Goal: Task Accomplishment & Management: Manage account settings

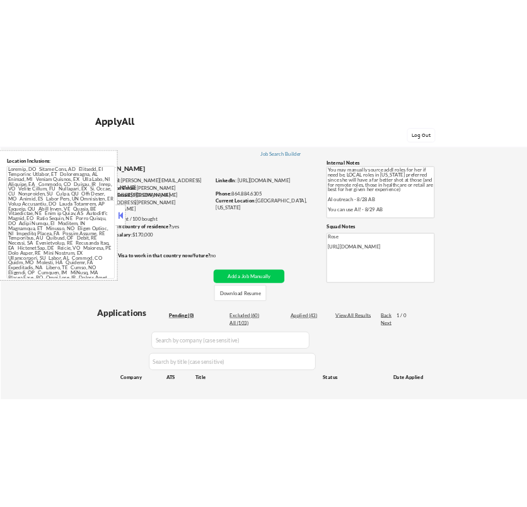
scroll to position [140, 0]
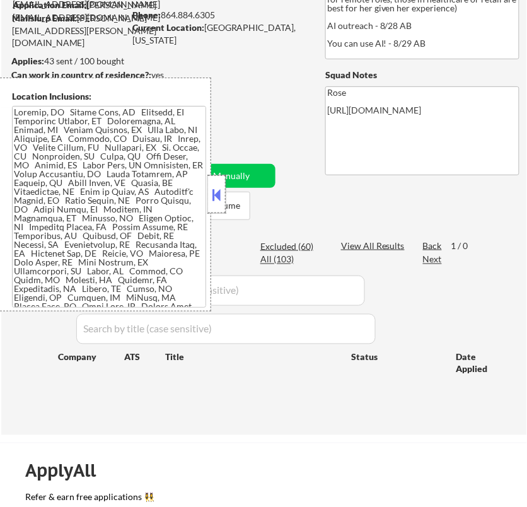
click at [209, 188] on div at bounding box center [217, 194] width 18 height 38
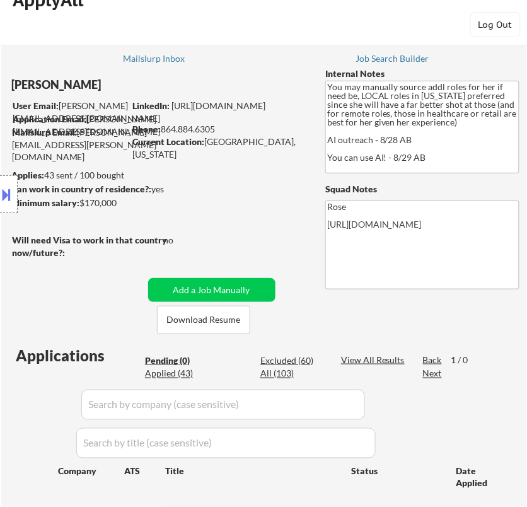
scroll to position [0, 0]
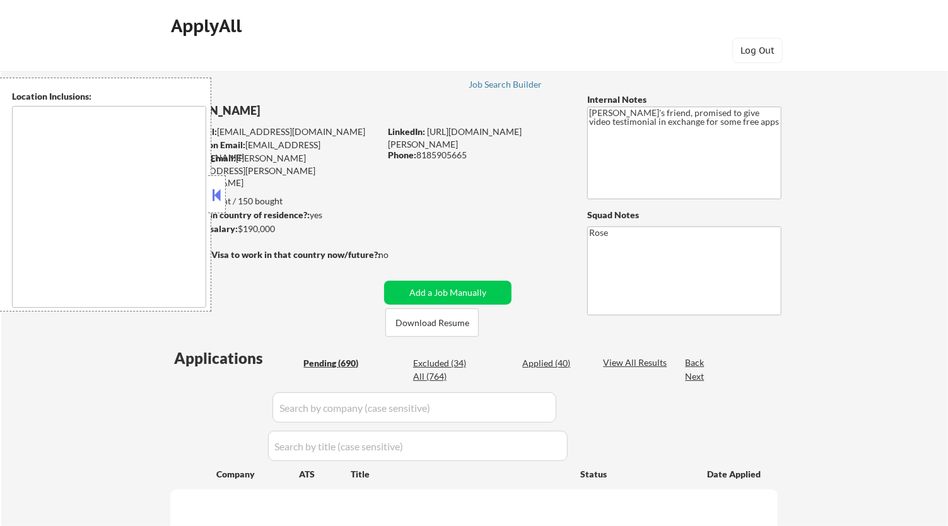
type textarea "Los Angeles, CA Glendale, CA Burbank, CA Pasadena, CA Santa Monica, CA Beverly …"
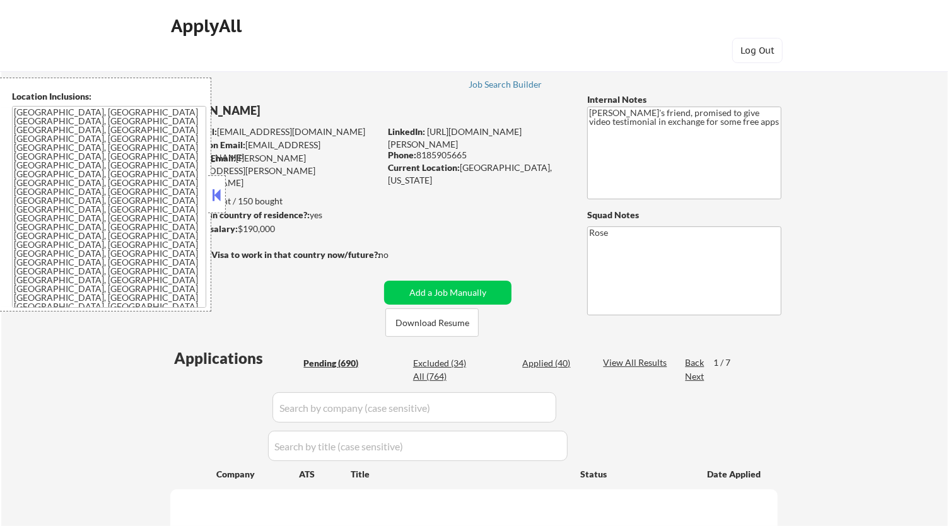
scroll to position [140, 0]
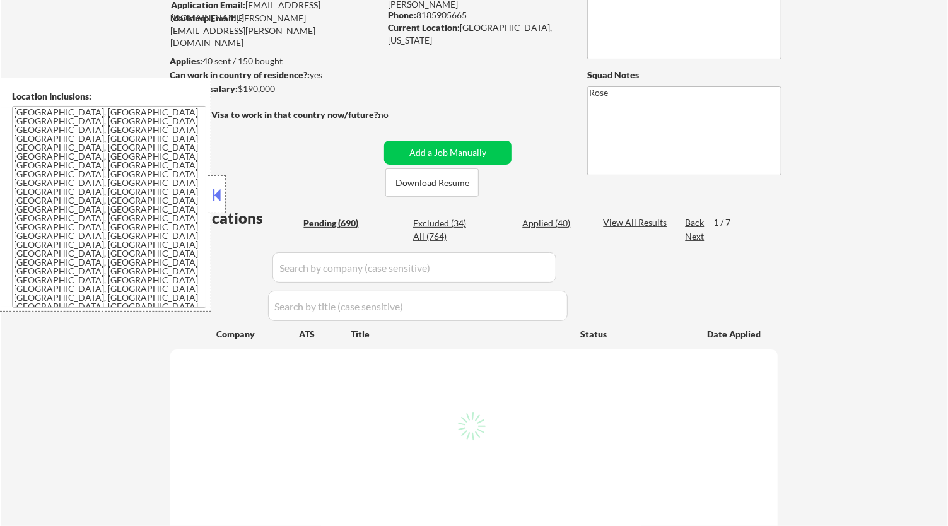
select select ""pending""
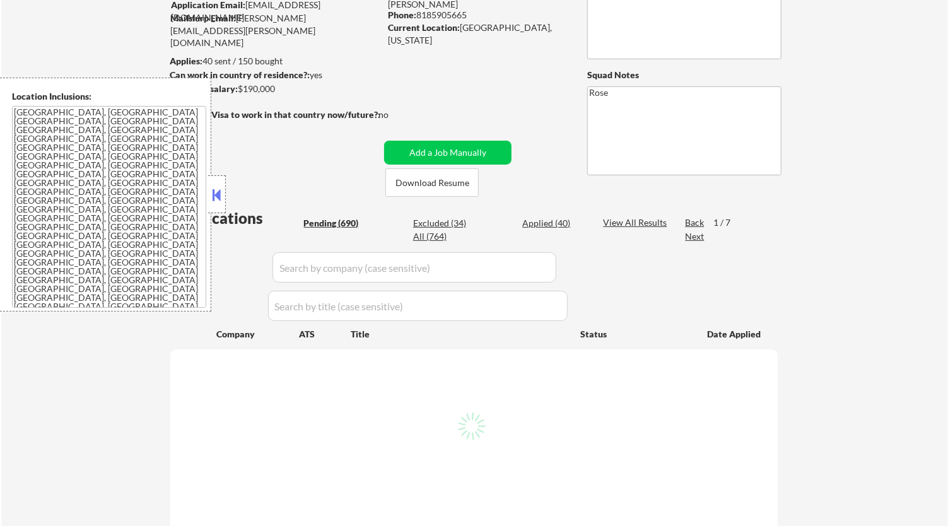
select select ""pending""
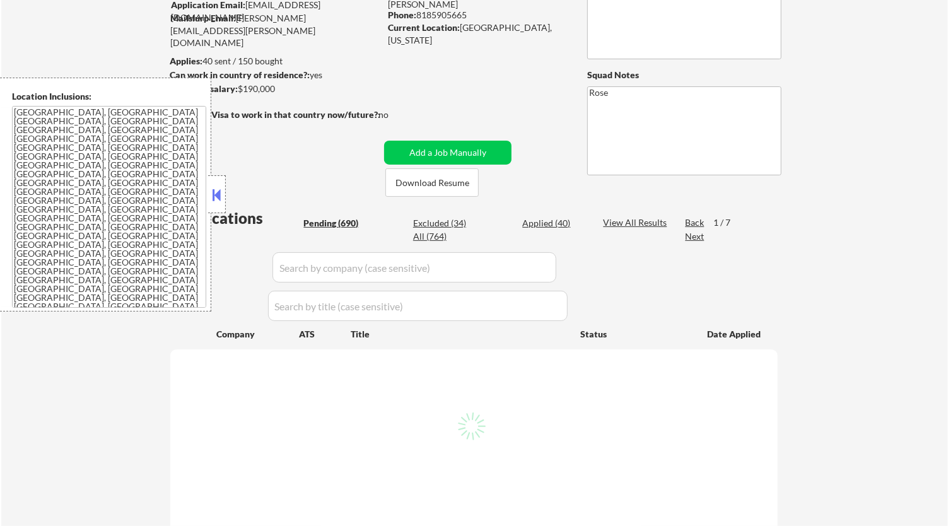
select select ""pending""
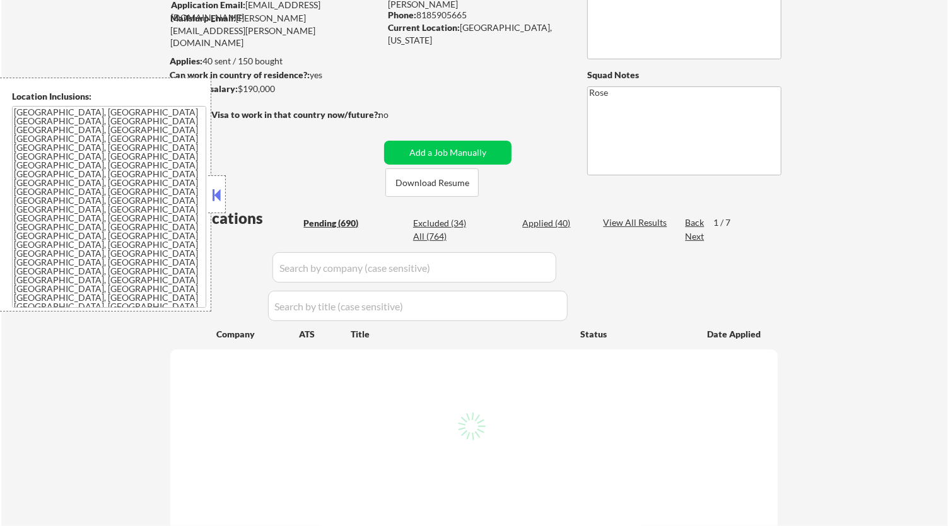
select select ""pending""
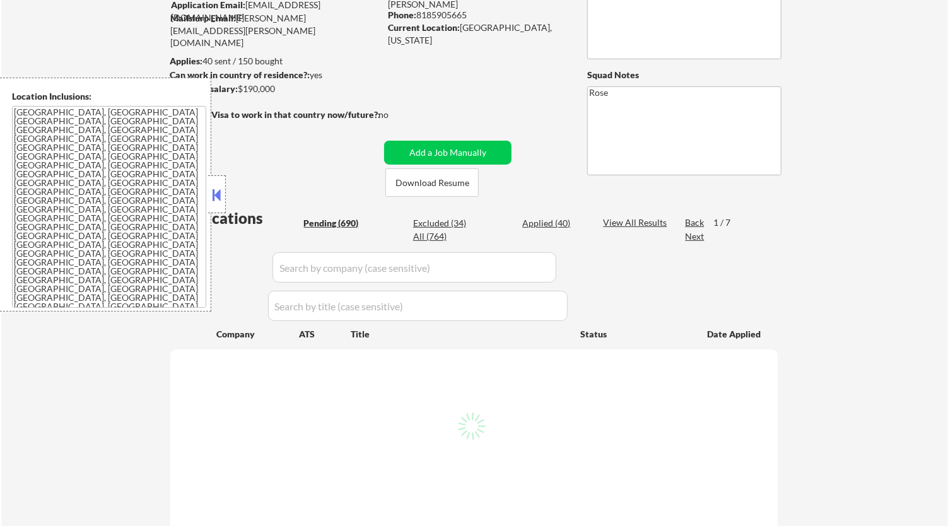
select select ""pending""
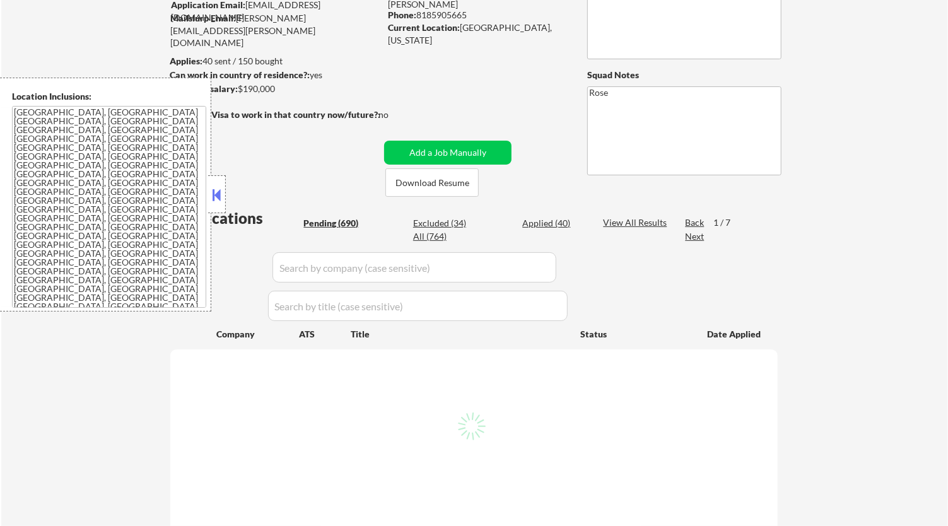
select select ""pending""
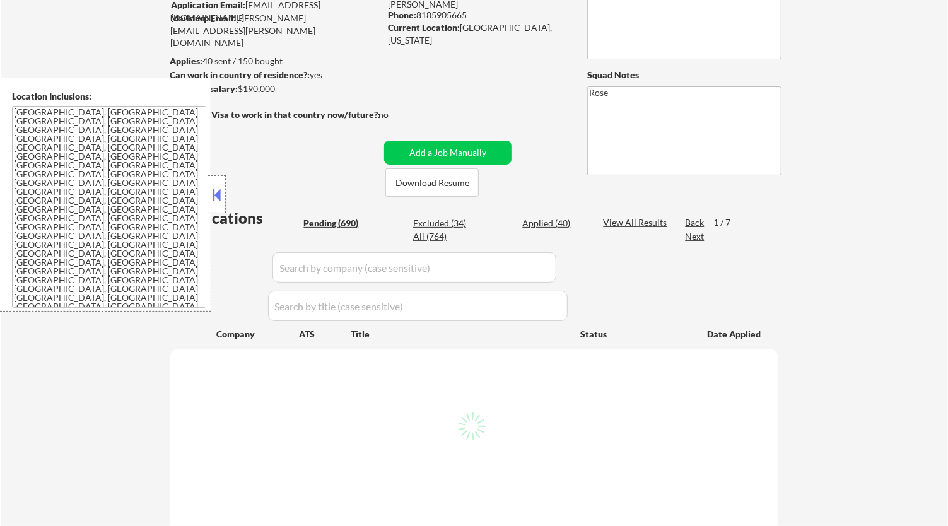
select select ""pending""
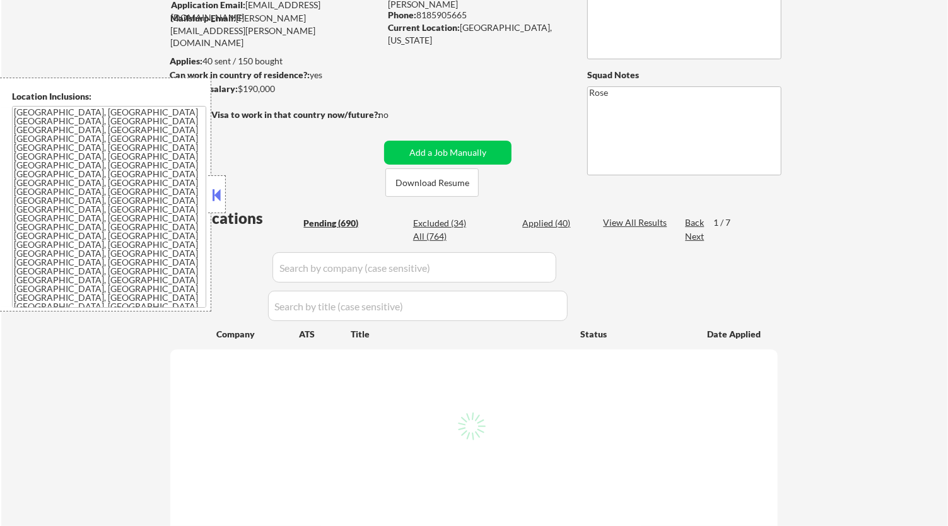
select select ""pending""
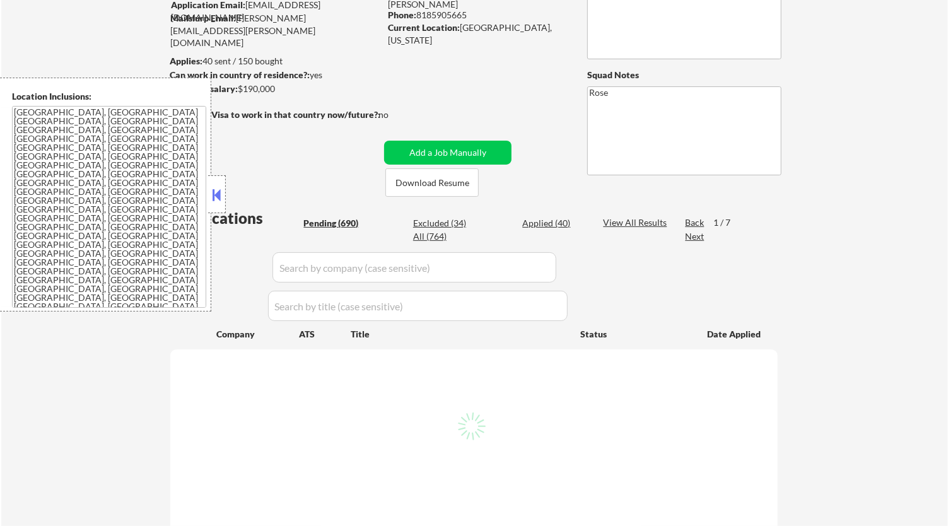
select select ""pending""
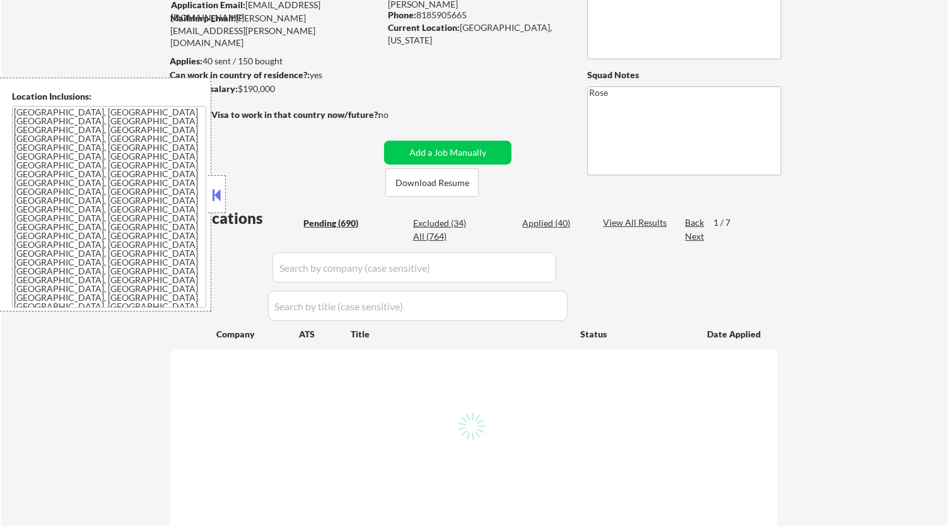
select select ""pending""
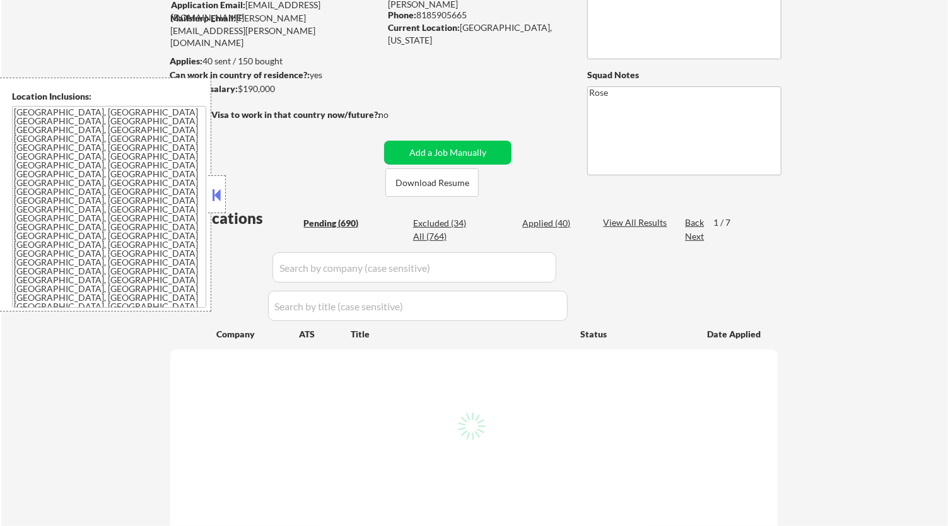
select select ""pending""
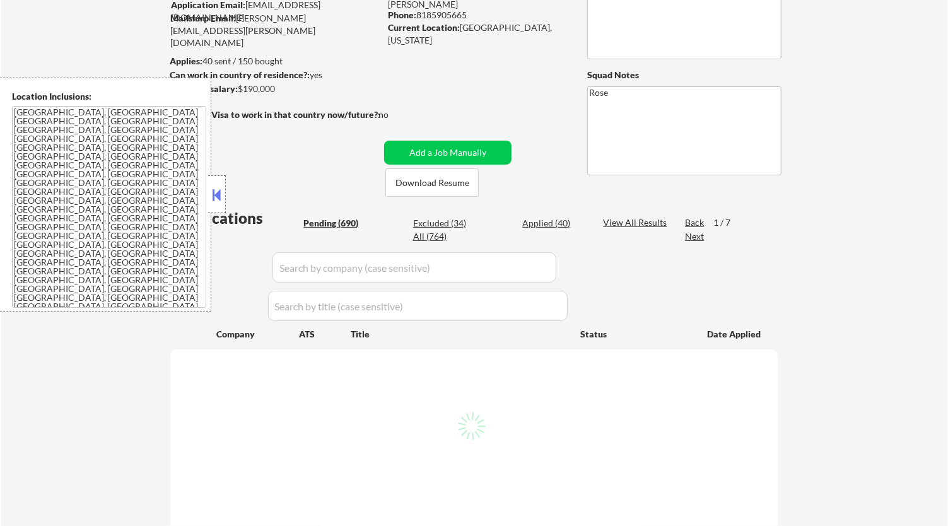
select select ""pending""
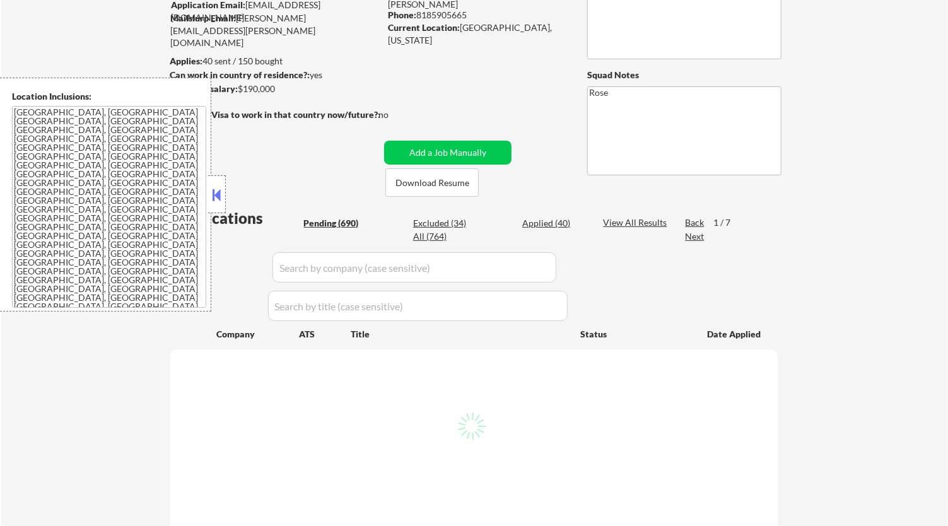
select select ""pending""
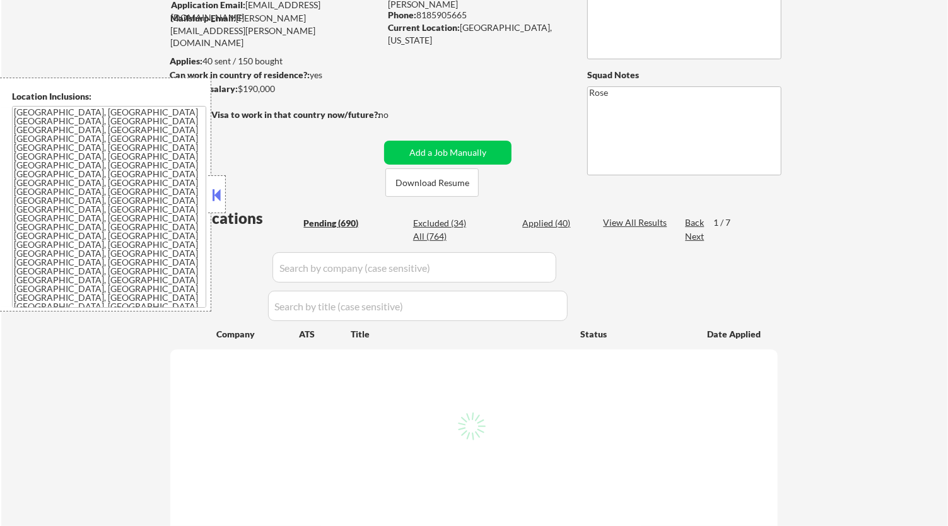
select select ""pending""
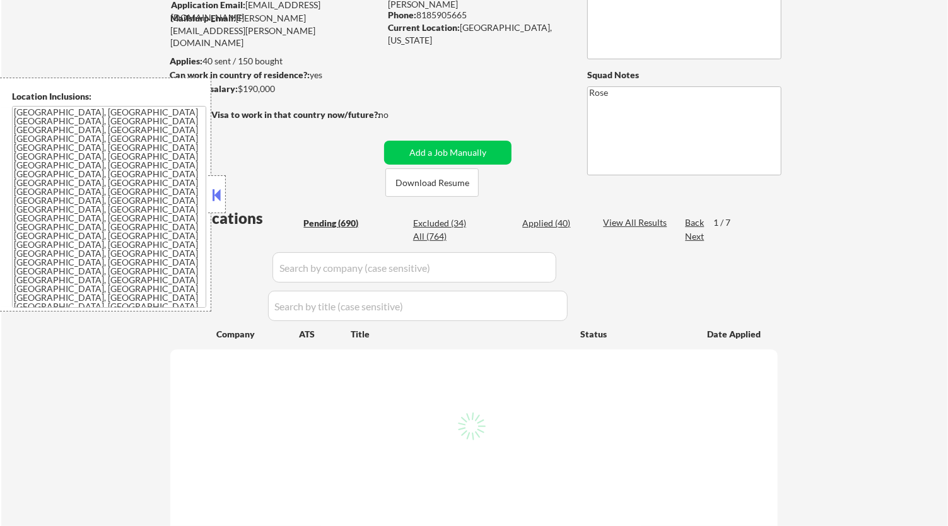
select select ""pending""
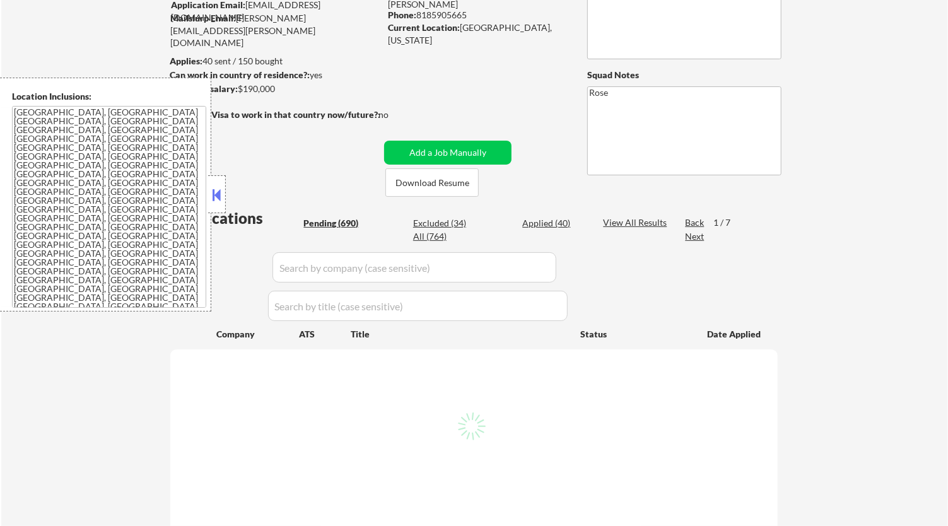
select select ""pending""
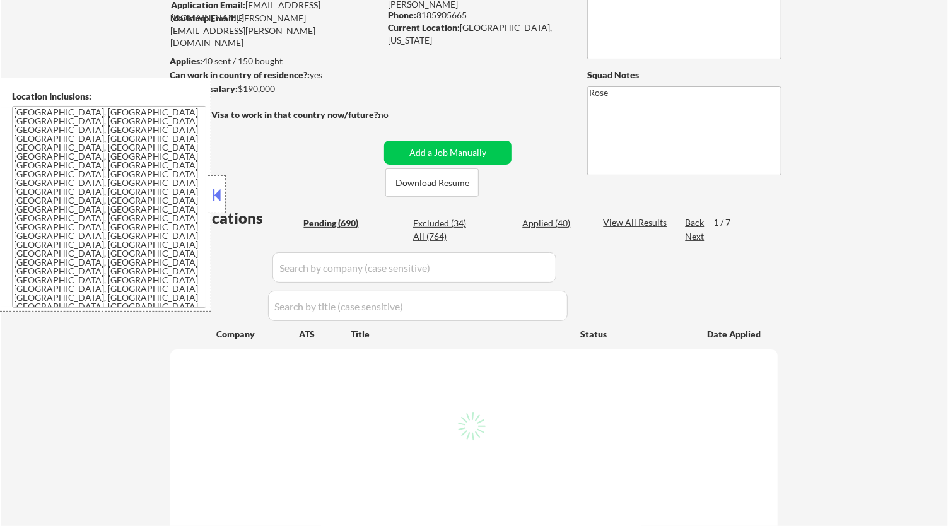
select select ""pending""
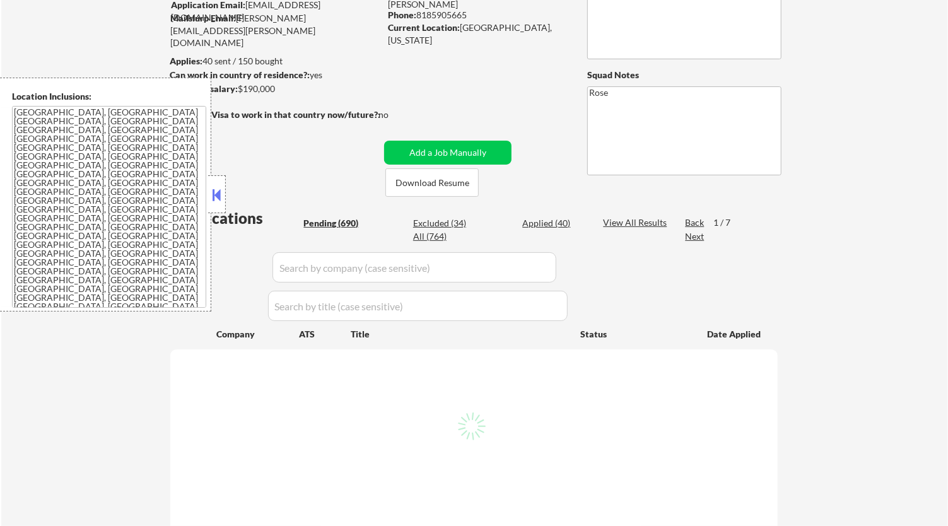
select select ""pending""
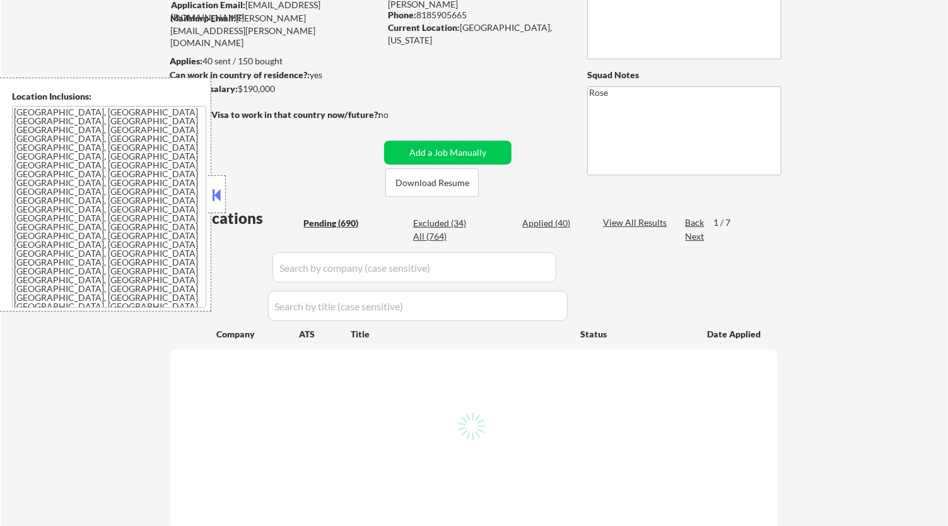
select select ""pending""
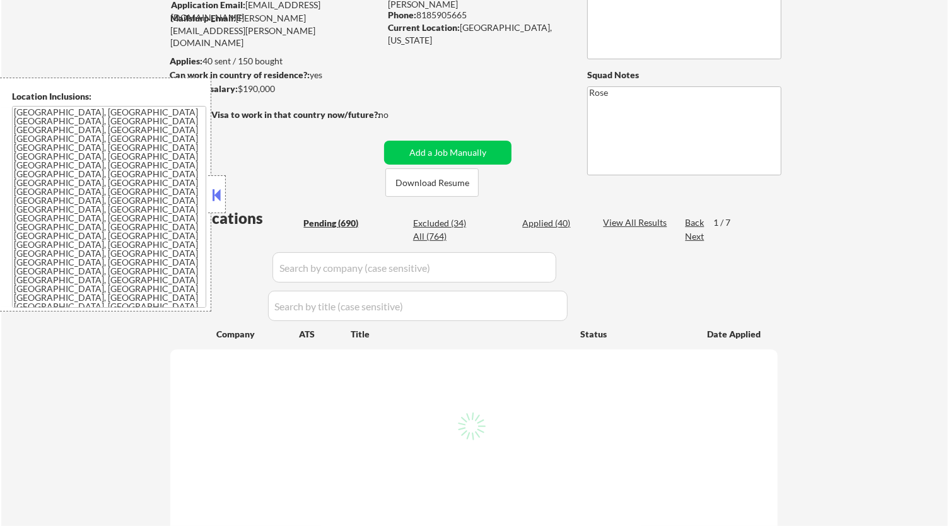
select select ""pending""
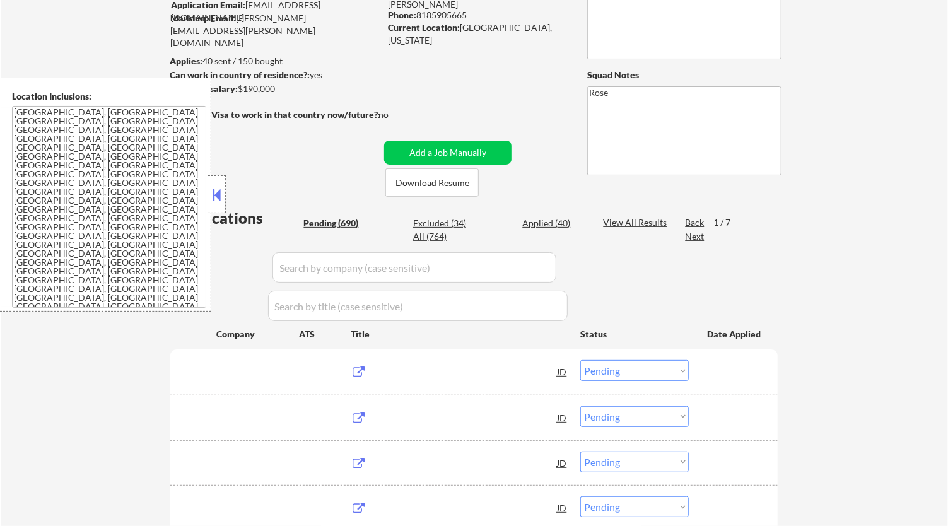
scroll to position [210, 0]
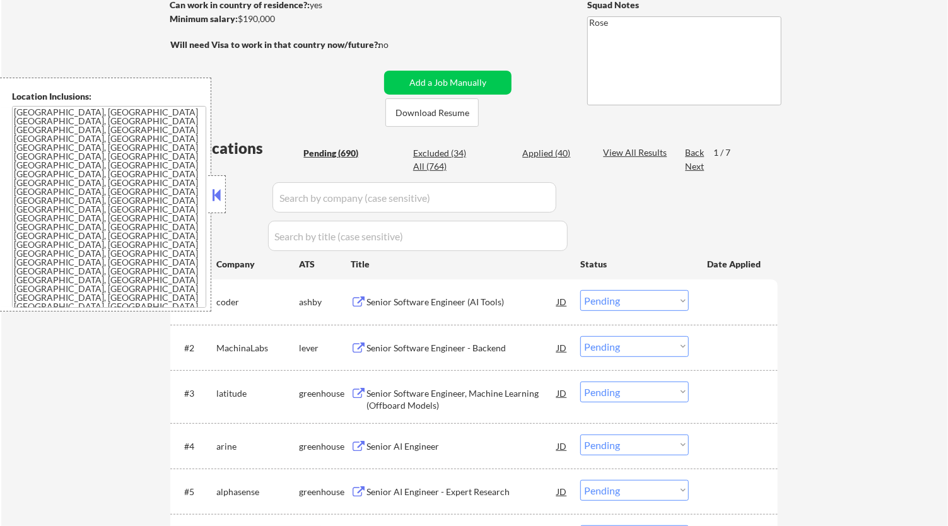
click at [484, 303] on div "Senior Software Engineer (AI Tools)" at bounding box center [461, 302] width 190 height 13
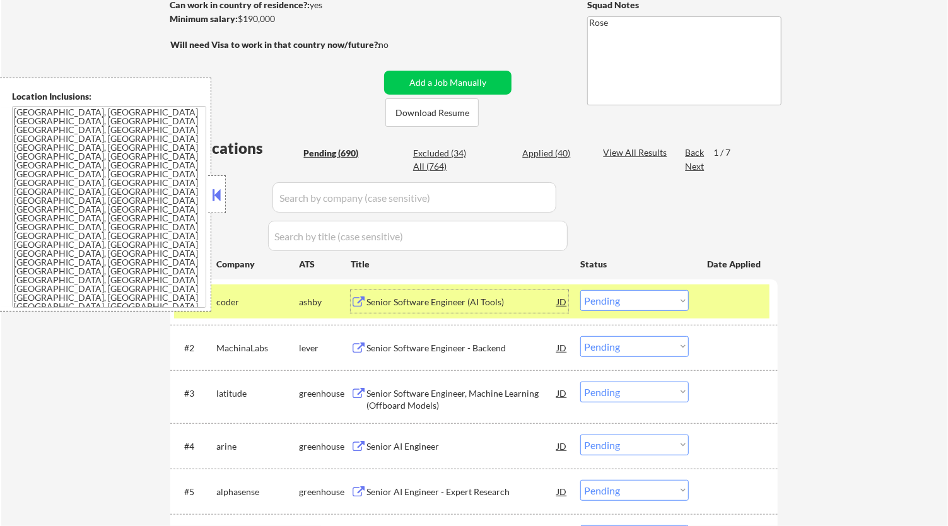
click at [222, 184] on div at bounding box center [217, 194] width 18 height 38
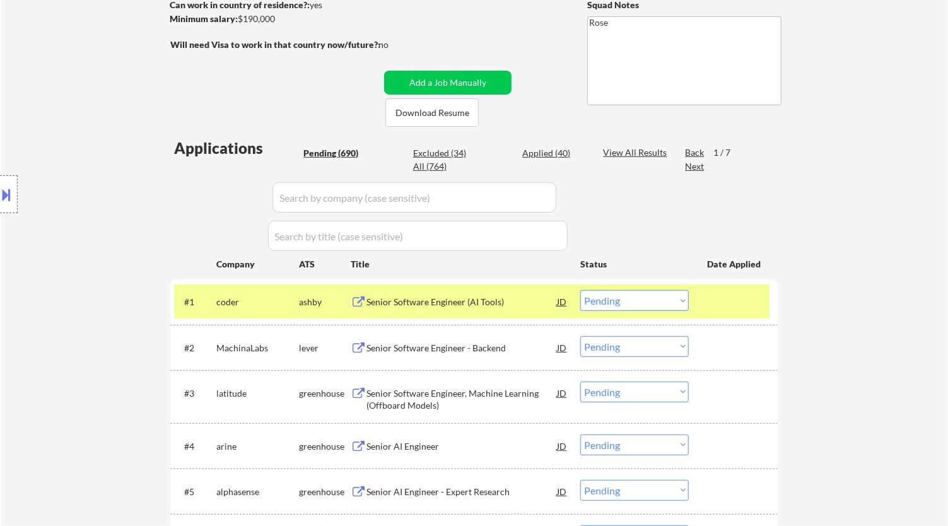
click at [520, 340] on div "Senior Software Engineer - Backend" at bounding box center [461, 347] width 190 height 23
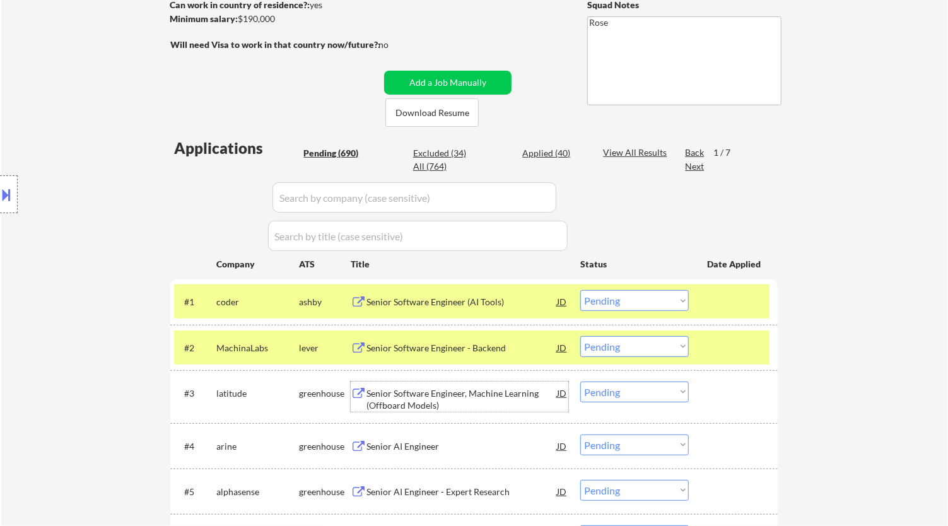
click at [534, 396] on div "Senior Software Engineer, Machine Learning (Offboard Models)" at bounding box center [461, 399] width 190 height 25
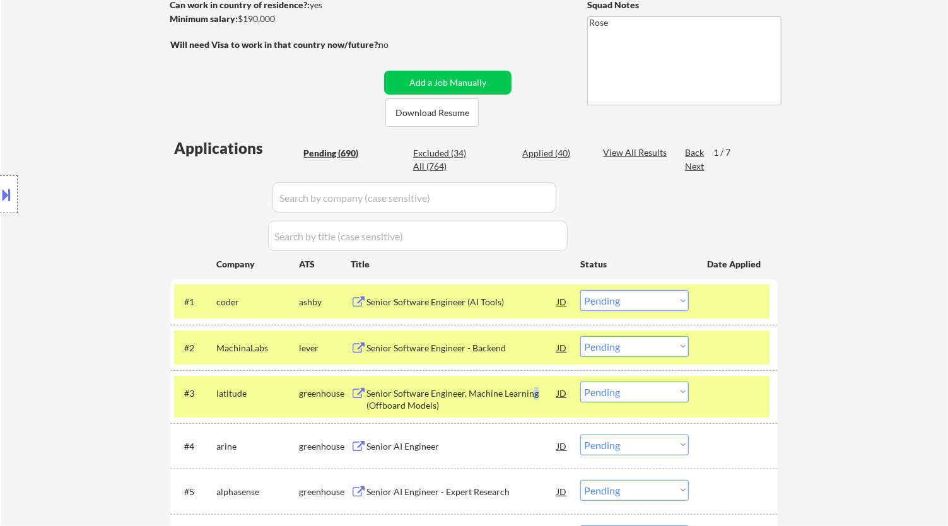
select select ""pending""
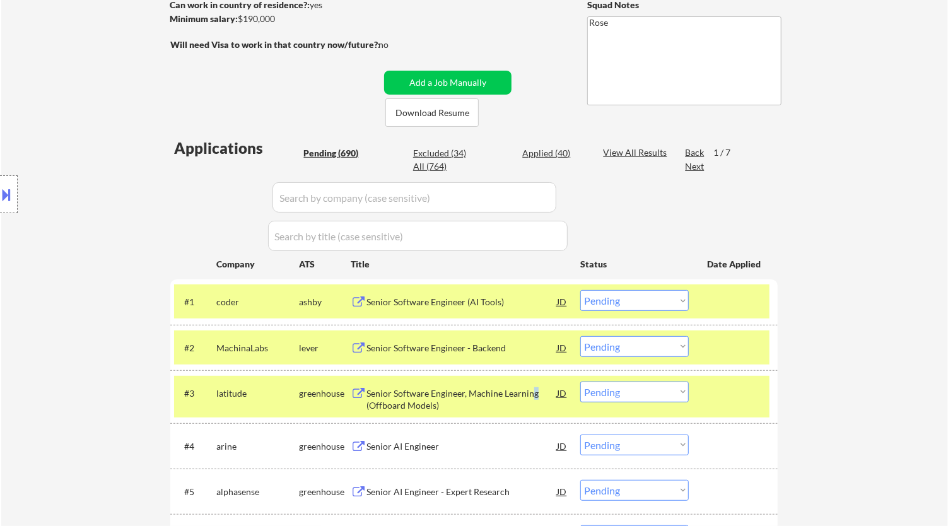
select select ""pending""
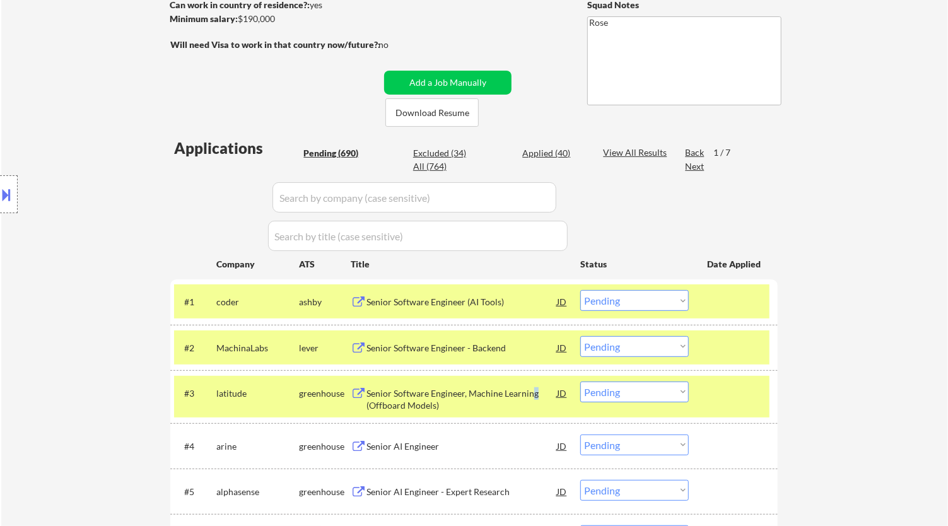
select select ""pending""
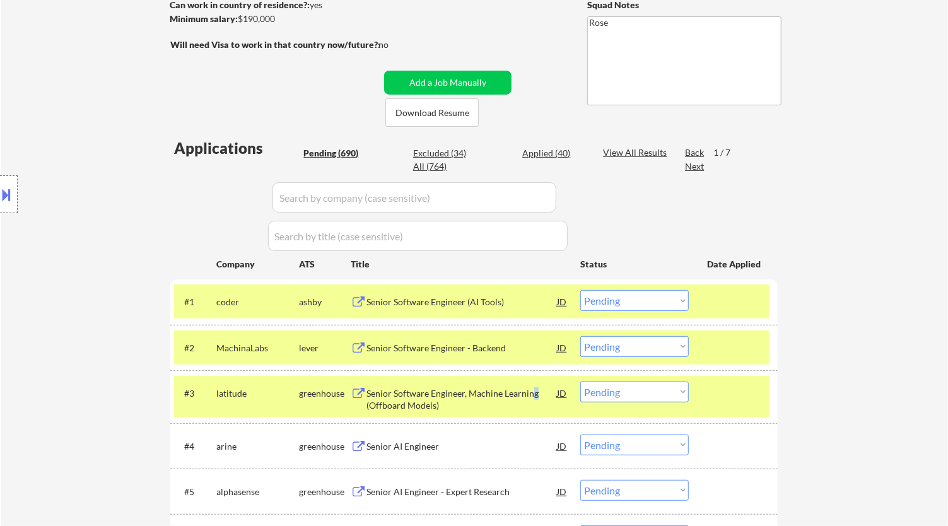
select select ""pending""
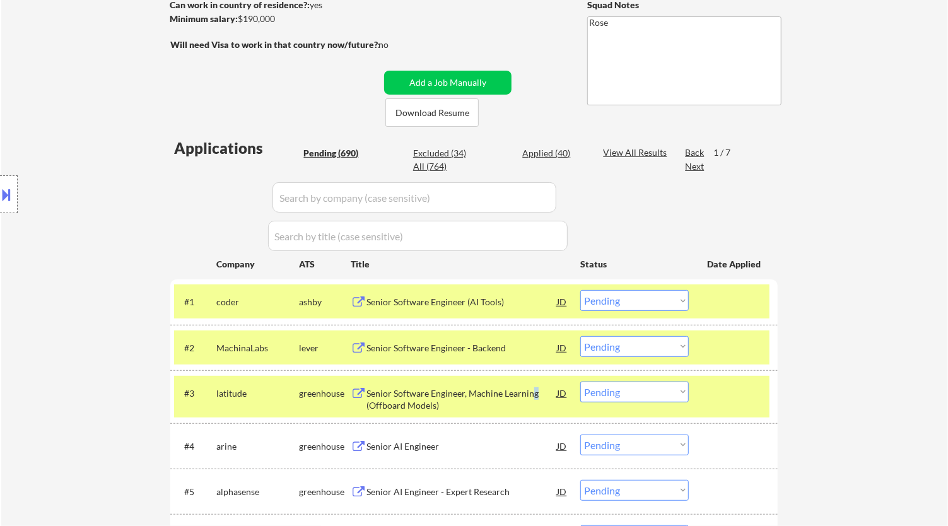
select select ""pending""
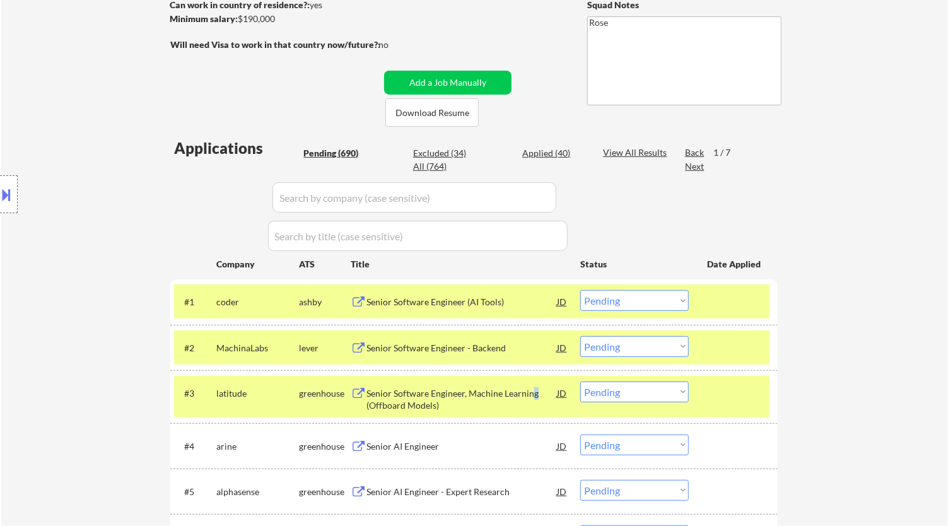
select select ""pending""
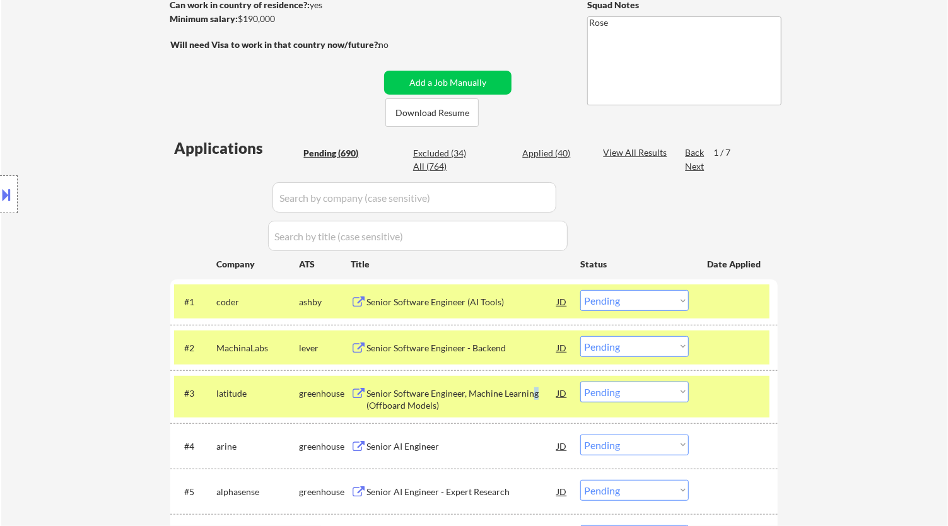
select select ""pending""
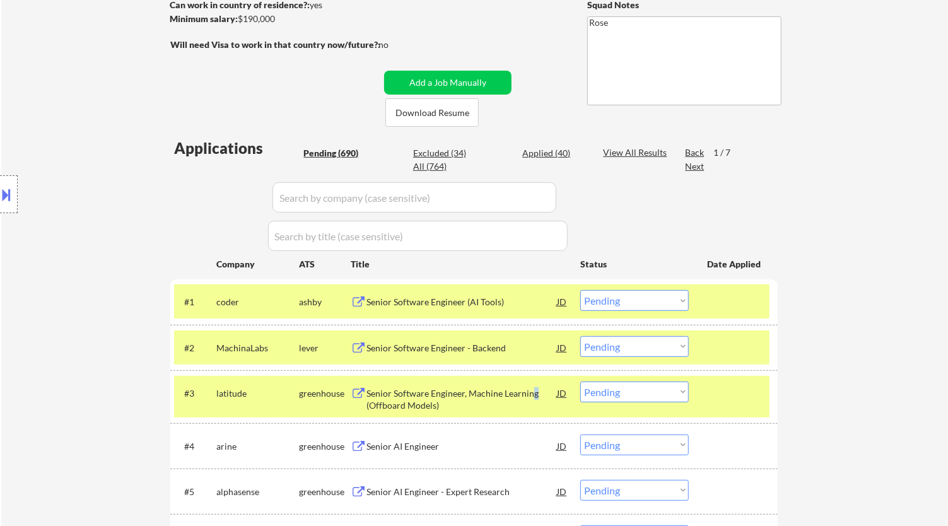
select select ""pending""
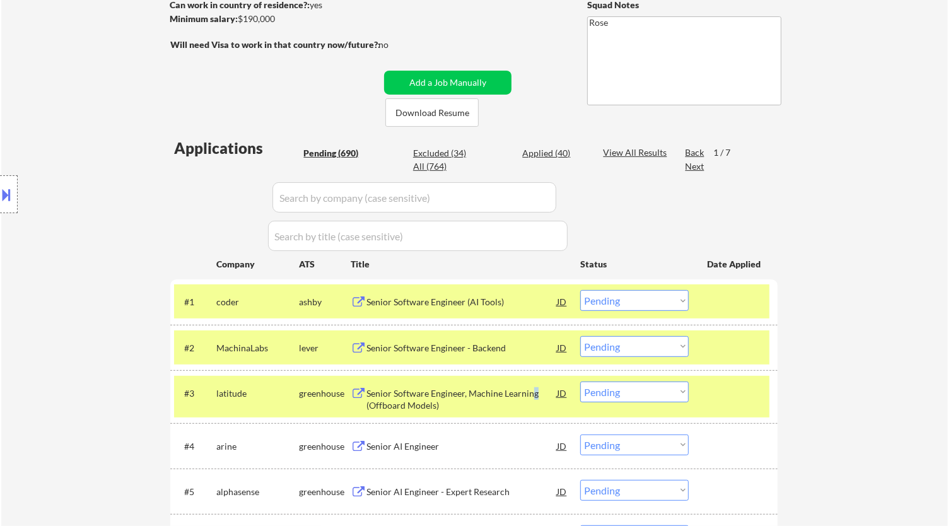
select select ""pending""
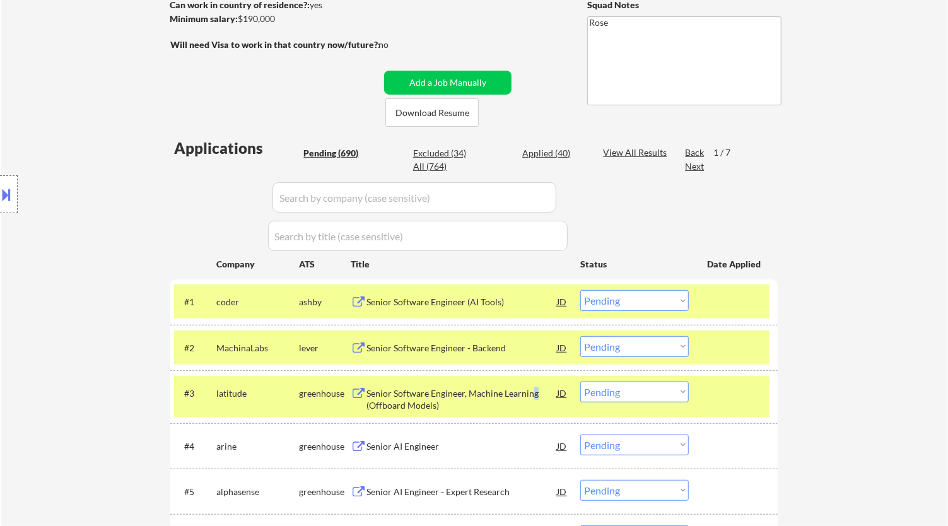
select select ""pending""
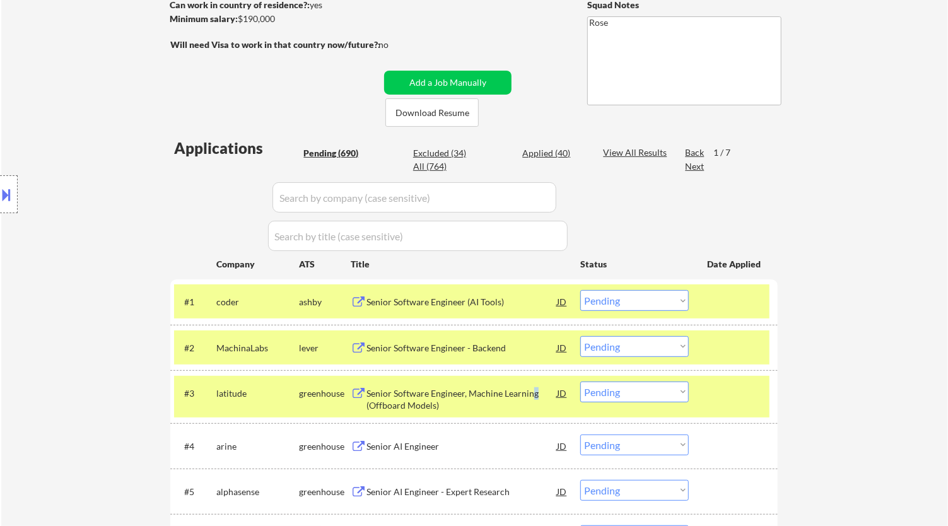
select select ""pending""
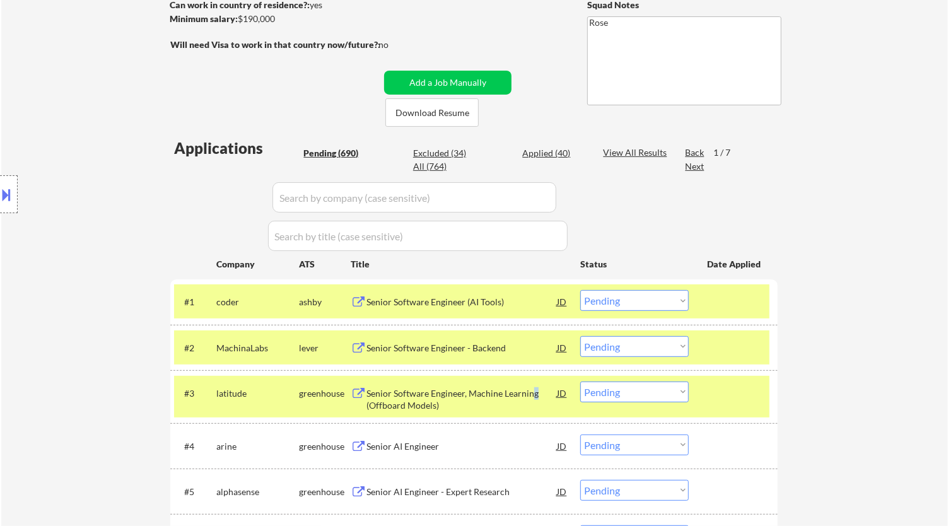
select select ""pending""
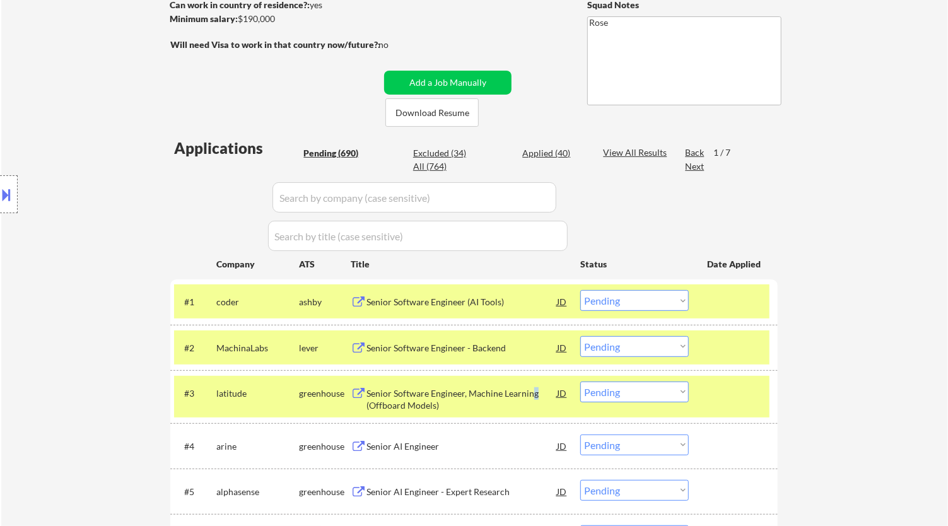
select select ""pending""
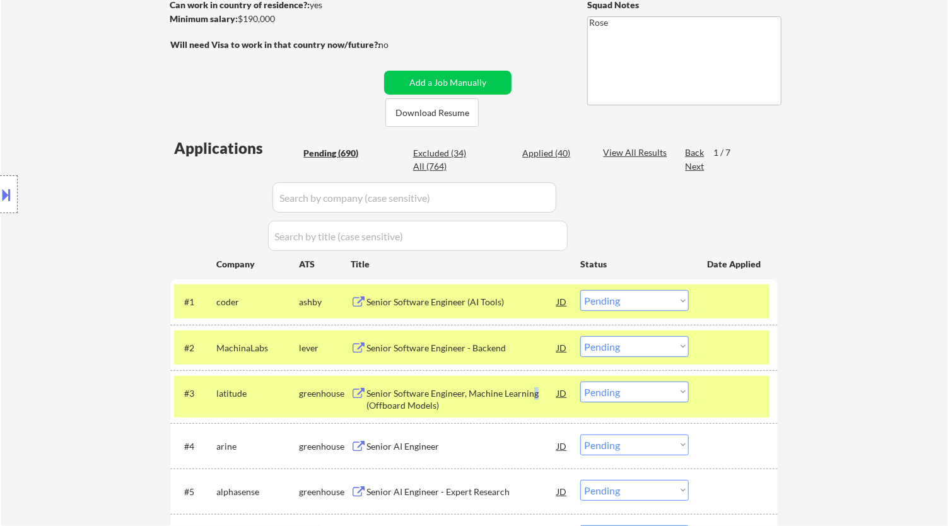
select select ""pending""
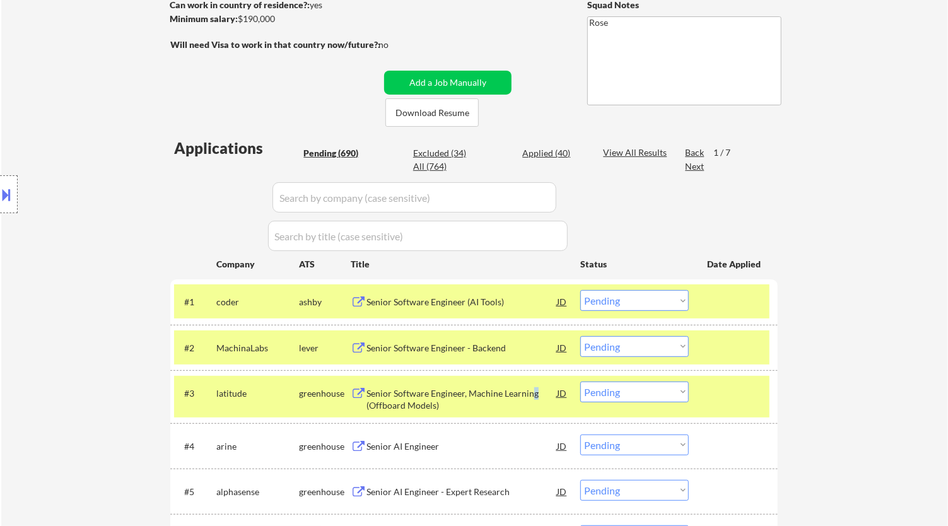
select select ""pending""
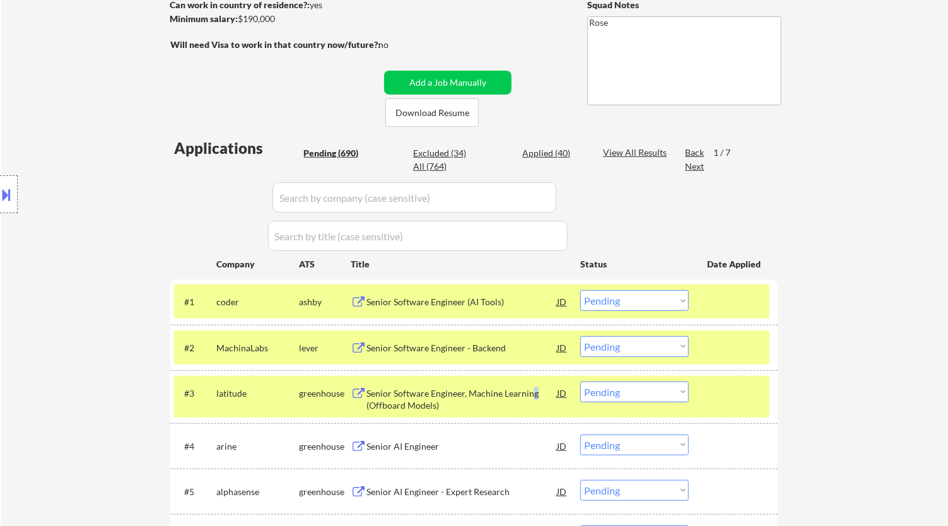
select select ""pending""
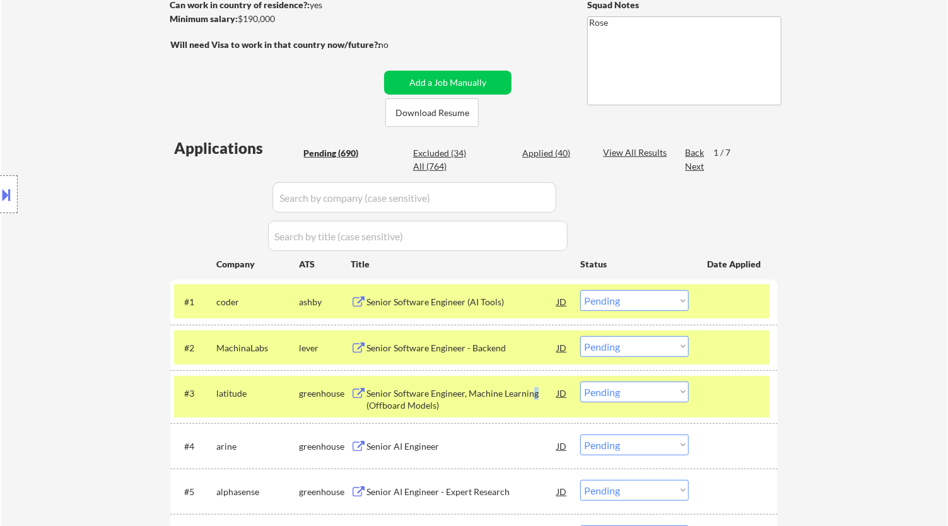
select select ""pending""
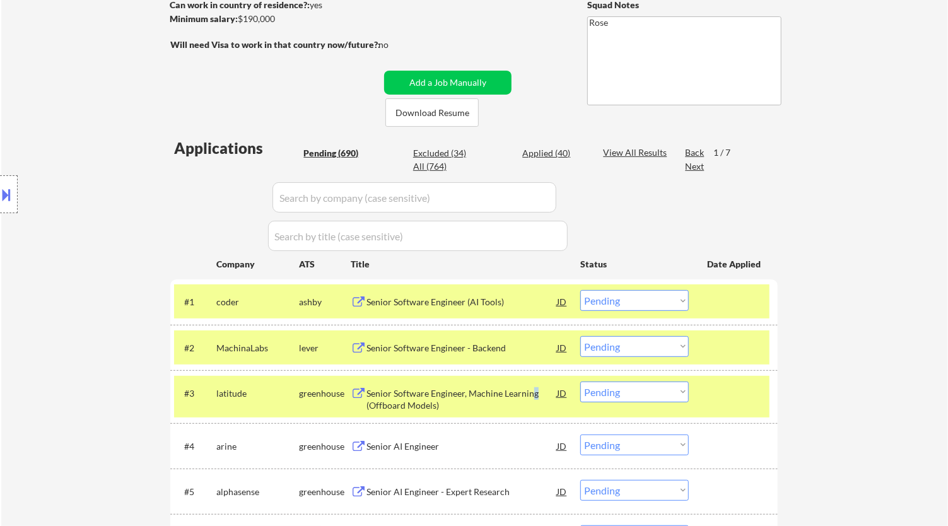
select select ""pending""
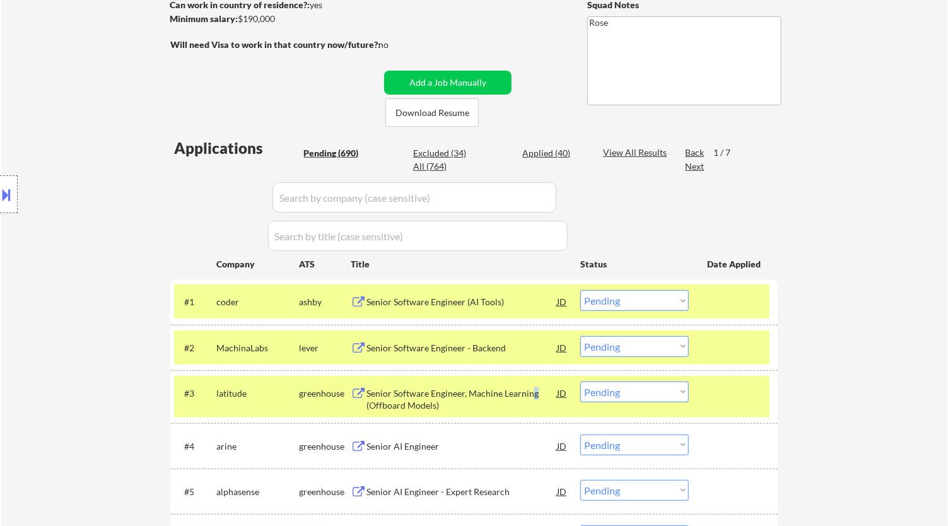
select select ""pending""
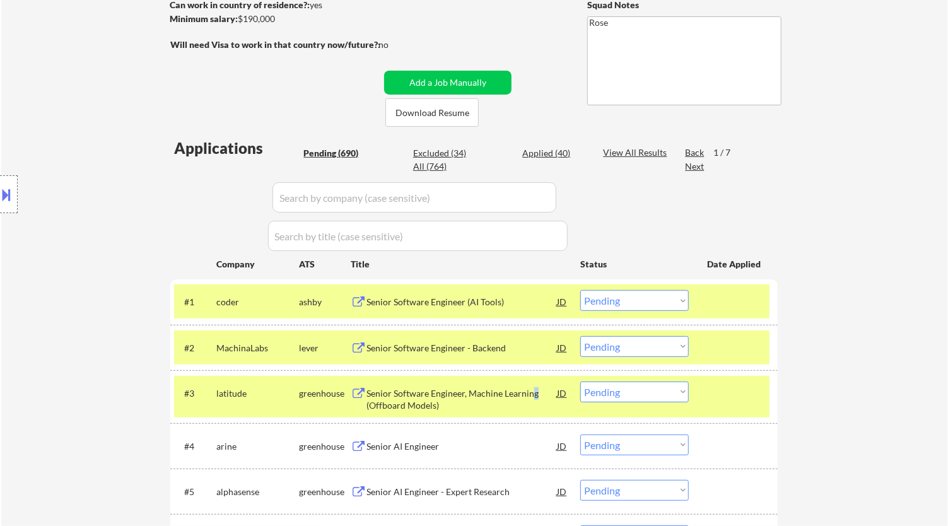
select select ""pending""
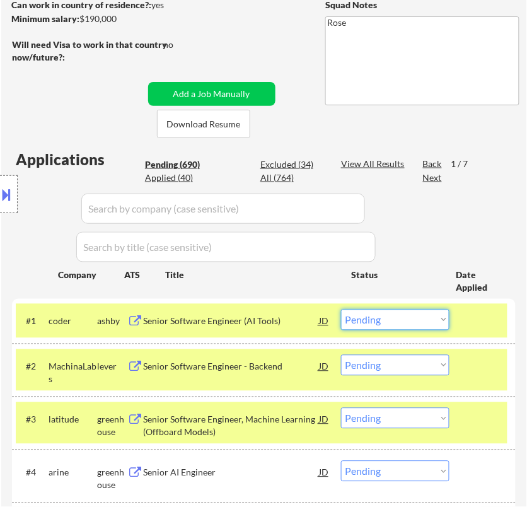
click at [394, 312] on select "Choose an option... Pending Applied Excluded (Questions) Excluded (Expired) Exc…" at bounding box center [395, 320] width 108 height 21
click at [341, 310] on select "Choose an option... Pending Applied Excluded (Questions) Excluded (Expired) Exc…" at bounding box center [395, 320] width 108 height 21
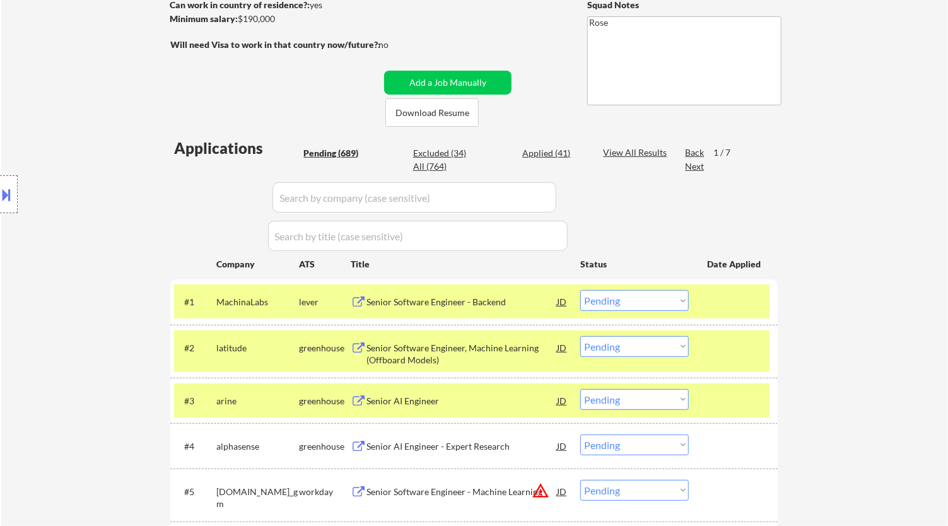
click at [642, 304] on select "Choose an option... Pending Applied Excluded (Questions) Excluded (Expired) Exc…" at bounding box center [634, 300] width 108 height 21
click at [580, 290] on select "Choose an option... Pending Applied Excluded (Questions) Excluded (Expired) Exc…" at bounding box center [634, 300] width 108 height 21
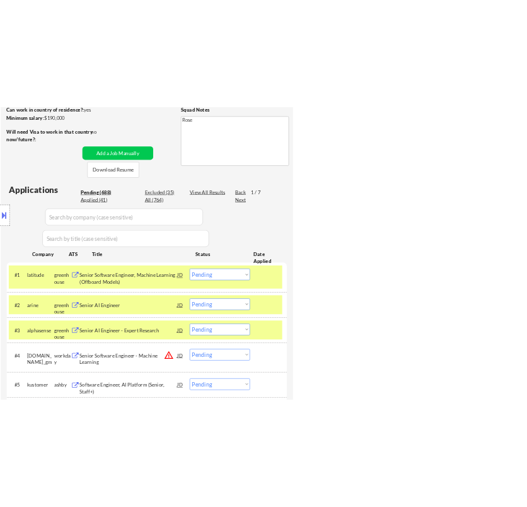
scroll to position [280, 0]
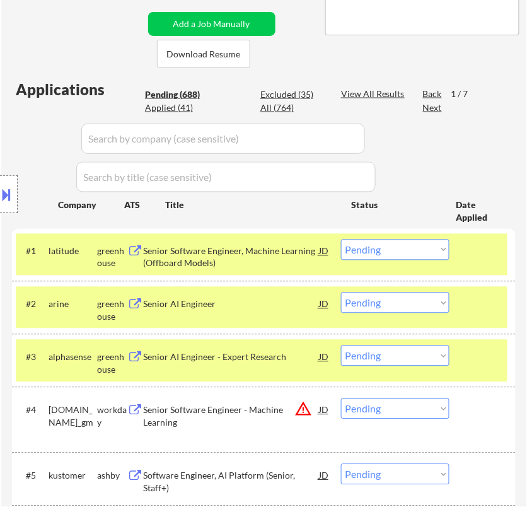
click at [402, 250] on select "Choose an option... Pending Applied Excluded (Questions) Excluded (Expired) Exc…" at bounding box center [395, 250] width 108 height 21
click at [341, 240] on select "Choose an option... Pending Applied Excluded (Questions) Excluded (Expired) Exc…" at bounding box center [395, 250] width 108 height 21
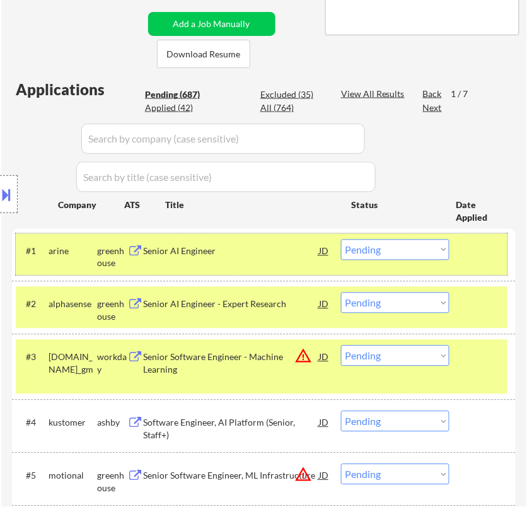
click at [288, 265] on div "#1 arine greenhouse Senior AI Engineer JD Choose an option... Pending Applied E…" at bounding box center [262, 255] width 492 height 42
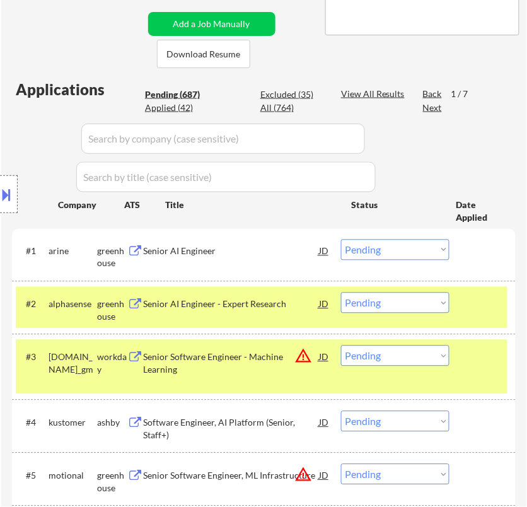
click at [294, 259] on div "Senior AI Engineer" at bounding box center [230, 251] width 175 height 23
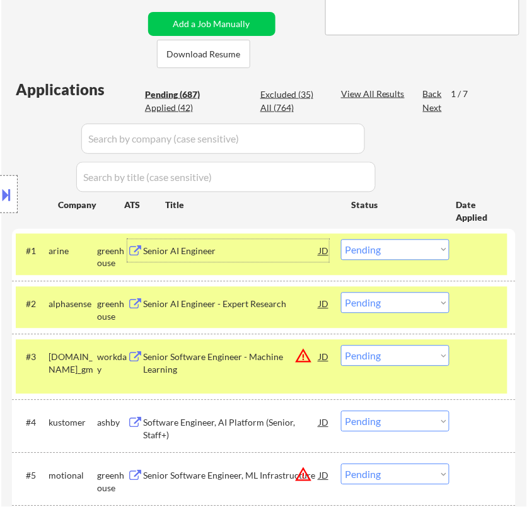
click at [400, 251] on select "Choose an option... Pending Applied Excluded (Questions) Excluded (Expired) Exc…" at bounding box center [395, 250] width 108 height 21
click at [341, 240] on select "Choose an option... Pending Applied Excluded (Questions) Excluded (Expired) Exc…" at bounding box center [395, 250] width 108 height 21
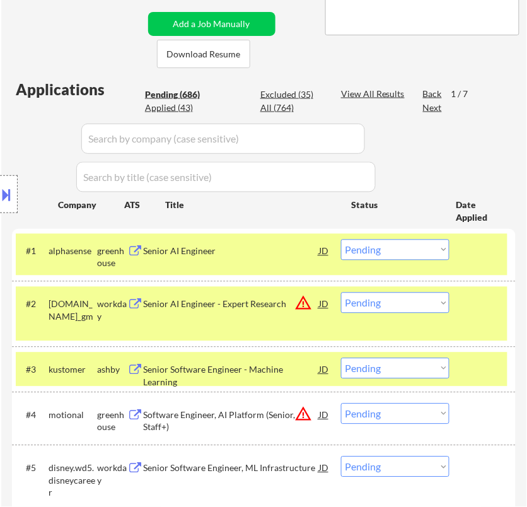
click at [301, 262] on div "Senior AI Engineer" at bounding box center [230, 251] width 175 height 23
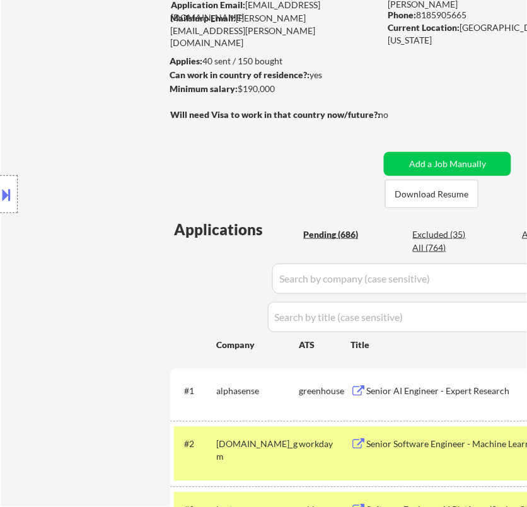
scroll to position [0, 0]
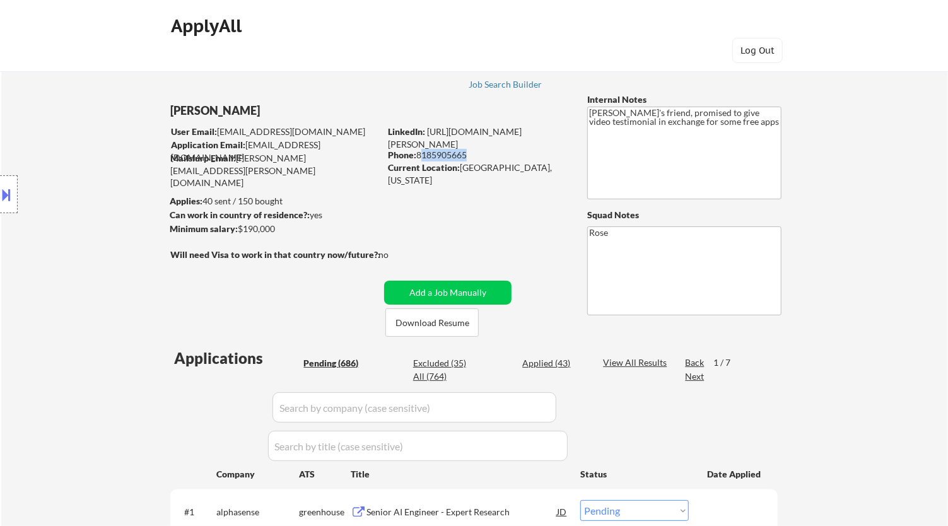
drag, startPoint x: 467, startPoint y: 154, endPoint x: 478, endPoint y: 158, distance: 12.0
click at [419, 153] on div "Phone: 8185905665" at bounding box center [477, 155] width 178 height 13
click at [473, 158] on div "Phone: 8185905665" at bounding box center [477, 155] width 178 height 13
drag, startPoint x: 468, startPoint y: 154, endPoint x: 444, endPoint y: 204, distance: 54.4
click at [417, 154] on div "Phone: 8185905665" at bounding box center [477, 155] width 178 height 13
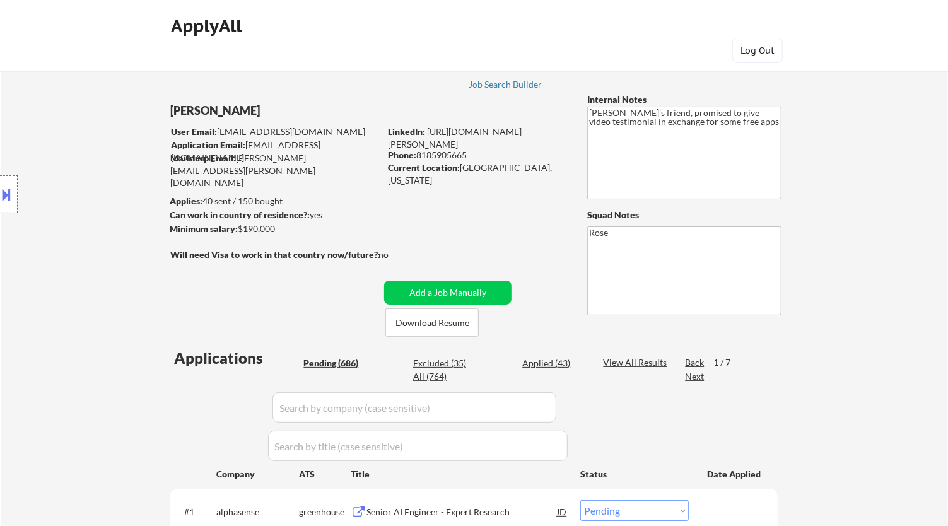
copy div "8185905665"
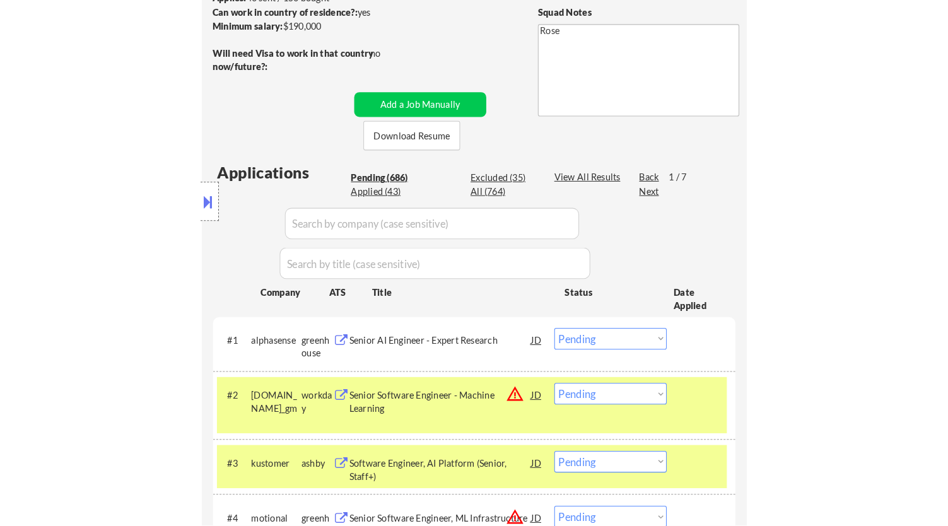
scroll to position [280, 0]
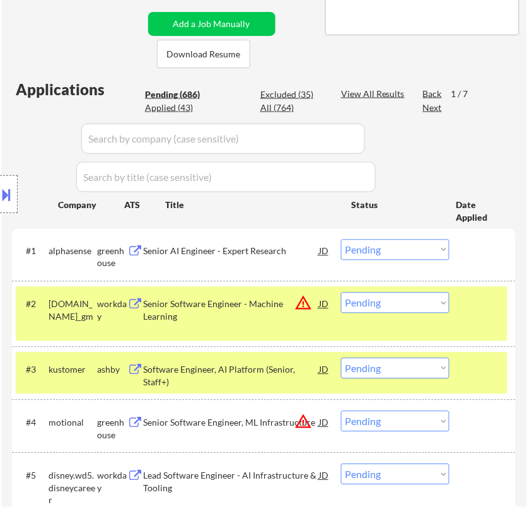
click at [392, 252] on select "Choose an option... Pending Applied Excluded (Questions) Excluded (Expired) Exc…" at bounding box center [395, 250] width 108 height 21
click at [341, 240] on select "Choose an option... Pending Applied Excluded (Questions) Excluded (Expired) Exc…" at bounding box center [395, 250] width 108 height 21
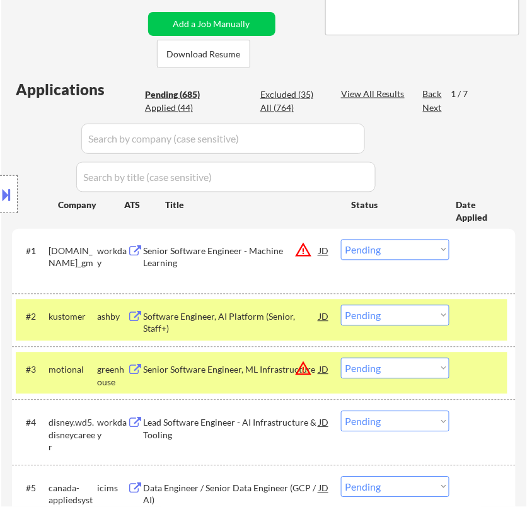
click at [269, 255] on div "Senior Software Engineer - Machine Learning" at bounding box center [230, 257] width 175 height 25
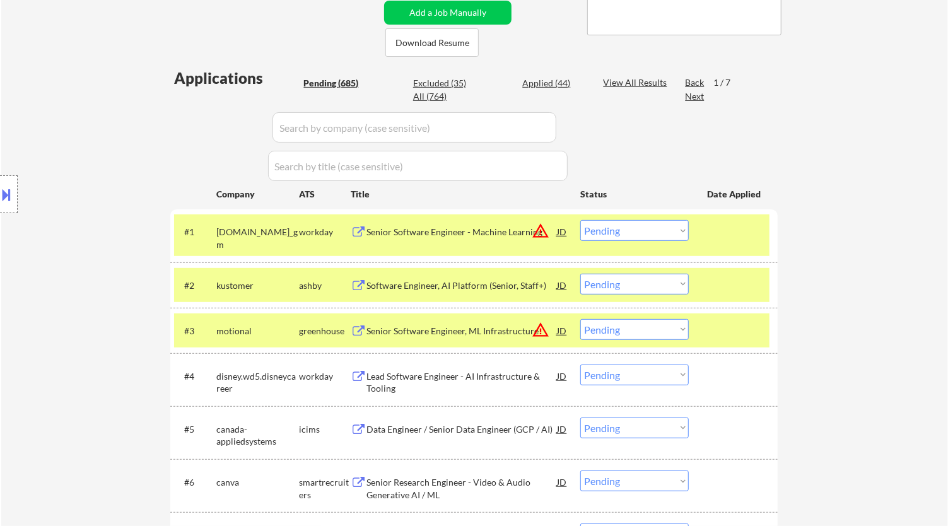
click at [13, 185] on button at bounding box center [7, 194] width 14 height 21
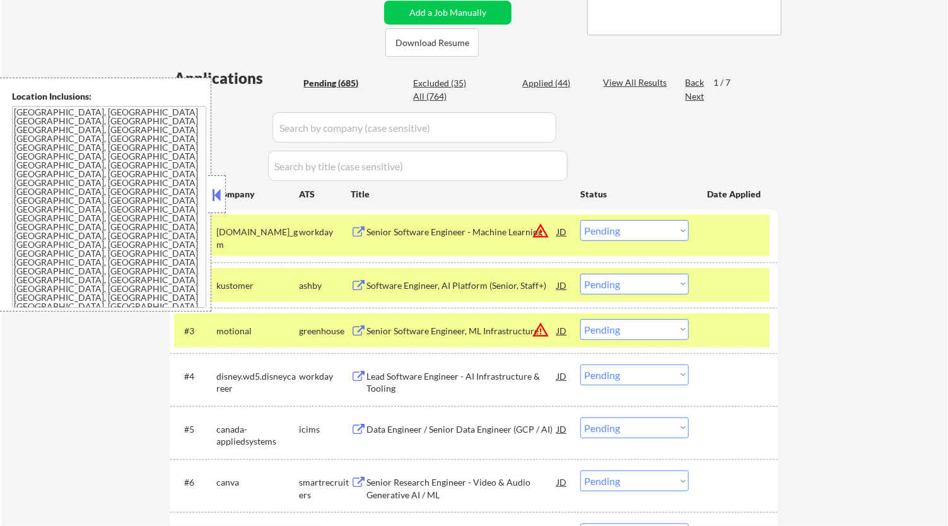
click at [217, 200] on button at bounding box center [217, 194] width 14 height 19
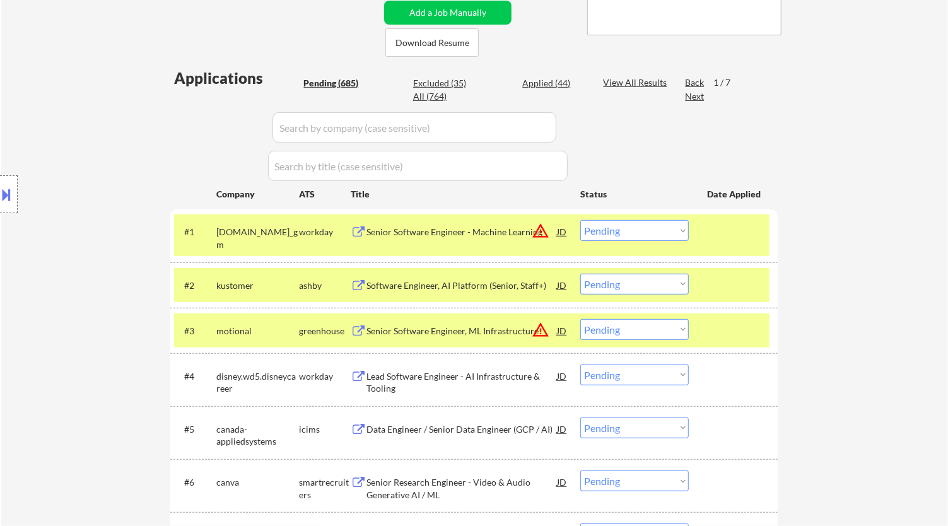
click at [588, 229] on select "Choose an option... Pending Applied Excluded (Questions) Excluded (Expired) Exc…" at bounding box center [634, 230] width 108 height 21
click at [580, 220] on select "Choose an option... Pending Applied Excluded (Questions) Excluded (Expired) Exc…" at bounding box center [634, 230] width 108 height 21
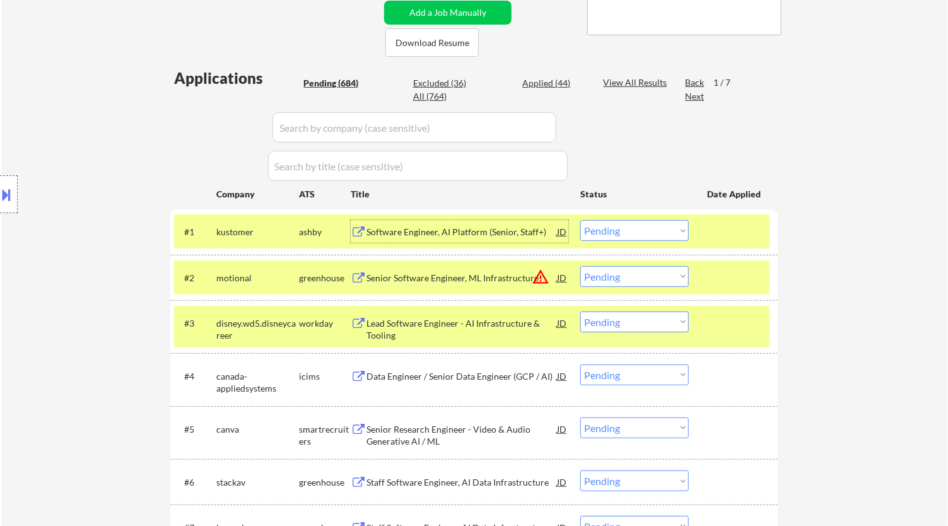
click at [516, 231] on div "Software Engineer, AI Platform (Senior, Staff+)" at bounding box center [461, 232] width 190 height 13
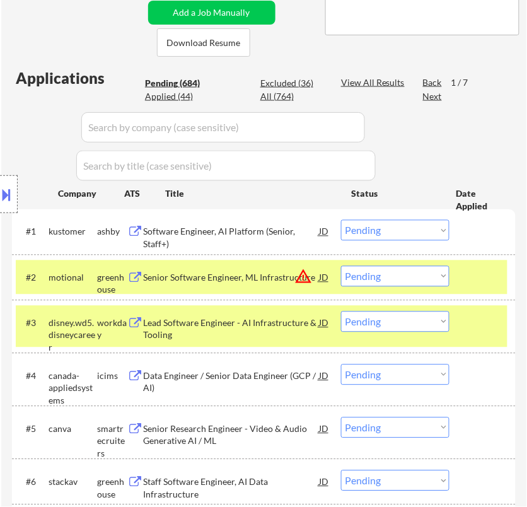
click at [318, 234] on div "Software Engineer, AI Platform (Senior, Staff+)" at bounding box center [230, 238] width 175 height 25
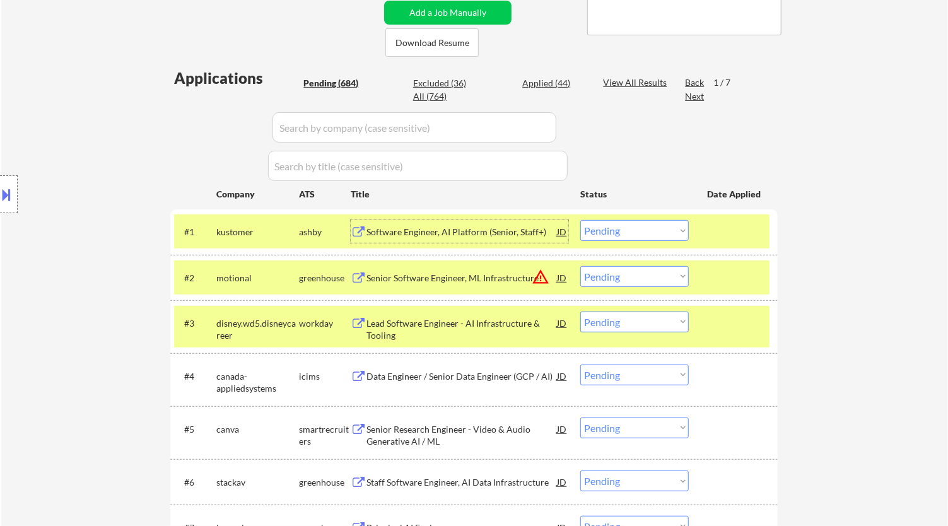
click at [677, 229] on select "Choose an option... Pending Applied Excluded (Questions) Excluded (Expired) Exc…" at bounding box center [634, 230] width 108 height 21
click at [580, 220] on select "Choose an option... Pending Applied Excluded (Questions) Excluded (Expired) Exc…" at bounding box center [634, 230] width 108 height 21
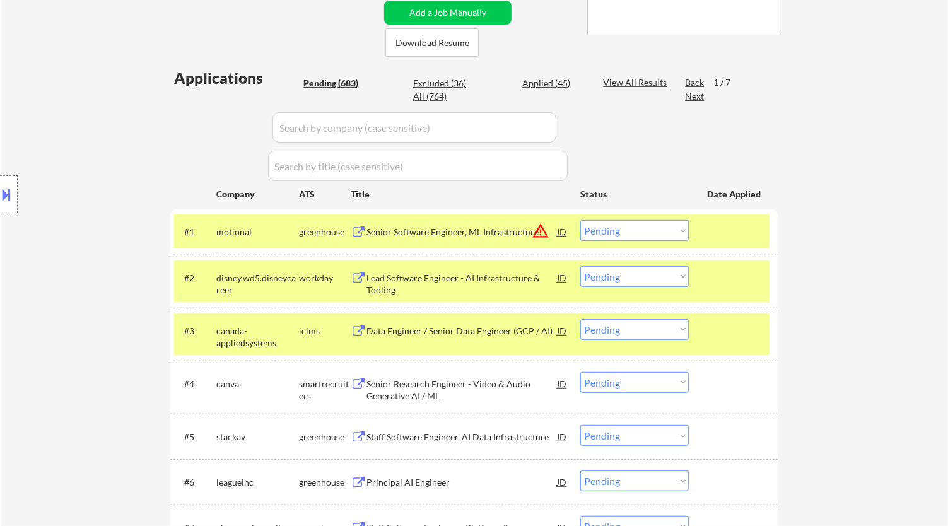
click at [468, 231] on div "Senior Software Engineer, ML Infrastructure" at bounding box center [461, 232] width 190 height 13
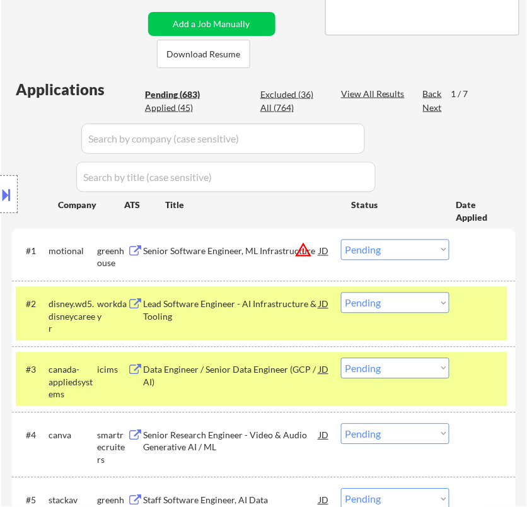
click at [367, 250] on select "Choose an option... Pending Applied Excluded (Questions) Excluded (Expired) Exc…" at bounding box center [395, 250] width 108 height 21
click at [341, 240] on select "Choose an option... Pending Applied Excluded (Questions) Excluded (Expired) Exc…" at bounding box center [395, 250] width 108 height 21
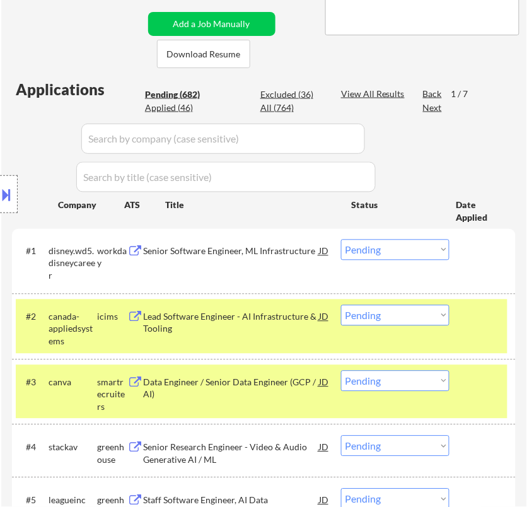
drag, startPoint x: 479, startPoint y: 310, endPoint x: 477, endPoint y: 317, distance: 6.6
click at [479, 311] on div at bounding box center [484, 316] width 33 height 23
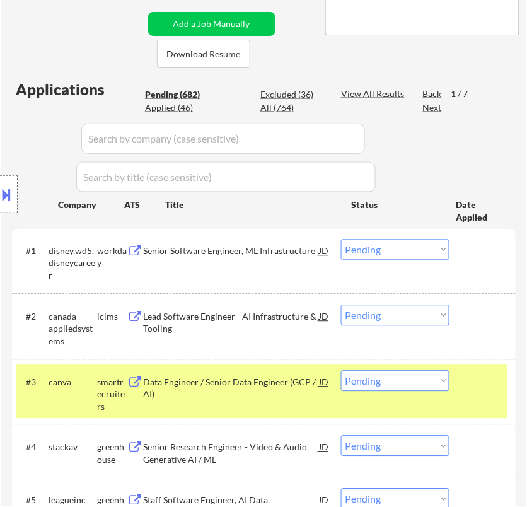
click at [490, 388] on div at bounding box center [484, 382] width 33 height 23
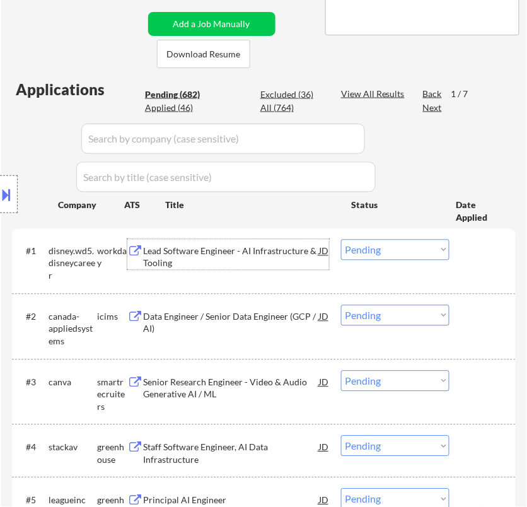
click at [286, 255] on div "Lead Software Engineer - AI Infrastructure & Tooling" at bounding box center [230, 257] width 175 height 25
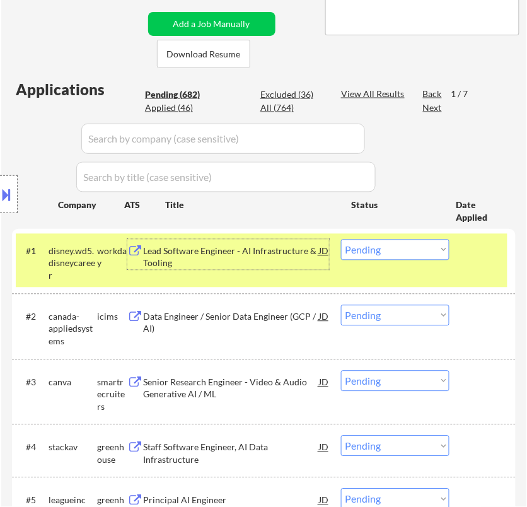
click at [434, 242] on select "Choose an option... Pending Applied Excluded (Questions) Excluded (Expired) Exc…" at bounding box center [395, 250] width 108 height 21
click at [341, 240] on select "Choose an option... Pending Applied Excluded (Questions) Excluded (Expired) Exc…" at bounding box center [395, 250] width 108 height 21
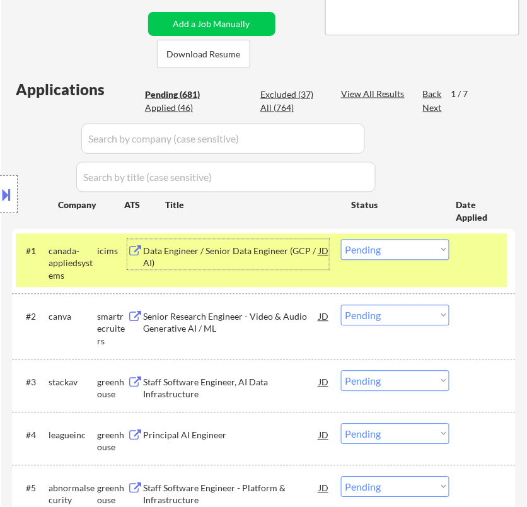
click at [293, 250] on div "Data Engineer / Senior Data Engineer (GCP / AI)" at bounding box center [230, 257] width 175 height 25
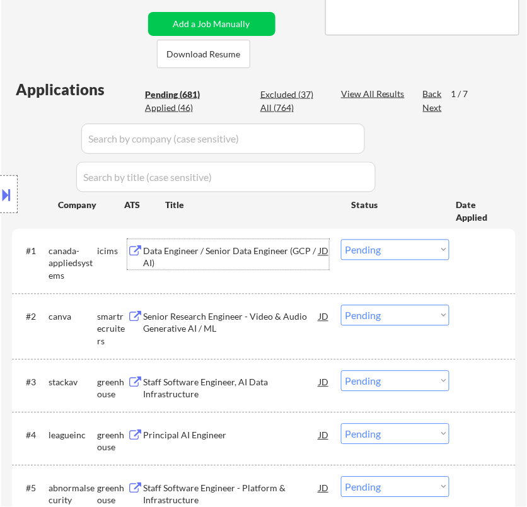
click at [424, 248] on select "Choose an option... Pending Applied Excluded (Questions) Excluded (Expired) Exc…" at bounding box center [395, 250] width 108 height 21
click at [341, 240] on select "Choose an option... Pending Applied Excluded (Questions) Excluded (Expired) Exc…" at bounding box center [395, 250] width 108 height 21
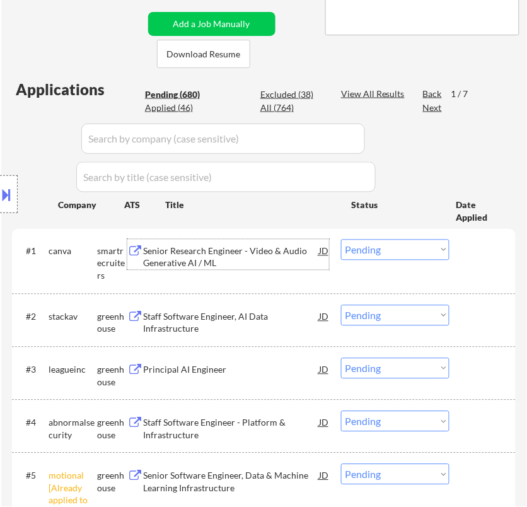
click at [287, 258] on div "Senior Research Engineer - Video & Audio Generative AI / ML" at bounding box center [230, 257] width 175 height 25
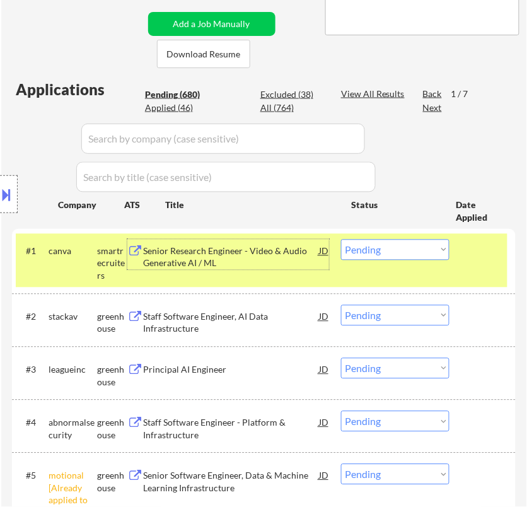
click at [409, 251] on select "Choose an option... Pending Applied Excluded (Questions) Excluded (Expired) Exc…" at bounding box center [395, 250] width 108 height 21
click at [341, 240] on select "Choose an option... Pending Applied Excluded (Questions) Excluded (Expired) Exc…" at bounding box center [395, 250] width 108 height 21
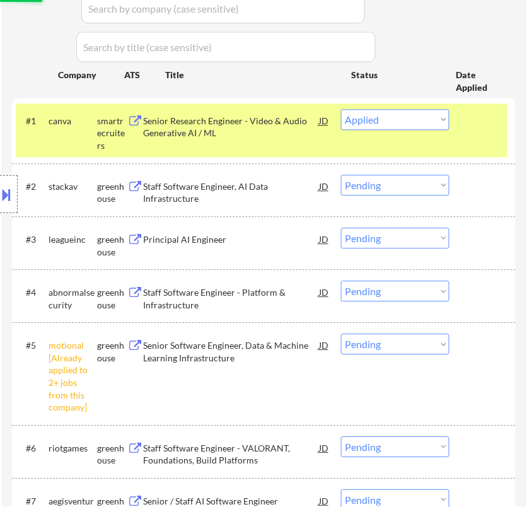
scroll to position [420, 0]
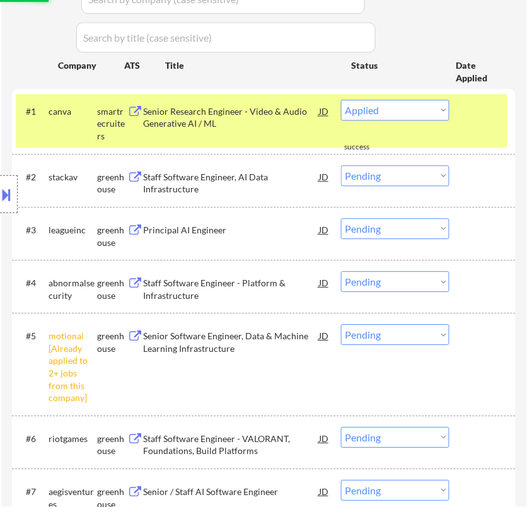
click at [373, 335] on select "Choose an option... Pending Applied Excluded (Questions) Excluded (Expired) Exc…" at bounding box center [395, 334] width 108 height 21
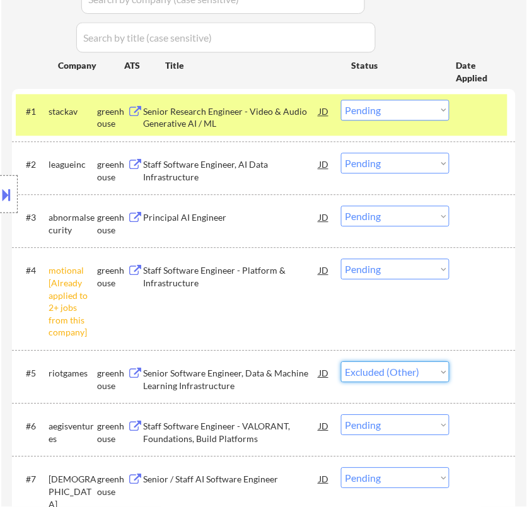
click at [341, 361] on select "Choose an option... Pending Applied Excluded (Questions) Excluded (Expired) Exc…" at bounding box center [395, 371] width 108 height 21
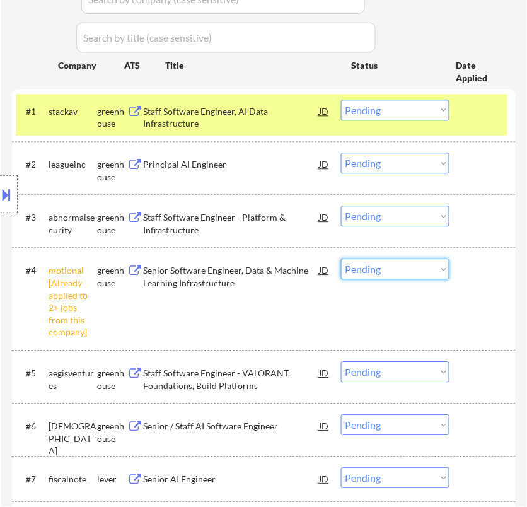
click at [389, 266] on select "Choose an option... Pending Applied Excluded (Questions) Excluded (Expired) Exc…" at bounding box center [395, 268] width 108 height 21
click at [341, 258] on select "Choose an option... Pending Applied Excluded (Questions) Excluded (Expired) Exc…" at bounding box center [395, 268] width 108 height 21
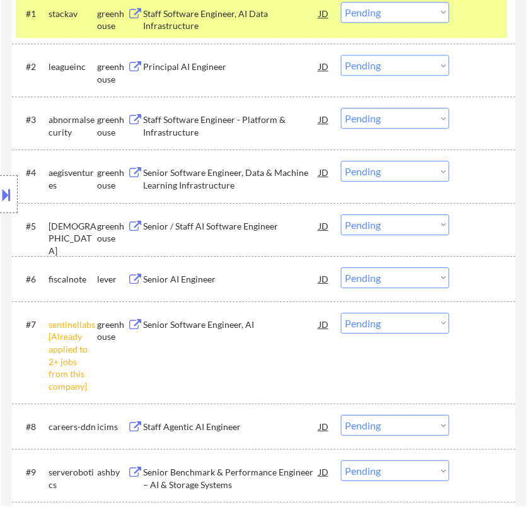
scroll to position [630, 0]
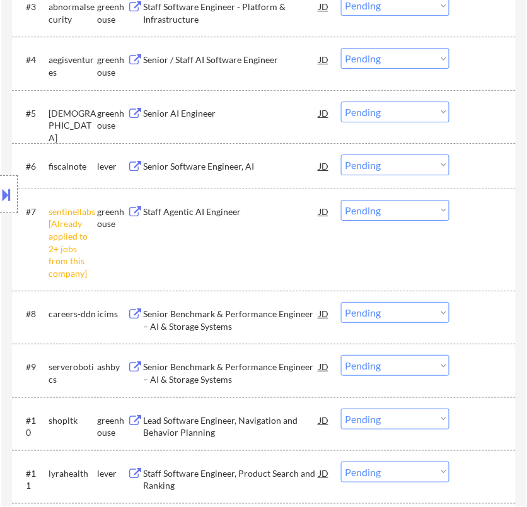
drag, startPoint x: 396, startPoint y: 208, endPoint x: 395, endPoint y: 219, distance: 10.8
click at [396, 208] on select "Choose an option... Pending Applied Excluded (Questions) Excluded (Expired) Exc…" at bounding box center [395, 210] width 108 height 21
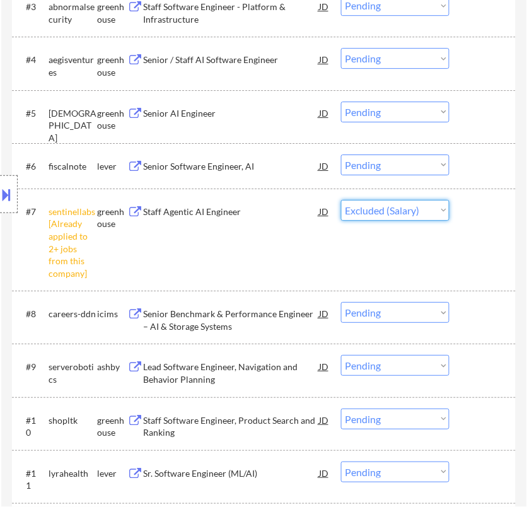
click at [341, 200] on select "Choose an option... Pending Applied Excluded (Questions) Excluded (Expired) Exc…" at bounding box center [395, 210] width 108 height 21
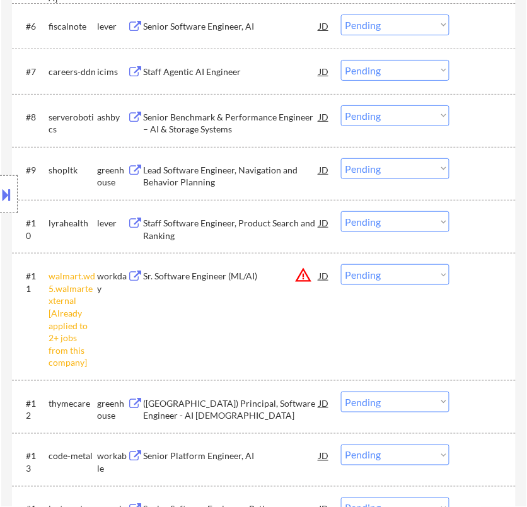
scroll to position [840, 0]
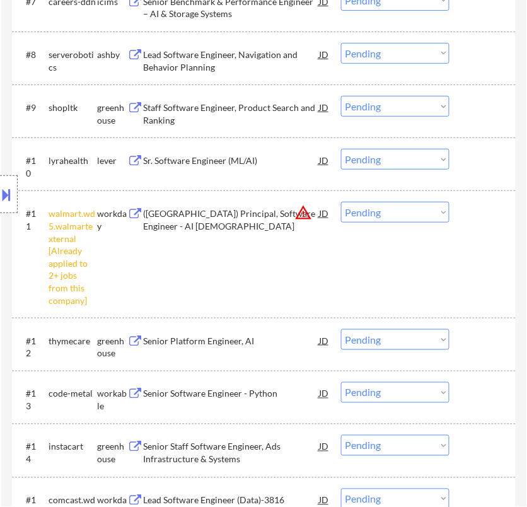
click at [391, 211] on select "Choose an option... Pending Applied Excluded (Questions) Excluded (Expired) Exc…" at bounding box center [395, 212] width 108 height 21
click at [341, 202] on select "Choose an option... Pending Applied Excluded (Questions) Excluded (Expired) Exc…" at bounding box center [395, 212] width 108 height 21
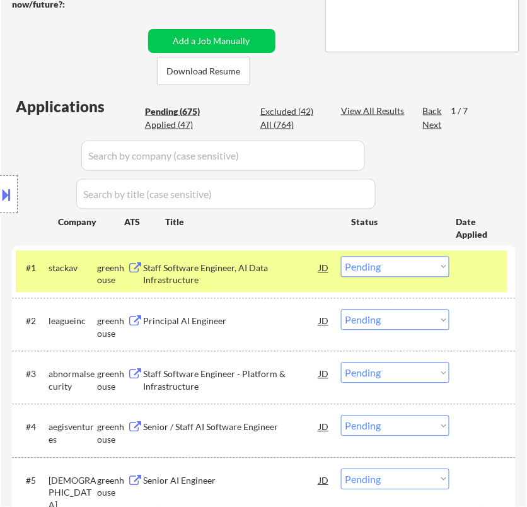
scroll to position [280, 0]
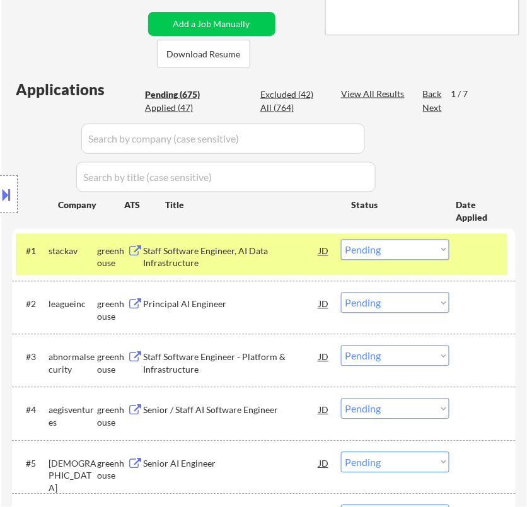
click at [279, 110] on div "All (764)" at bounding box center [291, 108] width 63 height 13
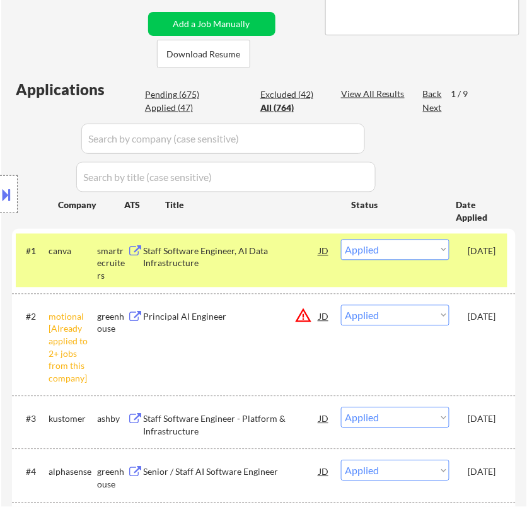
click at [347, 142] on input "input" at bounding box center [223, 139] width 284 height 30
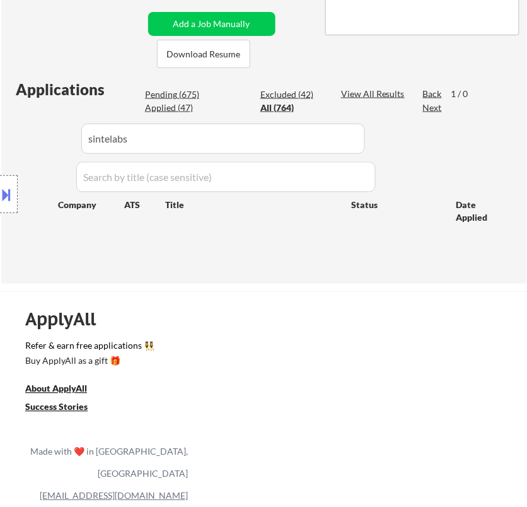
click at [112, 136] on div "Location Inclusions:" at bounding box center [113, 195] width 226 height 234
drag, startPoint x: 216, startPoint y: 140, endPoint x: 90, endPoint y: 153, distance: 126.1
click at [90, 153] on div "Location Inclusions:" at bounding box center [113, 195] width 226 height 234
drag, startPoint x: 299, startPoint y: 139, endPoint x: 313, endPoint y: 139, distance: 13.9
click at [301, 139] on input "input" at bounding box center [223, 139] width 284 height 30
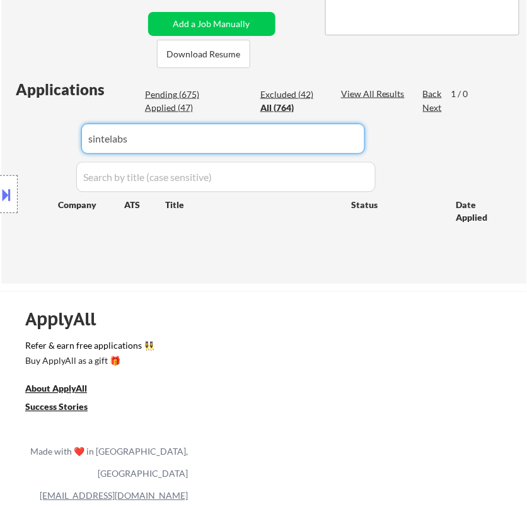
drag, startPoint x: 308, startPoint y: 138, endPoint x: 39, endPoint y: 155, distance: 269.1
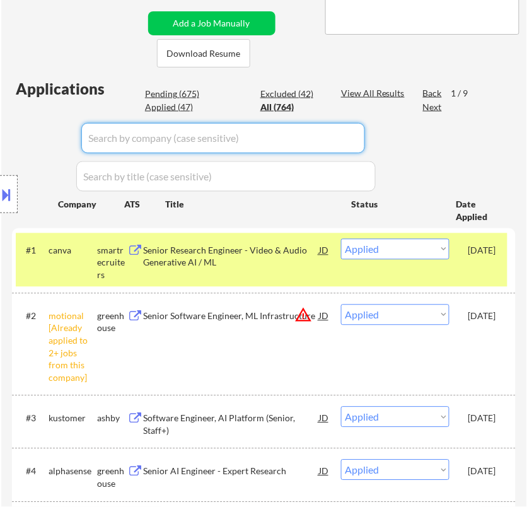
scroll to position [210, 0]
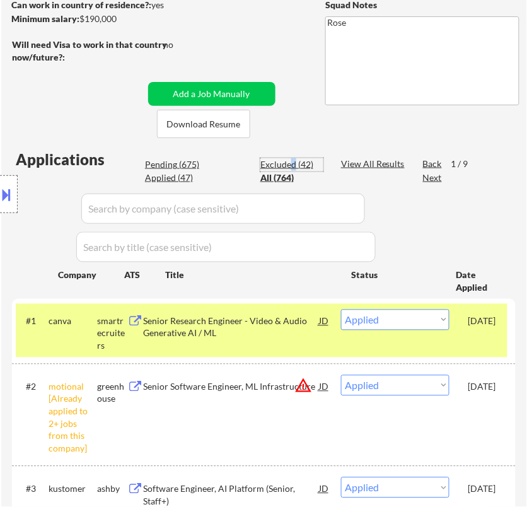
click at [294, 163] on div "Excluded (42)" at bounding box center [291, 164] width 63 height 13
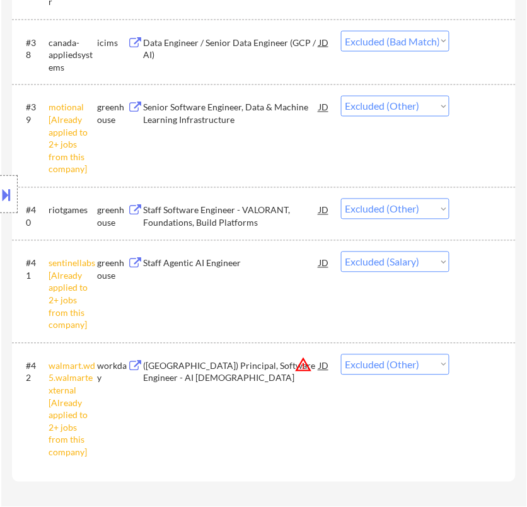
scroll to position [2662, 0]
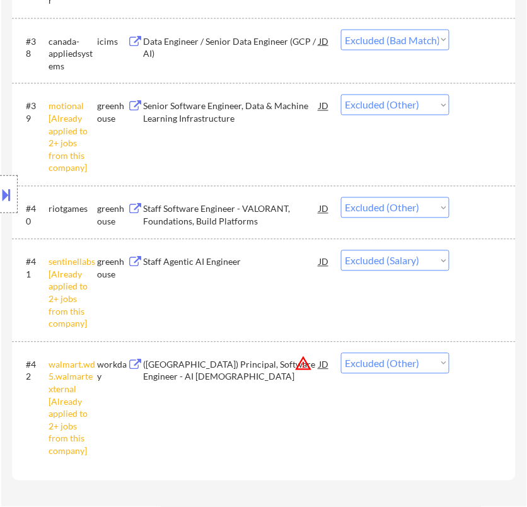
click at [443, 262] on select "Choose an option... Pending Applied Excluded (Questions) Excluded (Expired) Exc…" at bounding box center [395, 260] width 108 height 21
click at [341, 250] on select "Choose an option... Pending Applied Excluded (Questions) Excluded (Expired) Exc…" at bounding box center [395, 260] width 108 height 21
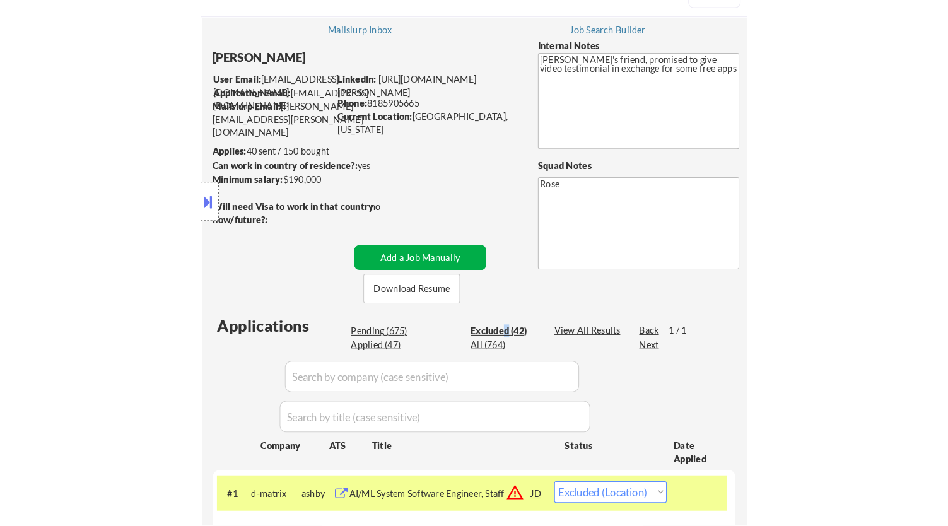
scroll to position [70, 0]
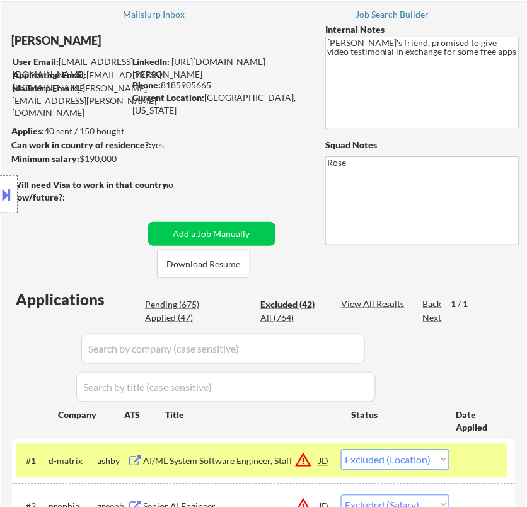
click at [184, 308] on div "Location Inclusions:" at bounding box center [113, 195] width 226 height 234
click at [161, 306] on div "Location Inclusions:" at bounding box center [113, 195] width 226 height 234
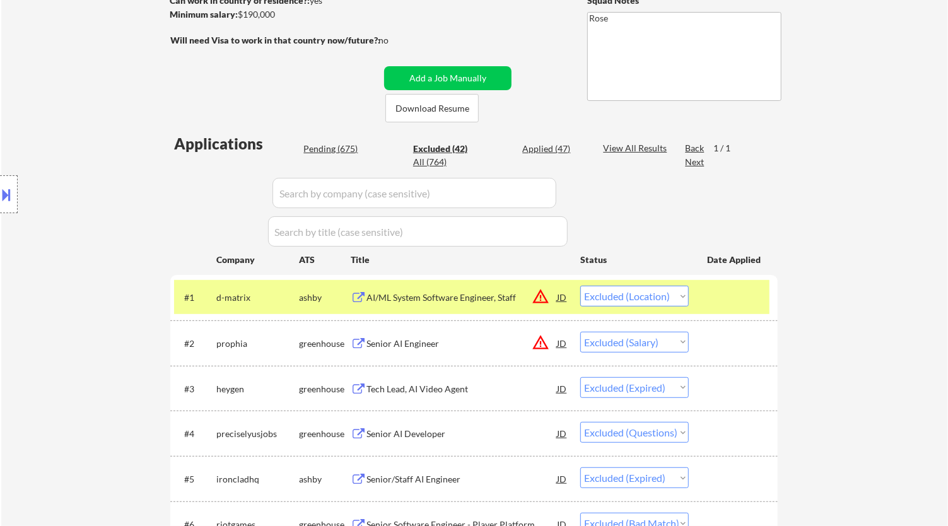
scroll to position [280, 0]
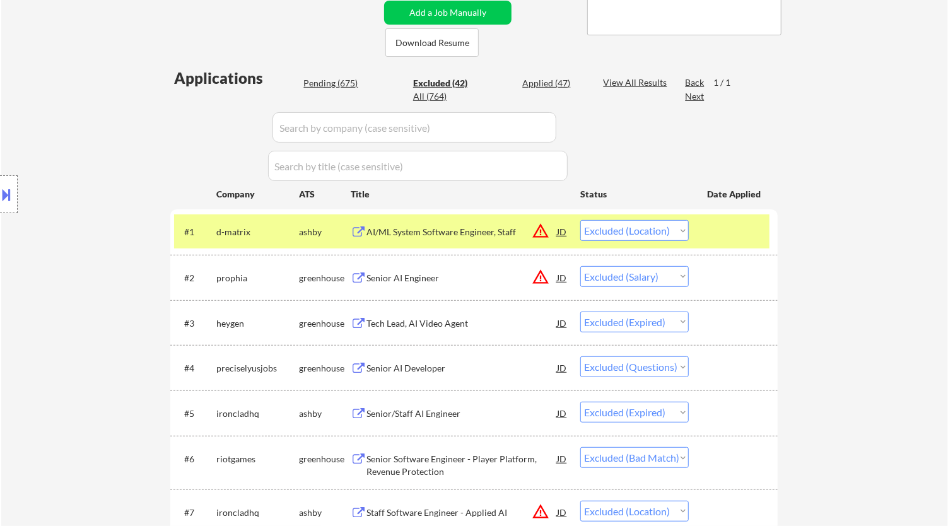
drag, startPoint x: 334, startPoint y: 83, endPoint x: 389, endPoint y: 145, distance: 83.1
click at [334, 82] on div "Pending (675)" at bounding box center [334, 83] width 63 height 13
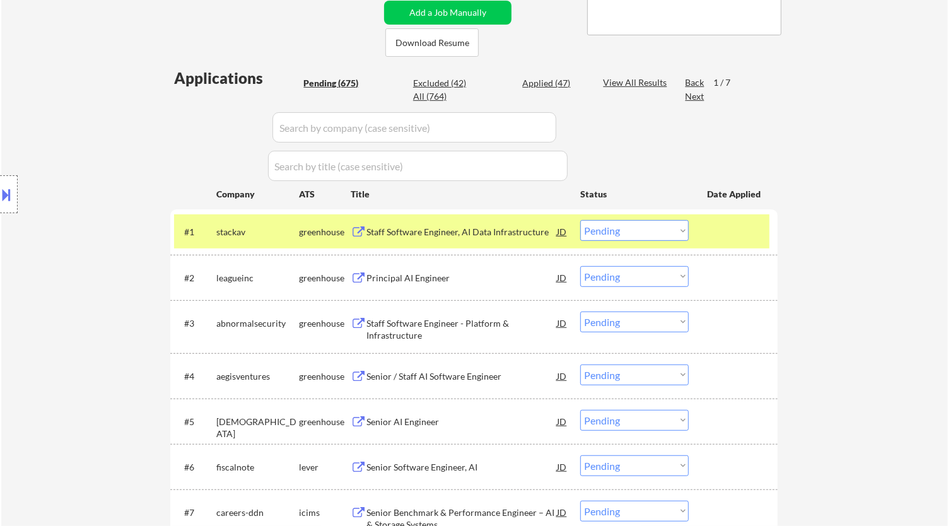
click at [521, 232] on div "Staff Software Engineer, AI Data Infrastructure" at bounding box center [461, 232] width 190 height 13
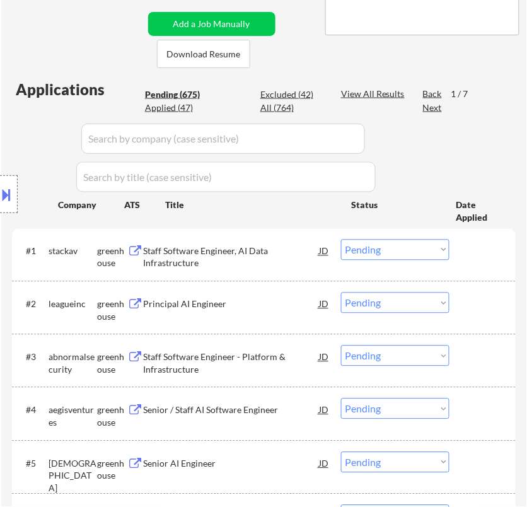
click at [396, 249] on select "Choose an option... Pending Applied Excluded (Questions) Excluded (Expired) Exc…" at bounding box center [395, 250] width 108 height 21
click at [341, 240] on select "Choose an option... Pending Applied Excluded (Questions) Excluded (Expired) Exc…" at bounding box center [395, 250] width 108 height 21
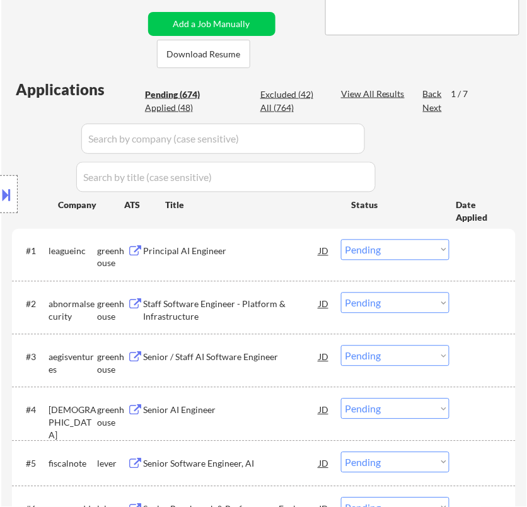
click at [282, 252] on div "Principal AI Engineer" at bounding box center [230, 251] width 175 height 13
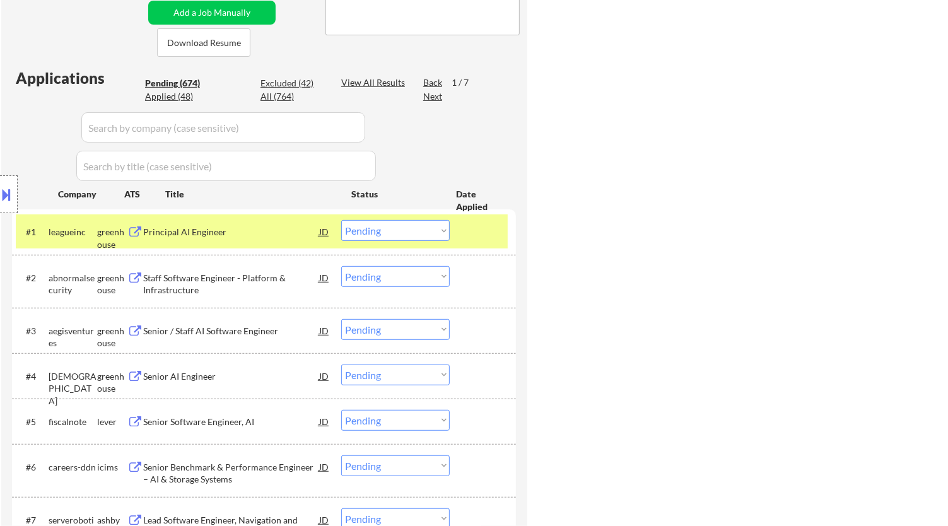
click at [318, 240] on div "Principal AI Engineer" at bounding box center [230, 231] width 175 height 23
click at [318, 231] on div "Principal AI Engineer" at bounding box center [230, 232] width 175 height 13
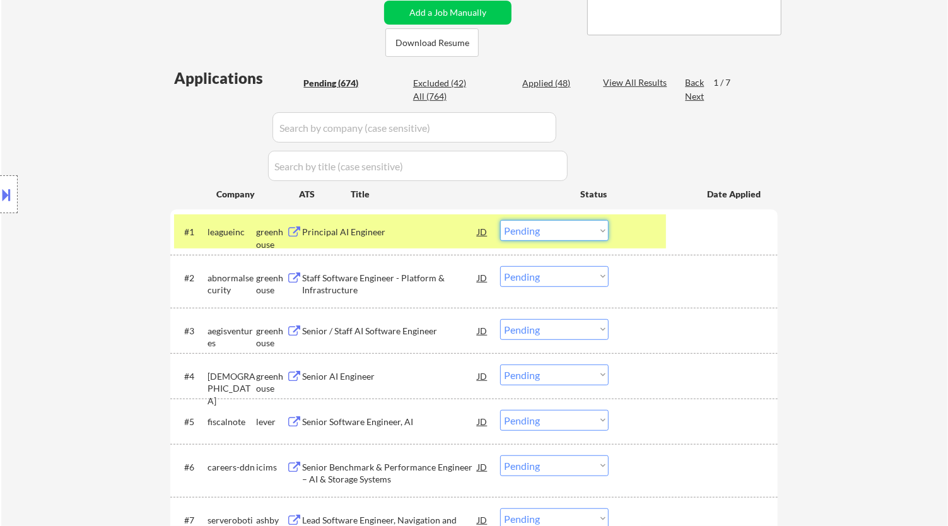
drag, startPoint x: 572, startPoint y: 230, endPoint x: 569, endPoint y: 237, distance: 7.6
click at [572, 230] on select "Choose an option... Pending Applied Excluded (Questions) Excluded (Expired) Exc…" at bounding box center [554, 230] width 108 height 21
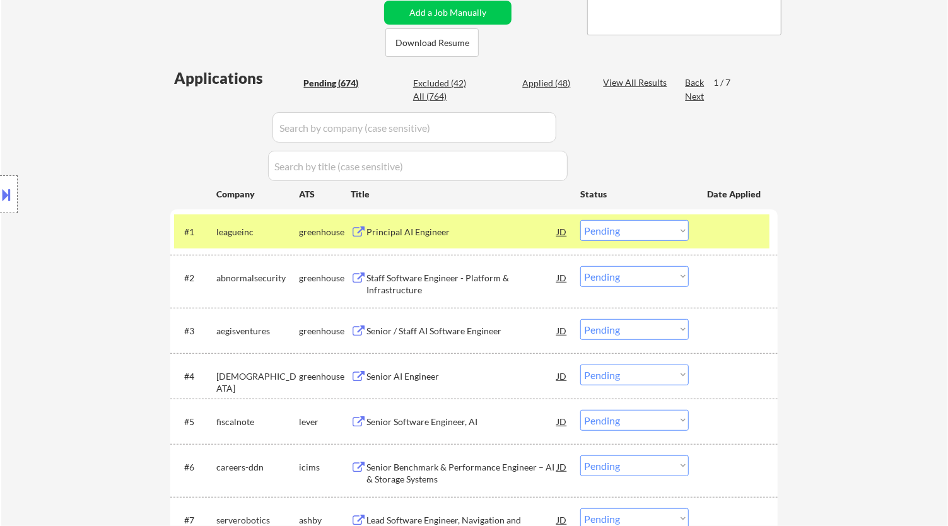
click at [634, 229] on select "Choose an option... Pending Applied Excluded (Questions) Excluded (Expired) Exc…" at bounding box center [634, 230] width 108 height 21
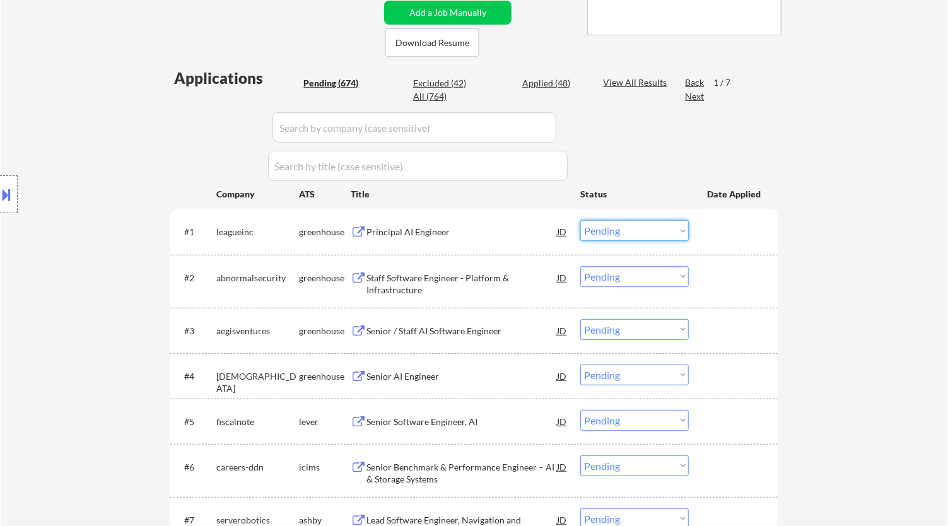
click at [680, 231] on select "Choose an option... Pending Applied Excluded (Questions) Excluded (Expired) Exc…" at bounding box center [634, 230] width 108 height 21
click at [580, 220] on select "Choose an option... Pending Applied Excluded (Questions) Excluded (Expired) Exc…" at bounding box center [634, 230] width 108 height 21
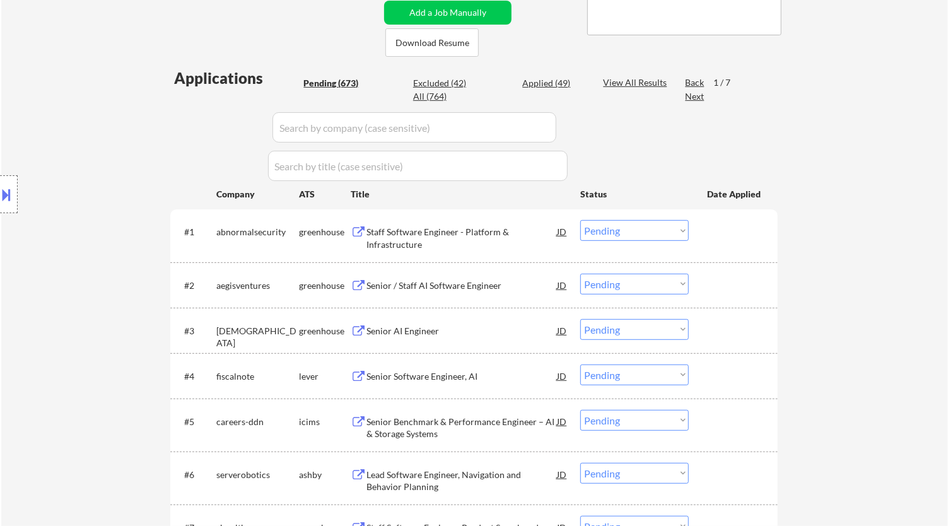
click at [509, 238] on div "Staff Software Engineer - Platform & Infrastructure" at bounding box center [461, 238] width 190 height 25
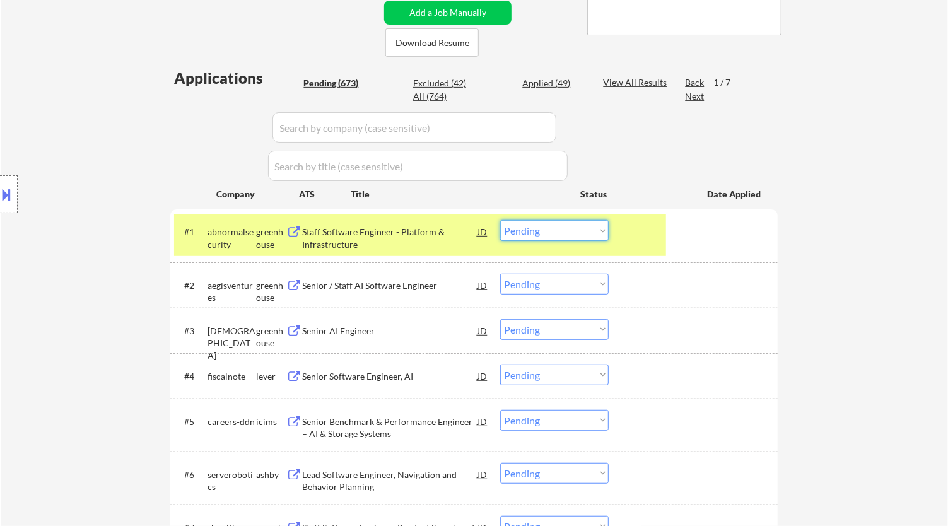
drag, startPoint x: 602, startPoint y: 232, endPoint x: 518, endPoint y: 252, distance: 86.7
click at [603, 233] on select "Choose an option... Pending Applied Excluded (Questions) Excluded (Expired) Exc…" at bounding box center [554, 230] width 108 height 21
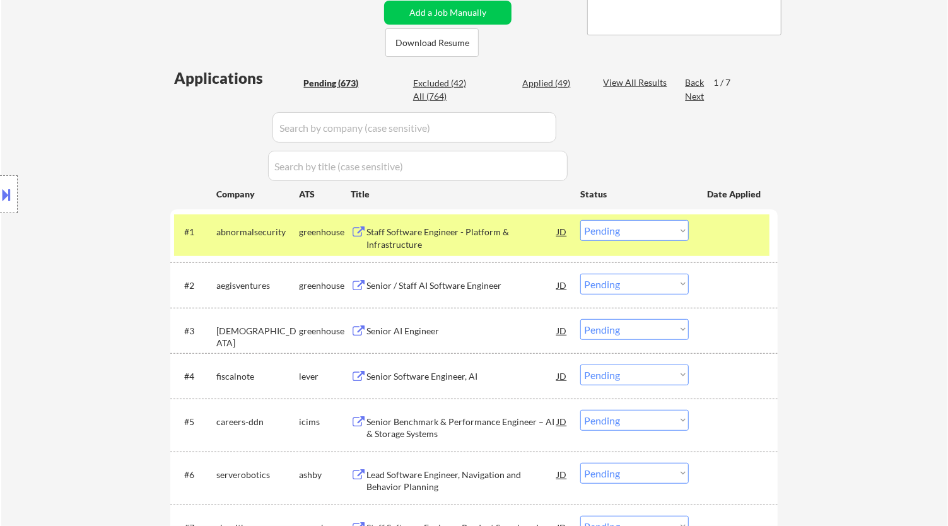
click at [690, 232] on div "#1 abnormalsecurity greenhouse Staff Software Engineer - Platform & Infrastruct…" at bounding box center [471, 235] width 595 height 42
click at [686, 229] on select "Choose an option... Pending Applied Excluded (Questions) Excluded (Expired) Exc…" at bounding box center [634, 230] width 108 height 21
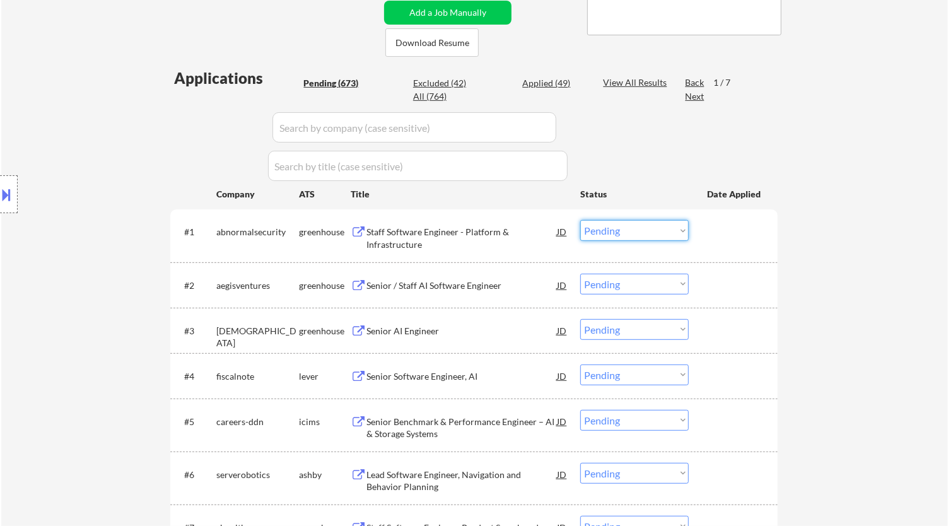
click at [681, 231] on select "Choose an option... Pending Applied Excluded (Questions) Excluded (Expired) Exc…" at bounding box center [634, 230] width 108 height 21
click at [685, 227] on select "Choose an option... Pending Applied Excluded (Questions) Excluded (Expired) Exc…" at bounding box center [634, 230] width 108 height 21
click at [580, 220] on select "Choose an option... Pending Applied Excluded (Questions) Excluded (Expired) Exc…" at bounding box center [634, 230] width 108 height 21
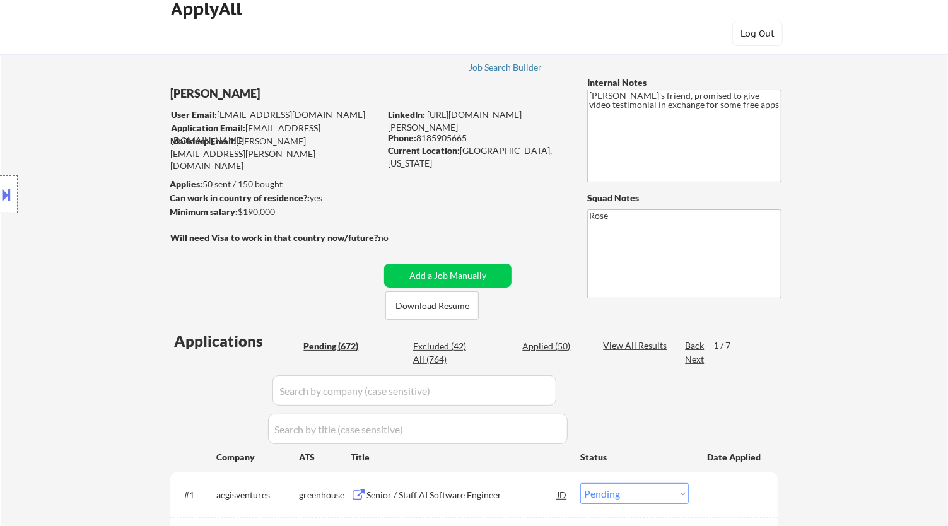
scroll to position [0, 0]
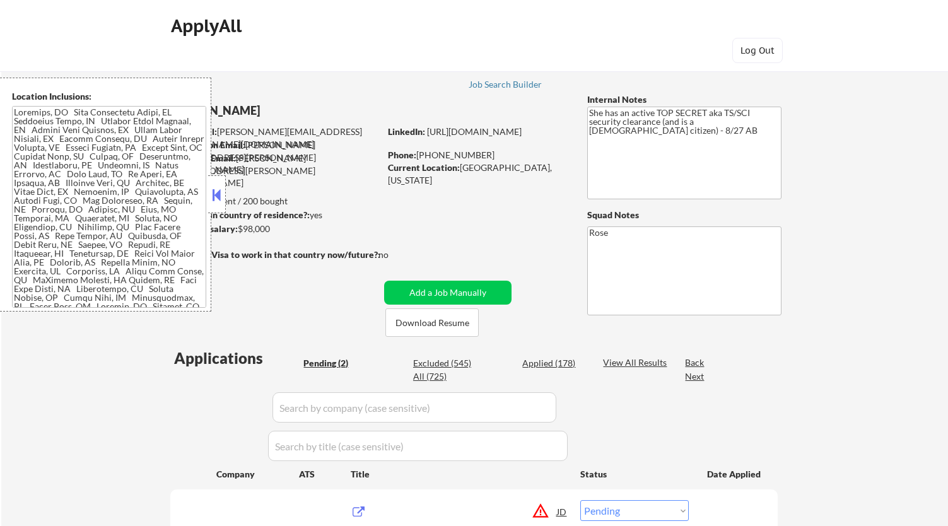
select select ""pending""
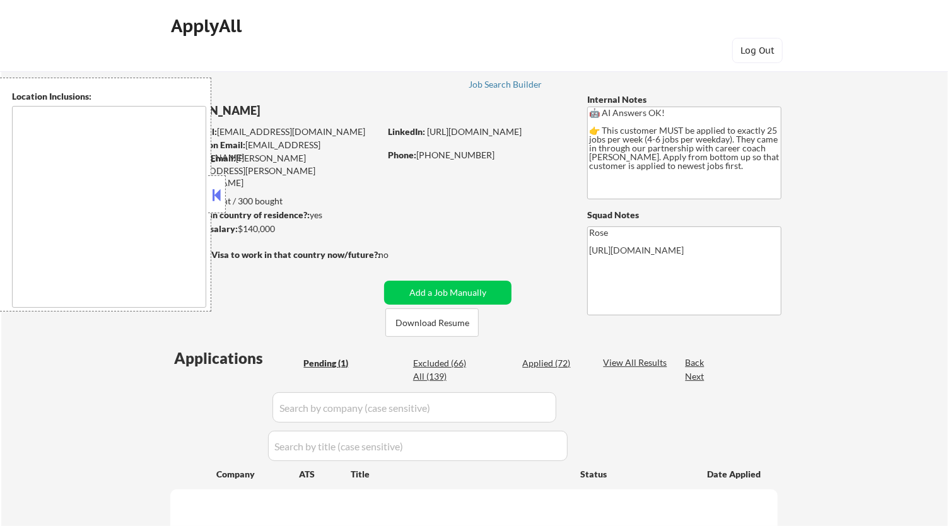
select select ""pending""
type textarea "[GEOGRAPHIC_DATA], ON [GEOGRAPHIC_DATA], ON [GEOGRAPHIC_DATA], ON [GEOGRAPHIC_D…"
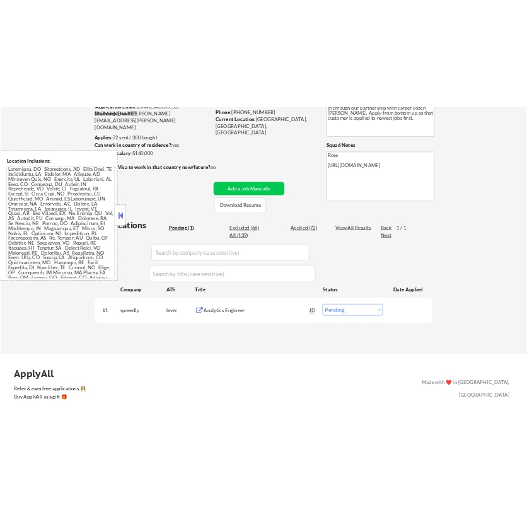
scroll to position [210, 0]
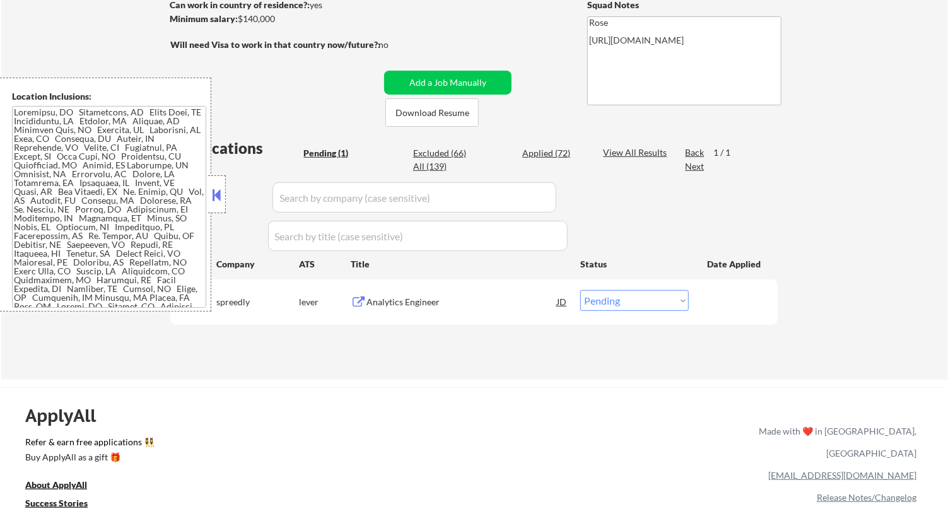
click at [471, 306] on div "Analytics Engineer" at bounding box center [461, 302] width 190 height 13
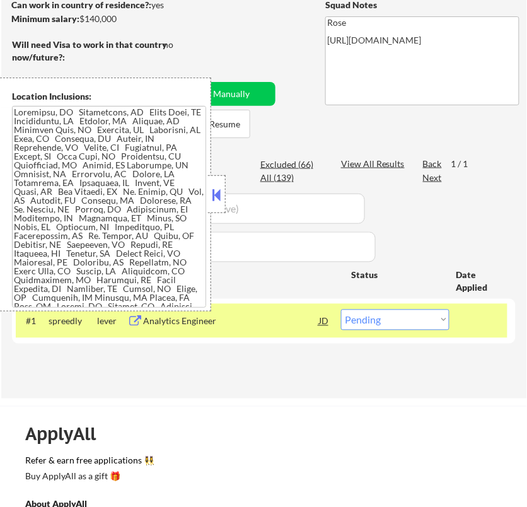
click at [418, 317] on select "Choose an option... Pending Applied Excluded (Questions) Excluded (Expired) Exc…" at bounding box center [395, 320] width 108 height 21
select select ""applied""
click at [341, 310] on select "Choose an option... Pending Applied Excluded (Questions) Excluded (Expired) Exc…" at bounding box center [395, 320] width 108 height 21
click at [212, 194] on button at bounding box center [217, 194] width 14 height 19
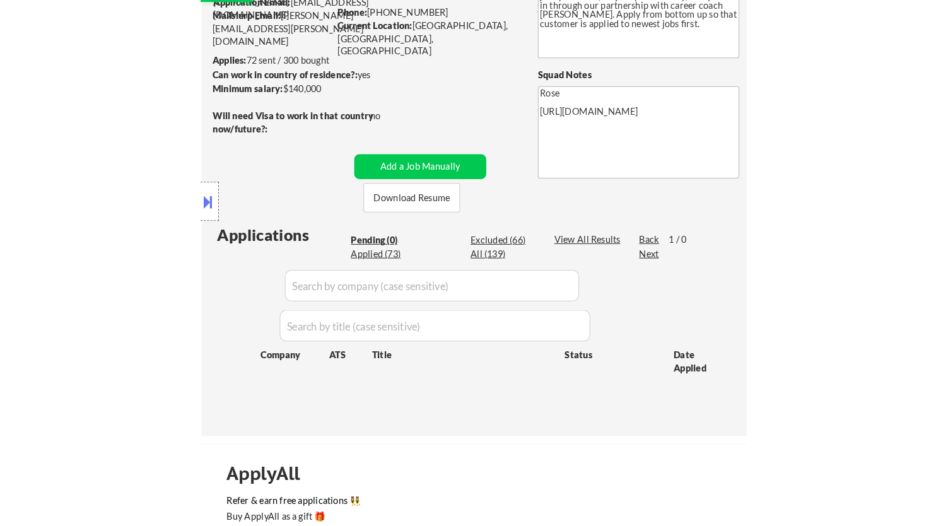
scroll to position [70, 0]
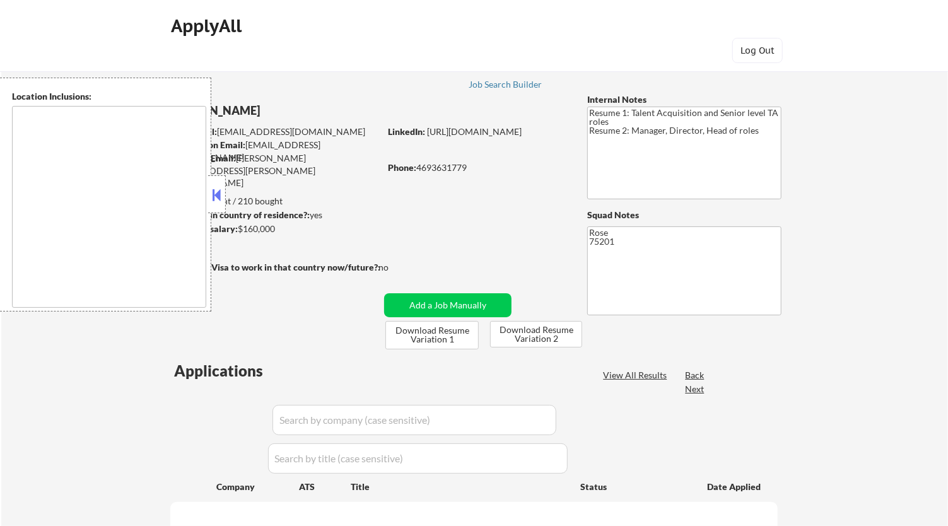
type textarea "[GEOGRAPHIC_DATA], [GEOGRAPHIC_DATA] [GEOGRAPHIC_DATA], [GEOGRAPHIC_DATA] [GEOG…"
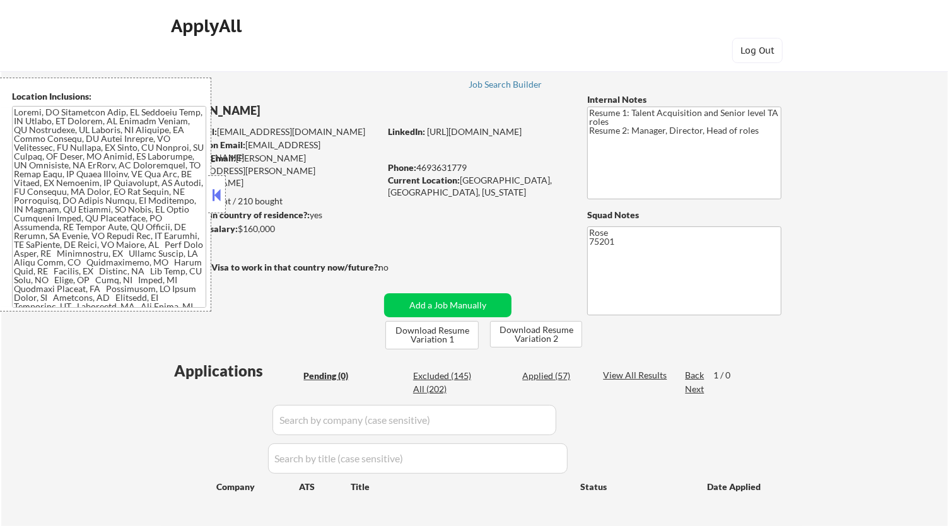
click at [218, 186] on button at bounding box center [217, 194] width 14 height 19
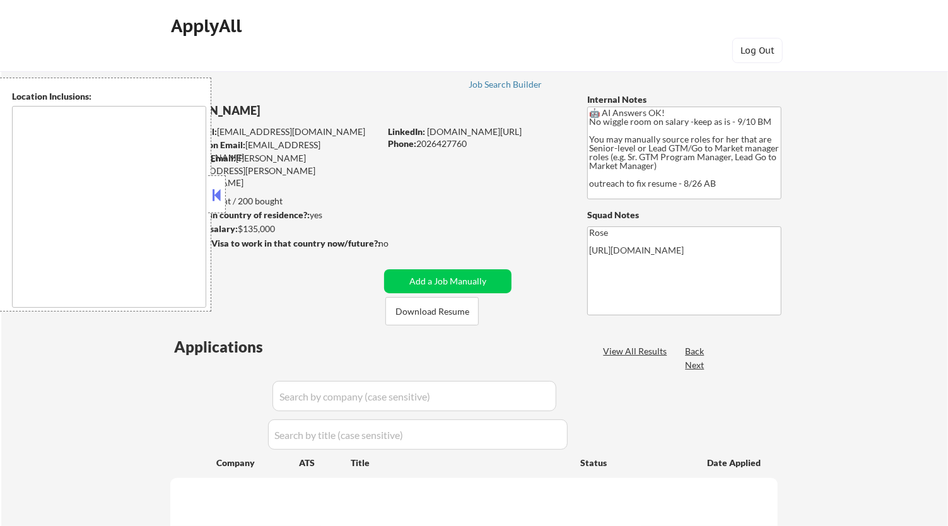
type textarea "Reston, [GEOGRAPHIC_DATA] [GEOGRAPHIC_DATA], [GEOGRAPHIC_DATA] [GEOGRAPHIC_DATA…"
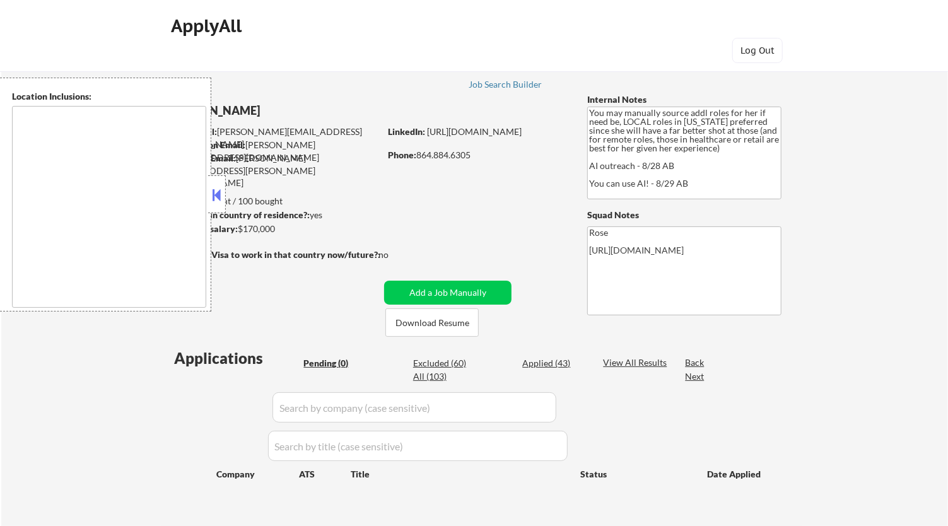
type textarea "[GEOGRAPHIC_DATA], [GEOGRAPHIC_DATA] [GEOGRAPHIC_DATA], [GEOGRAPHIC_DATA] [GEOG…"
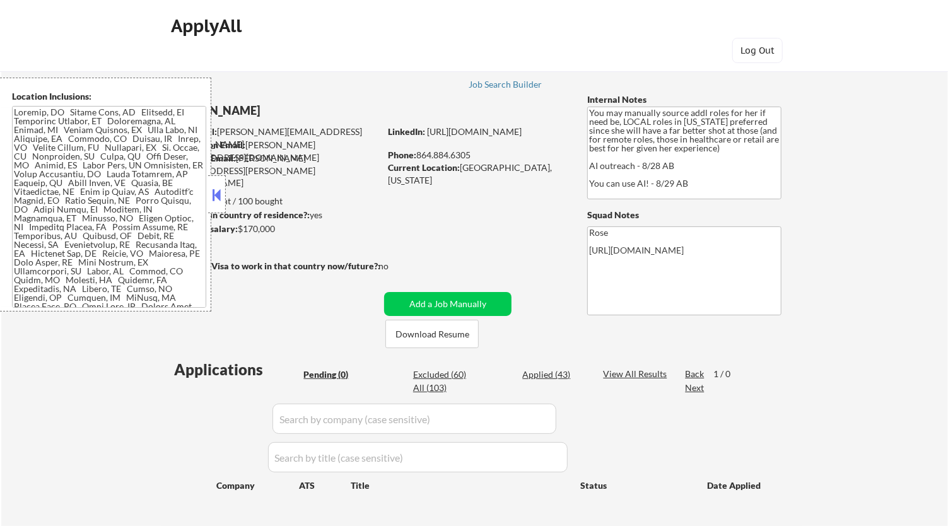
click at [220, 183] on div at bounding box center [217, 194] width 18 height 38
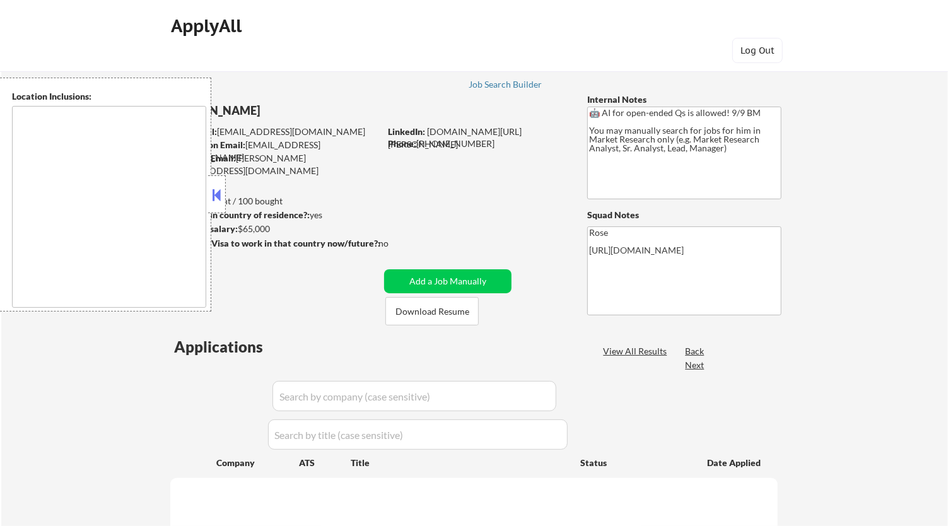
type textarea "[GEOGRAPHIC_DATA], [GEOGRAPHIC_DATA] [GEOGRAPHIC_DATA], [GEOGRAPHIC_DATA] [GEOG…"
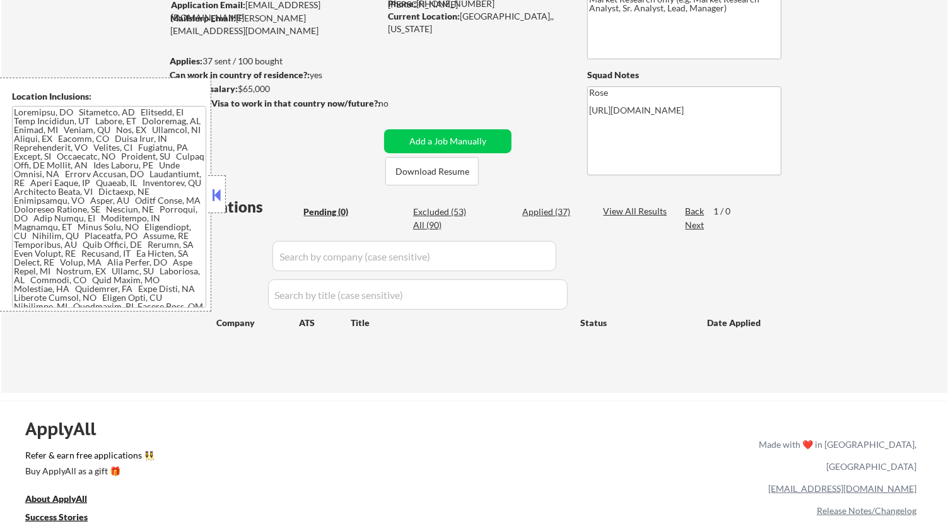
scroll to position [70, 0]
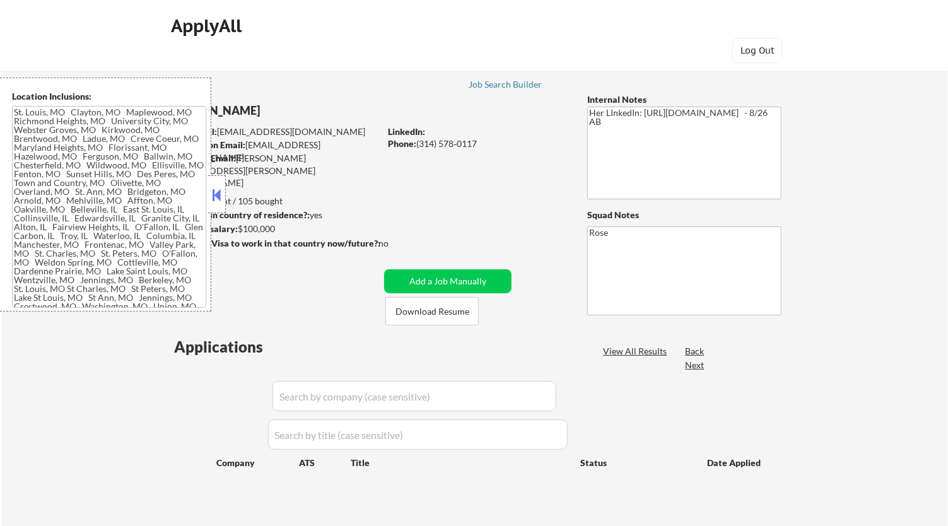
type textarea "St. Louis, MO Clayton, MO Maplewood, MO Richmond Heights, MO University City, M…"
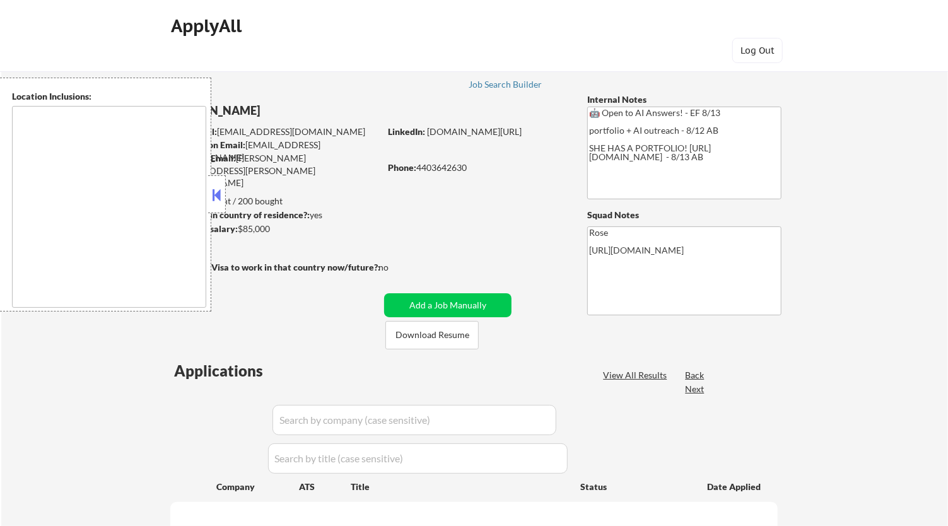
type textarea "[GEOGRAPHIC_DATA], [GEOGRAPHIC_DATA] [GEOGRAPHIC_DATA], [GEOGRAPHIC_DATA] [GEOG…"
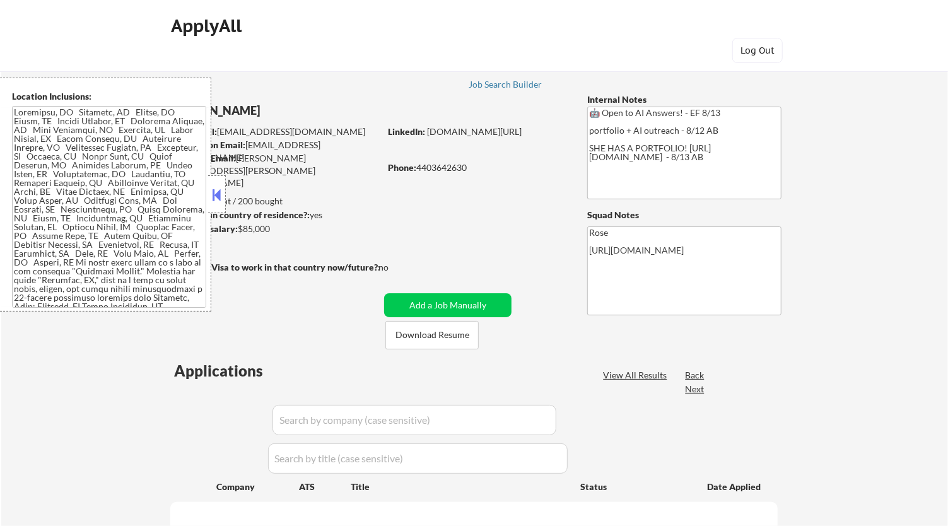
select select ""pending""
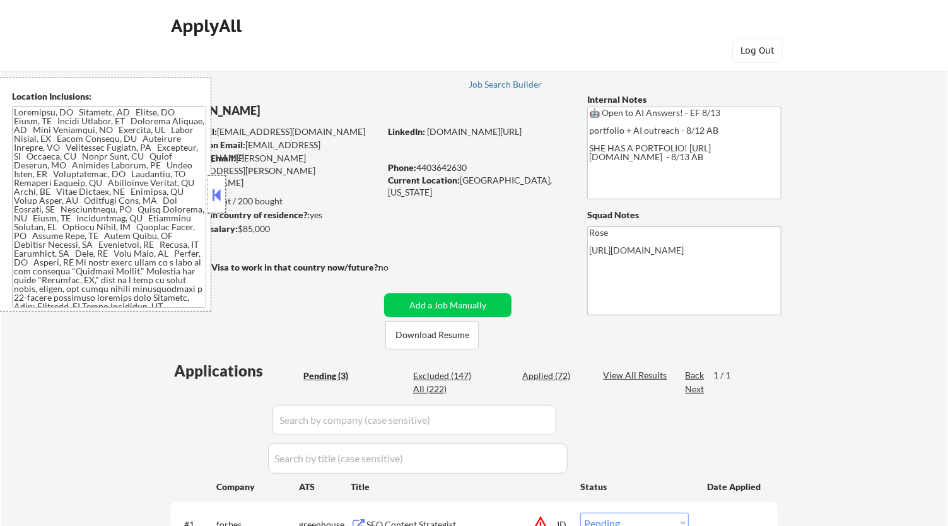
click at [224, 194] on div at bounding box center [217, 194] width 18 height 38
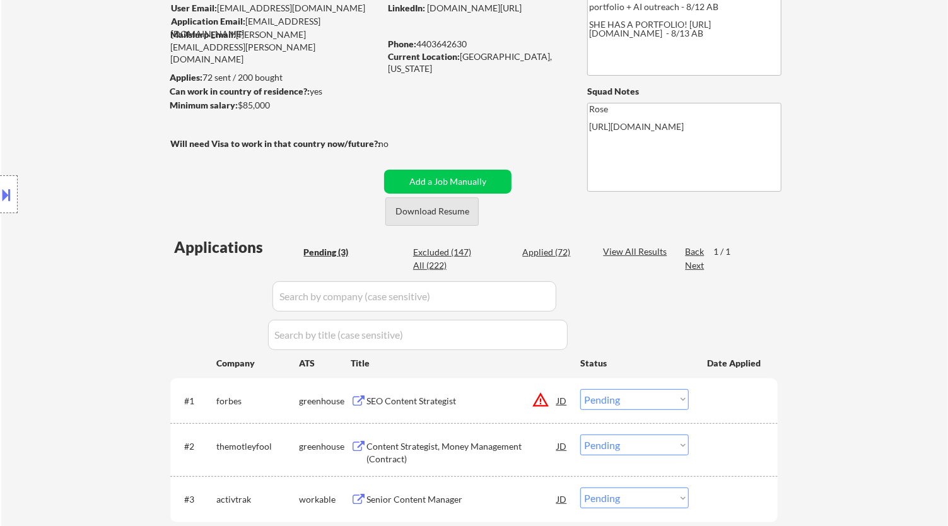
scroll to position [140, 0]
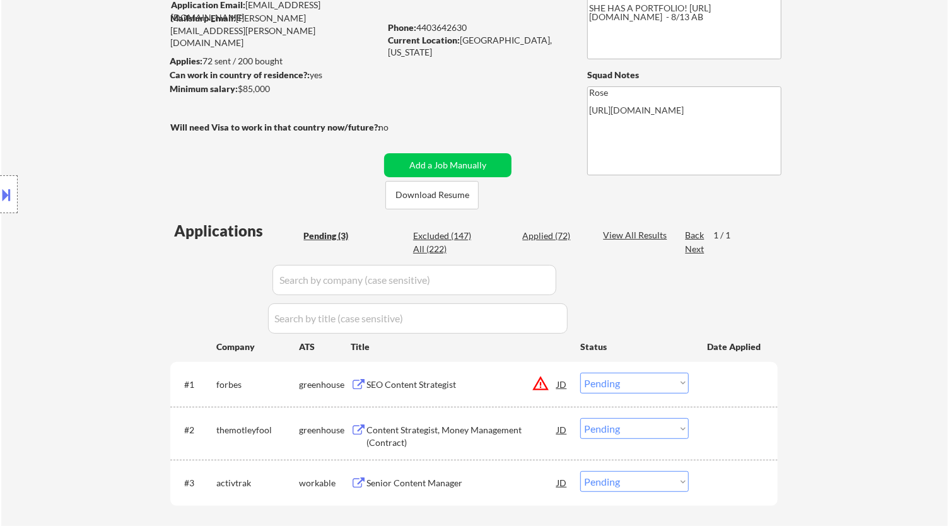
click at [506, 375] on div "SEO Content Strategist" at bounding box center [461, 384] width 190 height 23
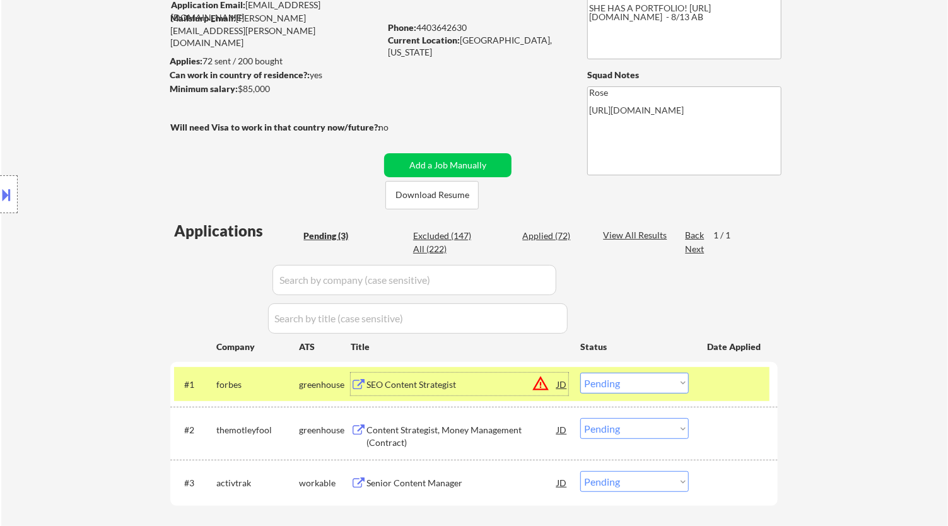
click at [620, 388] on select "Choose an option... Pending Applied Excluded (Questions) Excluded (Expired) Exc…" at bounding box center [634, 383] width 108 height 21
click at [580, 373] on select "Choose an option... Pending Applied Excluded (Questions) Excluded (Expired) Exc…" at bounding box center [634, 383] width 108 height 21
select select ""pending""
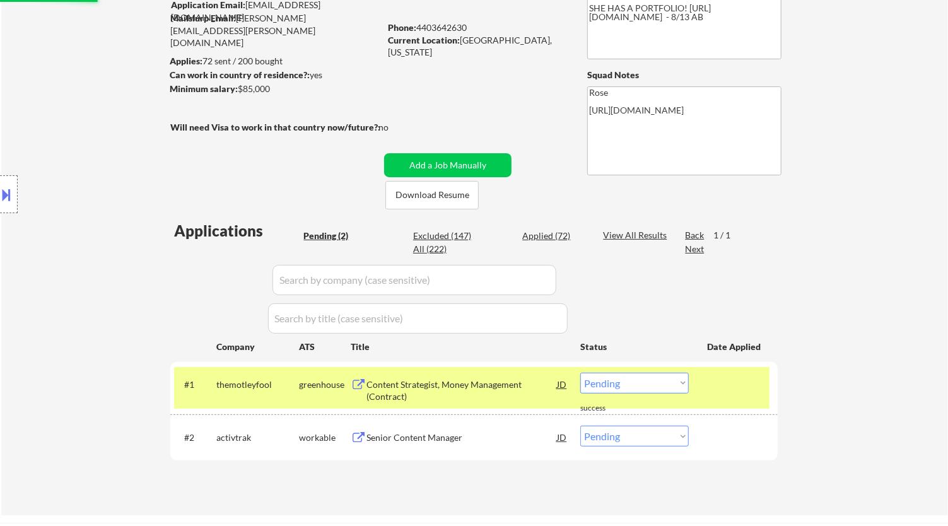
click at [507, 274] on input "input" at bounding box center [414, 280] width 284 height 30
click at [445, 235] on div "Excluded (148)" at bounding box center [444, 235] width 63 height 13
click at [461, 235] on div "Excluded (148)" at bounding box center [444, 235] width 63 height 13
click at [441, 236] on div "Excluded (148)" at bounding box center [444, 235] width 63 height 13
select select ""excluded__expired_""
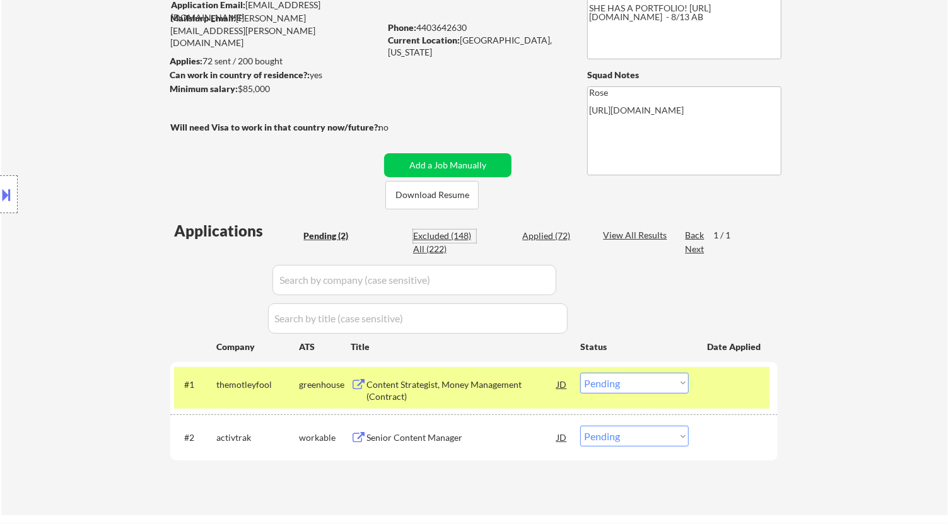
select select ""excluded__location_""
select select ""excluded""
select select ""excluded__expired_""
select select ""excluded__location_""
select select ""excluded__expired_""
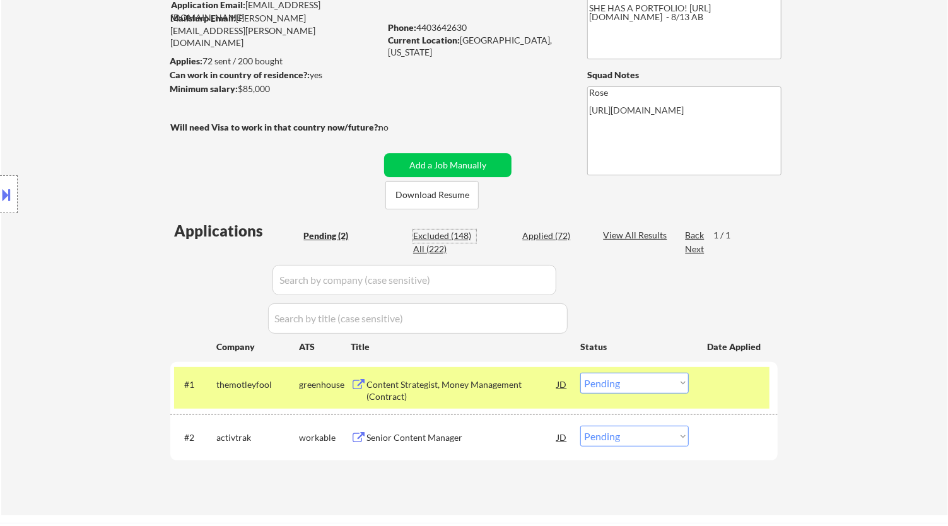
select select ""excluded__salary_""
select select ""excluded__expired_""
select select ""excluded__location_""
select select ""excluded__salary_""
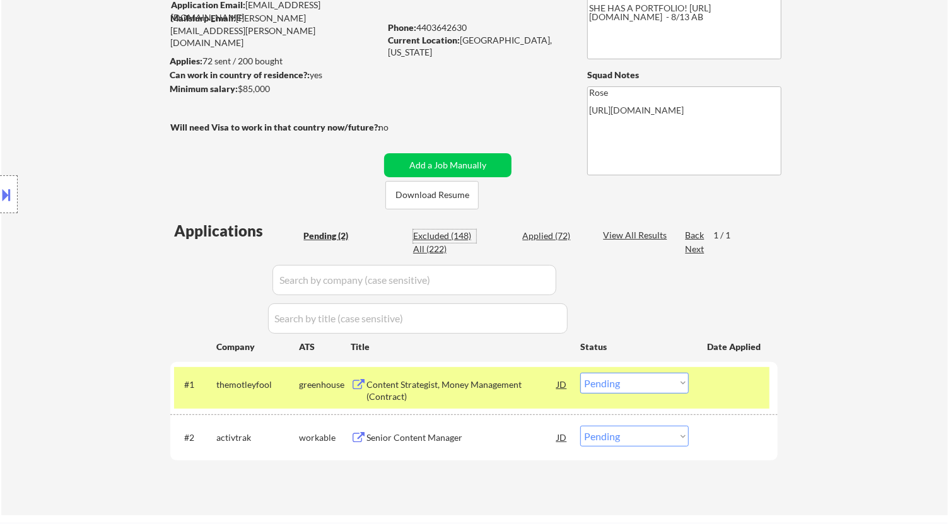
select select ""excluded__location_""
select select ""excluded__bad_match_""
select select ""excluded""
select select ""excluded__expired_""
select select ""excluded__location_""
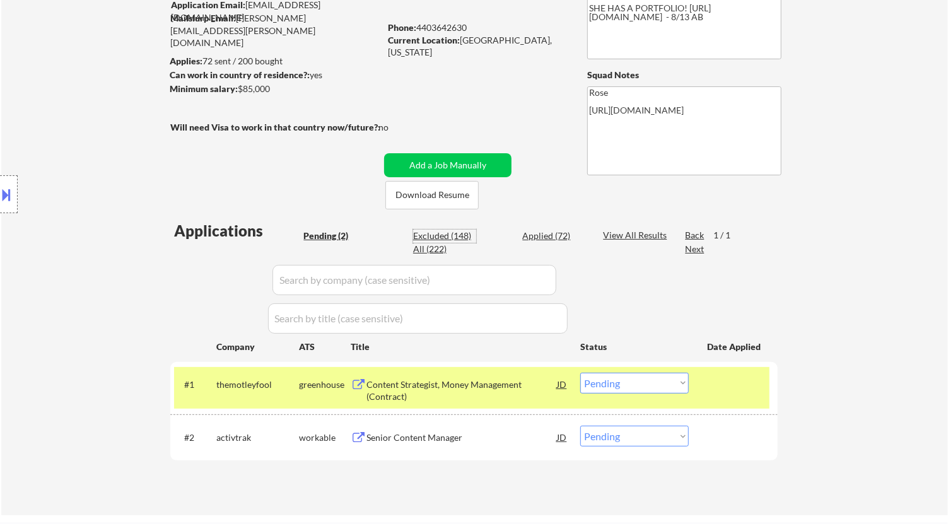
select select ""excluded__bad_match_""
select select ""excluded__salary_""
select select ""excluded__location_""
select select ""excluded__expired_""
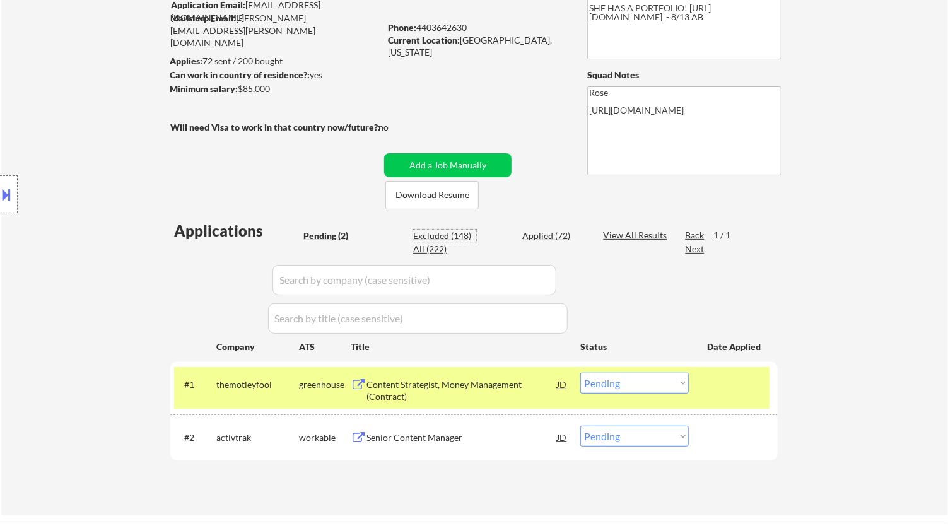
select select ""excluded__expired_""
select select ""excluded__bad_match_""
select select ""excluded""
select select ""excluded__expired_""
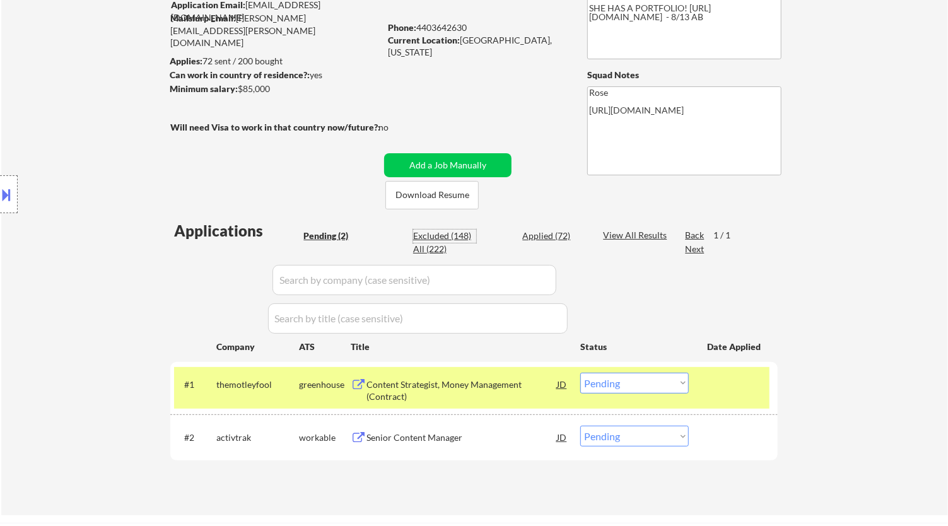
select select ""excluded__salary_""
select select ""excluded__expired_""
select select ""excluded__bad_match_""
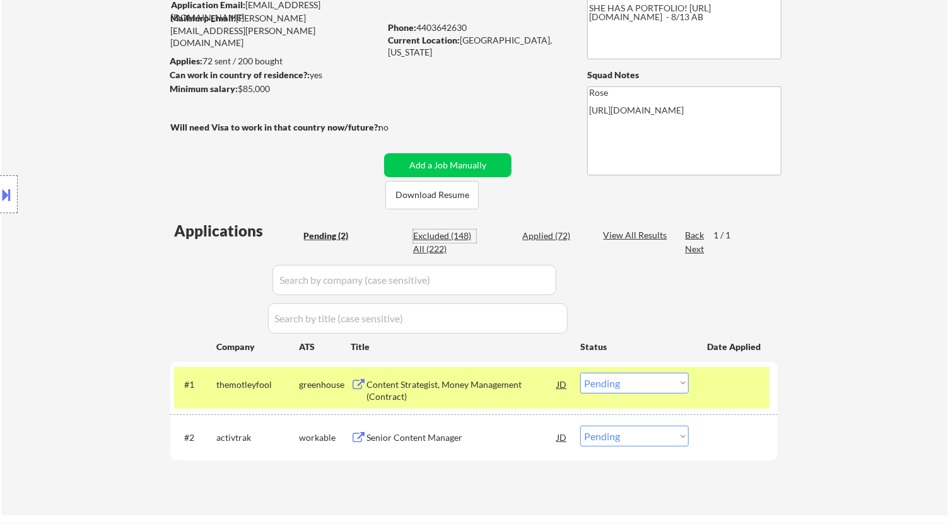
select select ""excluded__expired_""
select select ""excluded__salary_""
select select ""excluded__expired_""
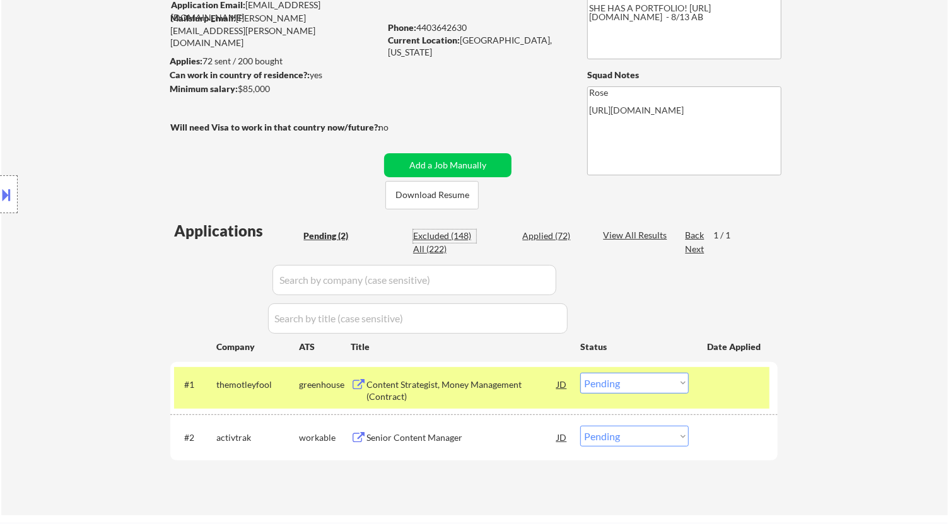
select select ""excluded__expired_""
select select ""excluded__bad_match_""
select select ""excluded__salary_""
select select ""excluded""
select select ""excluded__location_""
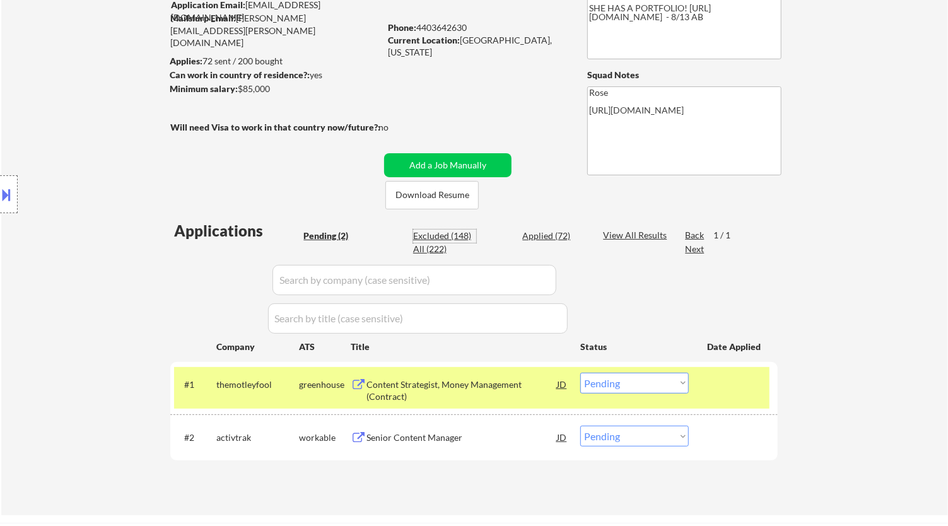
select select ""excluded__salary_""
select select ""excluded__location_""
select select ""excluded__expired_""
select select ""excluded__location_""
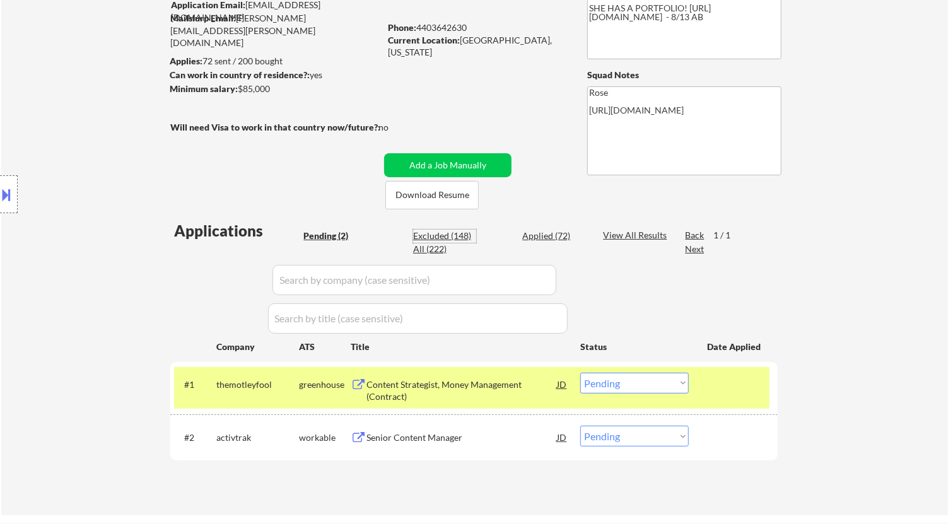
select select ""excluded__expired_""
select select ""excluded__bad_match_""
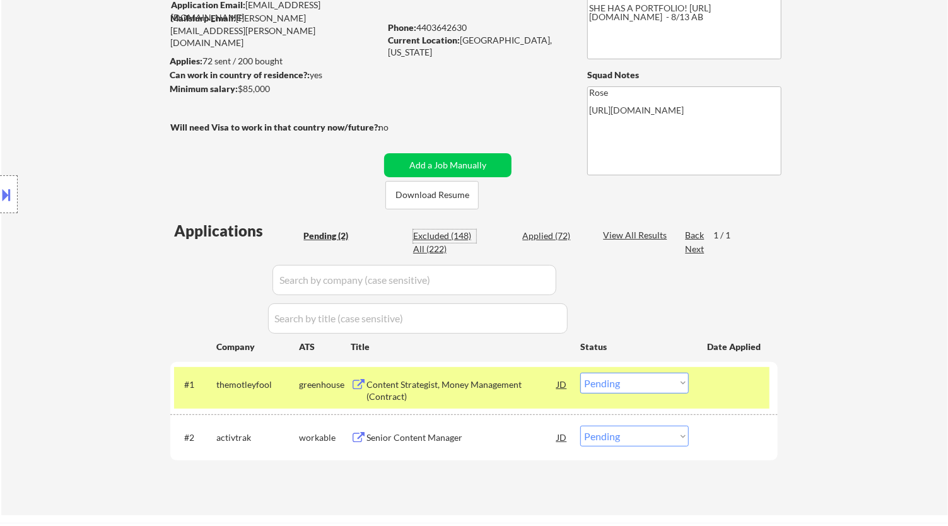
select select ""excluded__bad_match_""
select select ""excluded__expired_""
select select ""excluded__location_""
select select ""excluded__salary_""
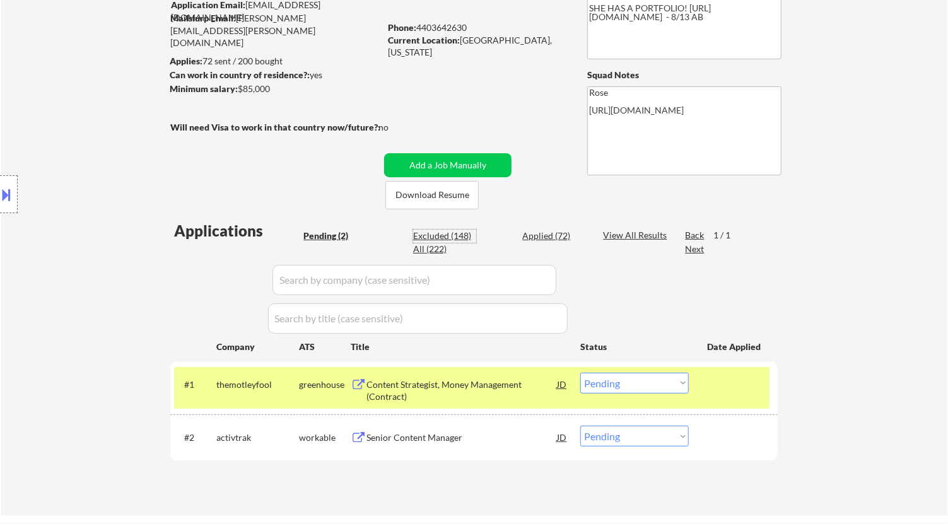
select select ""excluded__expired_""
select select ""excluded""
select select ""excluded__location_""
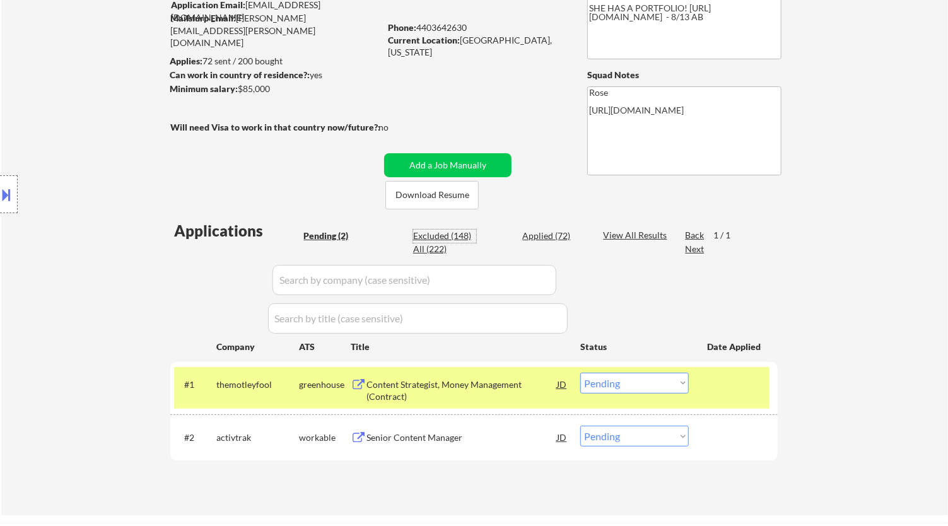
select select ""excluded__location_""
select select ""excluded__expired_""
select select ""excluded__bad_match_""
select select ""excluded""
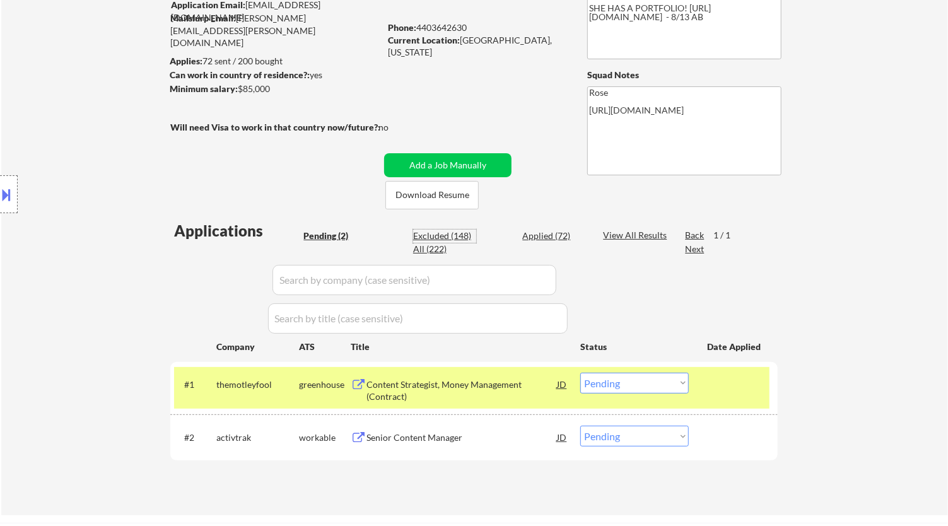
select select ""excluded__location_""
select select ""excluded__salary_""
select select ""excluded__bad_match_""
select select ""excluded""
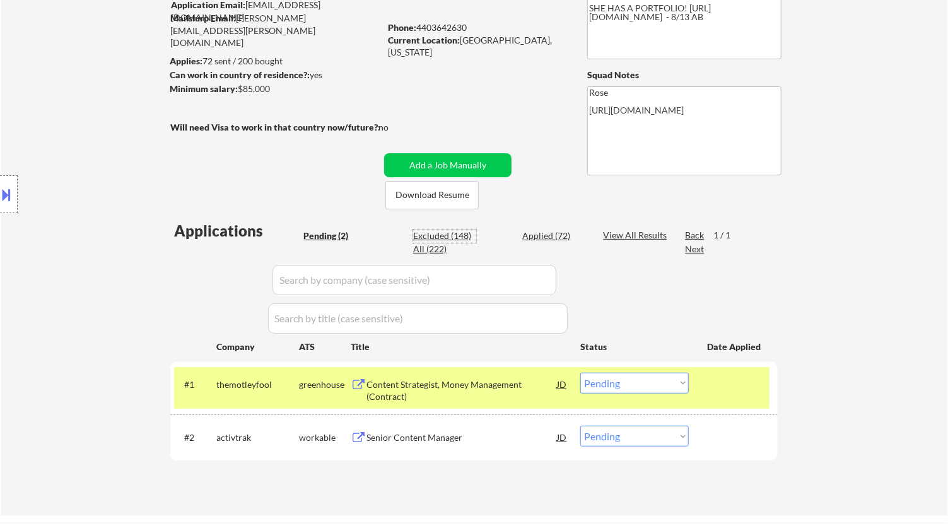
select select ""excluded__expired_""
select select ""excluded__bad_match_""
select select ""excluded__salary_""
select select ""excluded""
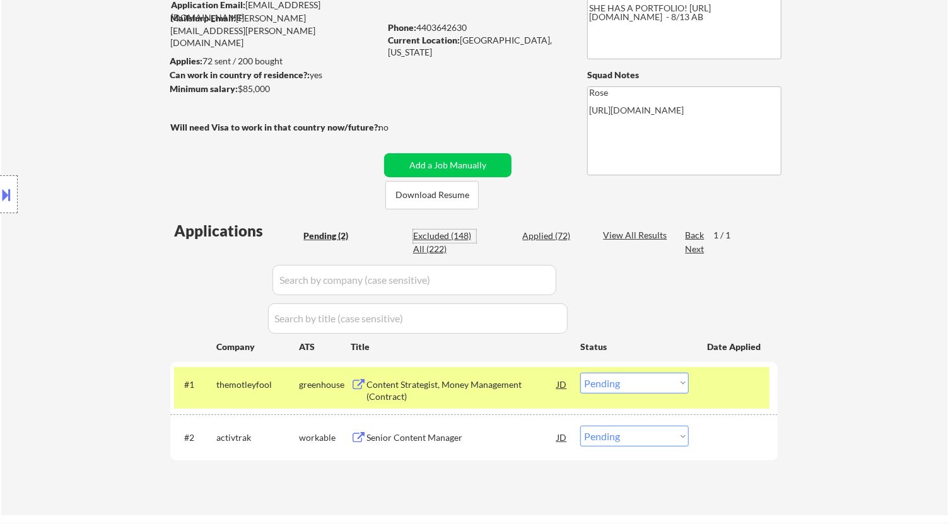
select select ""excluded__location_""
select select ""excluded__expired_""
select select ""excluded__bad_match_""
select select ""excluded__expired_""
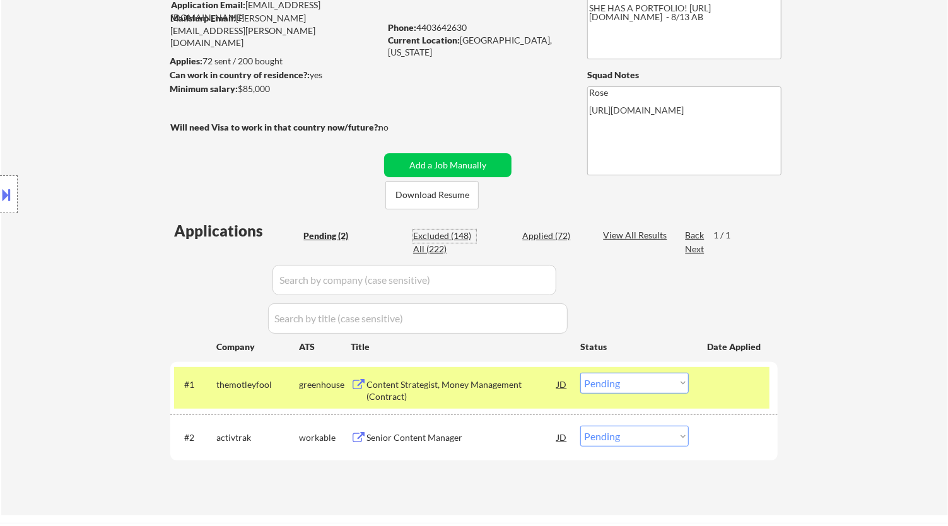
select select ""excluded__bad_match_""
select select ""excluded__salary_""
select select ""excluded__expired_""
select select ""excluded""
select select ""excluded__bad_match_""
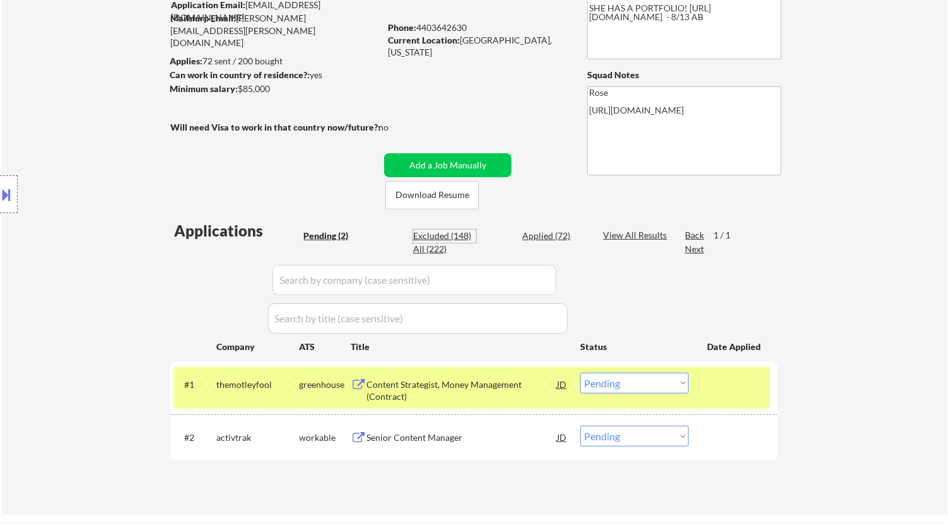
select select ""excluded__expired_""
select select ""excluded__location_""
select select ""excluded__bad_match_""
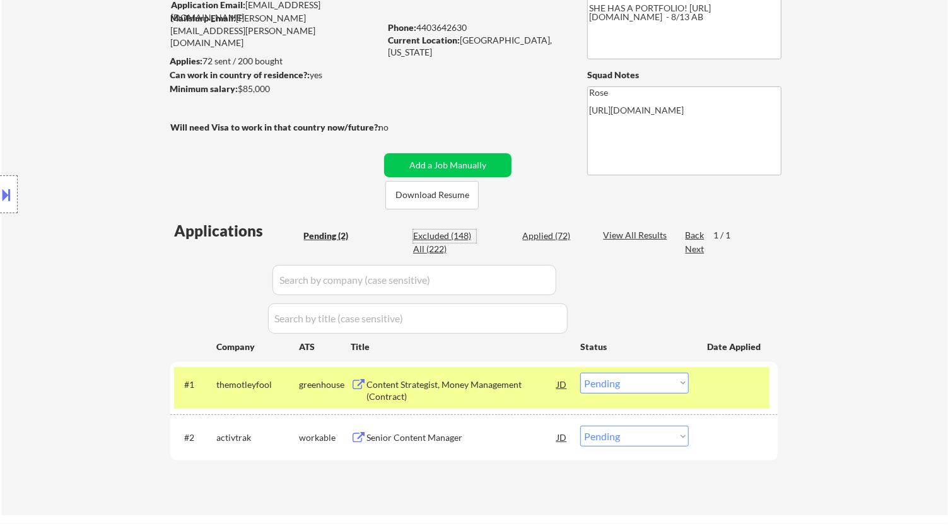
select select ""excluded""
select select ""excluded__bad_match_""
select select ""excluded__salary_""
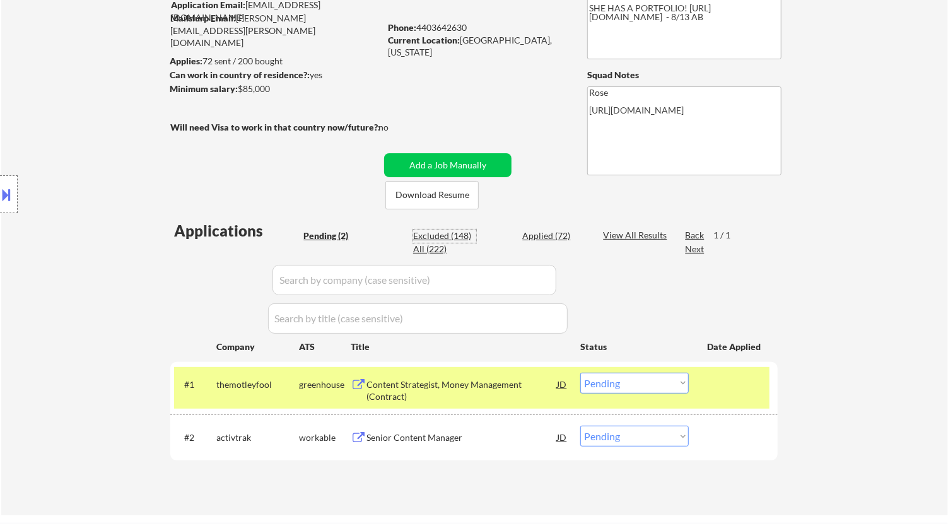
select select ""excluded""
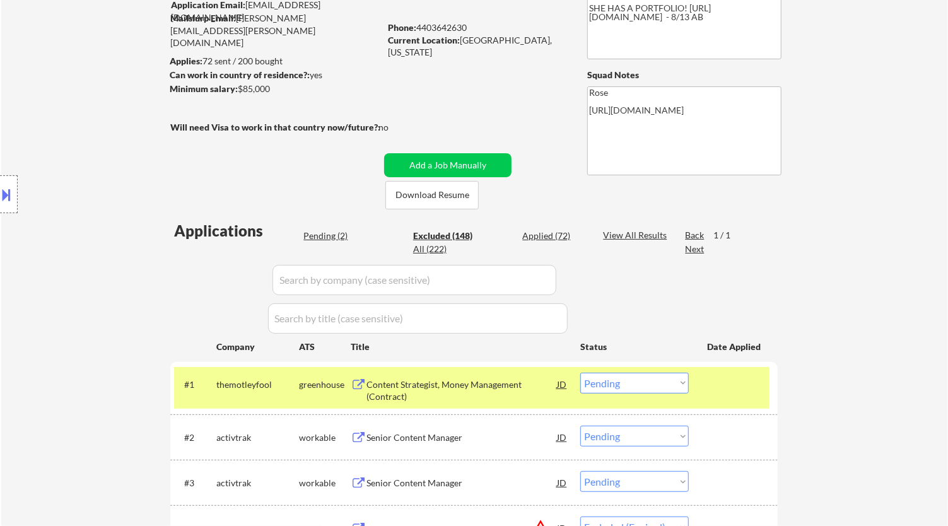
select select ""excluded__bad_match_""
select select ""excluded__location_""
select select ""excluded__salary_""
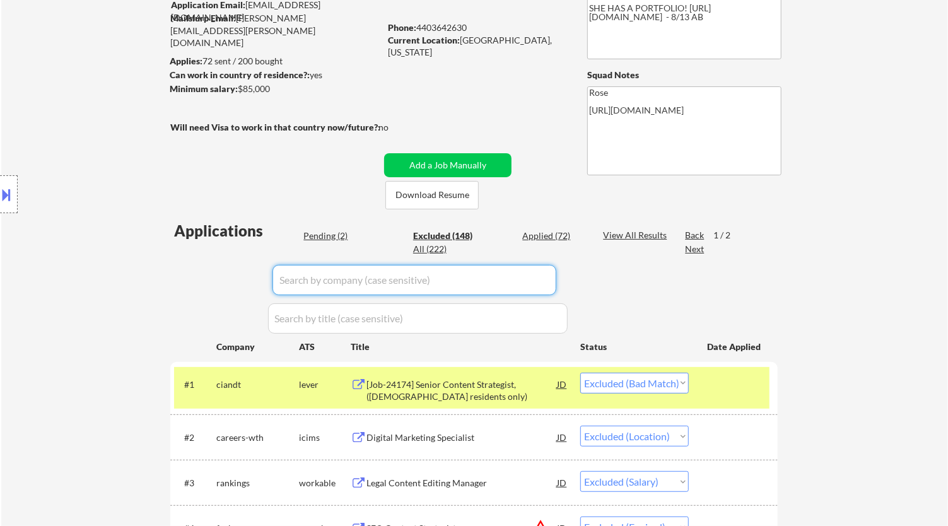
click at [528, 282] on input "input" at bounding box center [414, 280] width 284 height 30
type input "for"
select select ""excluded__expired_""
select select ""excluded__salary_""
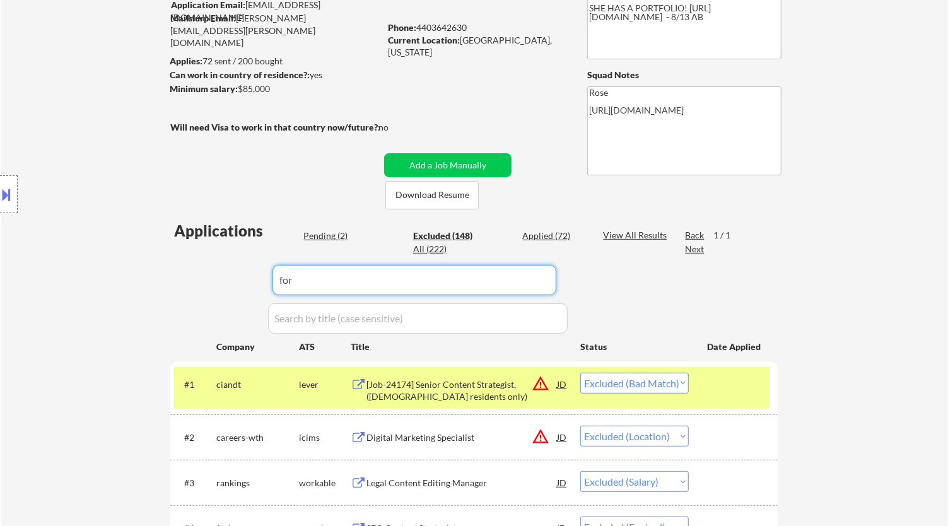
select select ""excluded__expired_""
select select ""excluded__salary_""
select select ""excluded__expired_""
select select ""excluded__bad_match_""
select select ""excluded__location_""
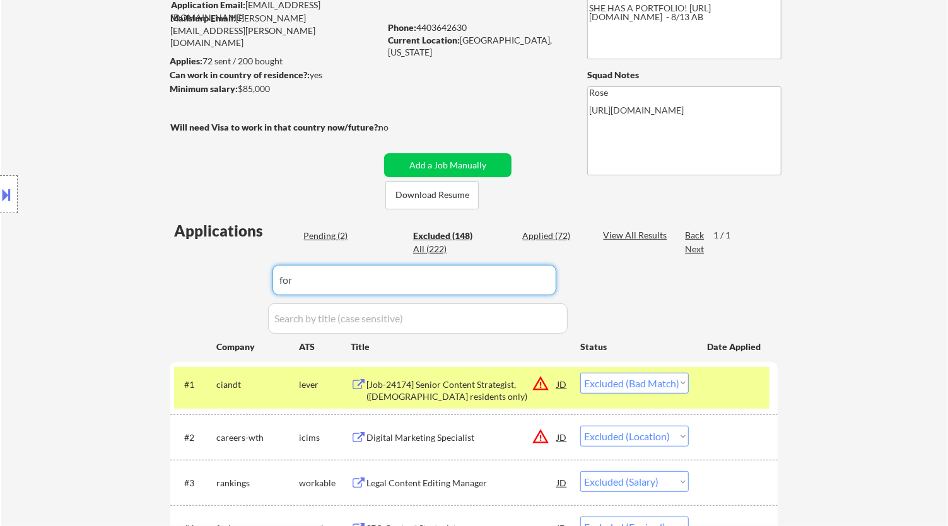
select select ""excluded__salary_""
select select ""excluded__bad_match_""
select select ""excluded__expired_""
select select ""excluded""
select select ""excluded__salary_""
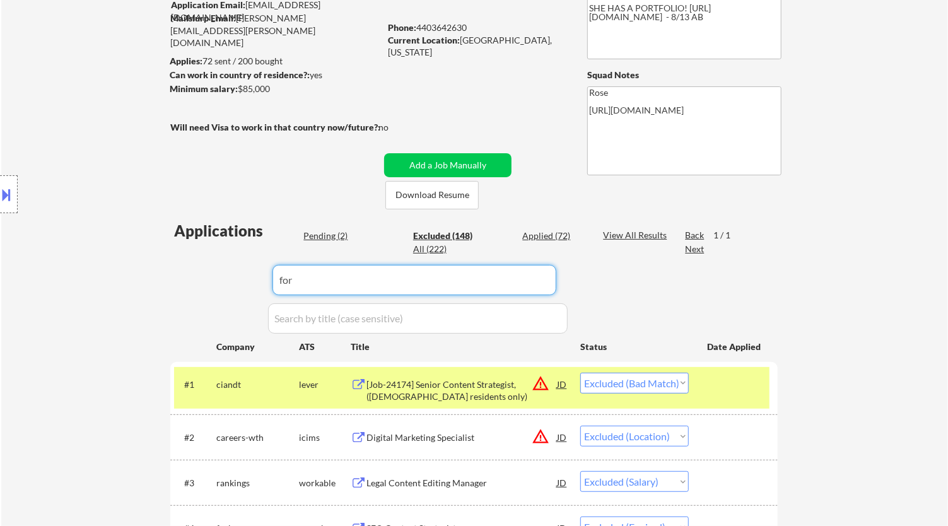
select select ""excluded__bad_match_""
select select ""excluded__expired_""
select select ""excluded__bad_match_""
select select ""excluded__expired_""
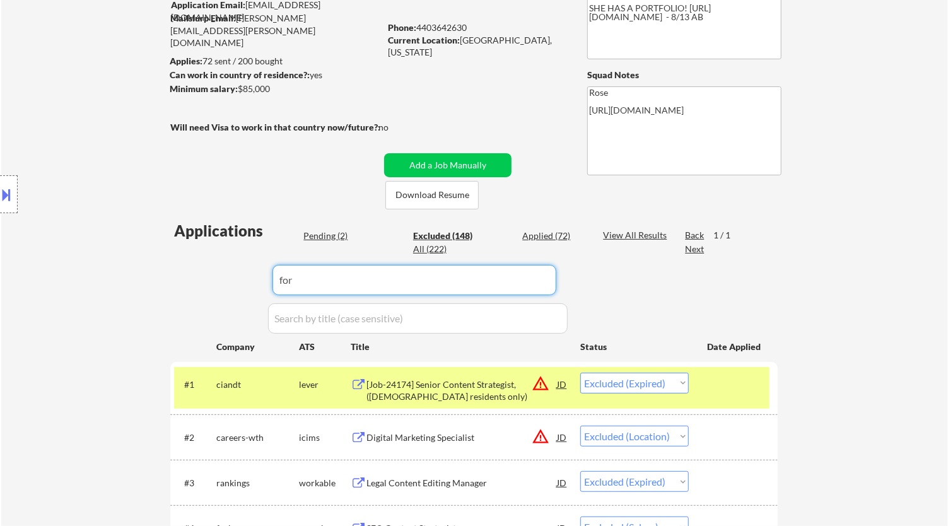
select select ""excluded__bad_match_""
select select ""excluded__blocklist_""
select select ""excluded__bad_match_""
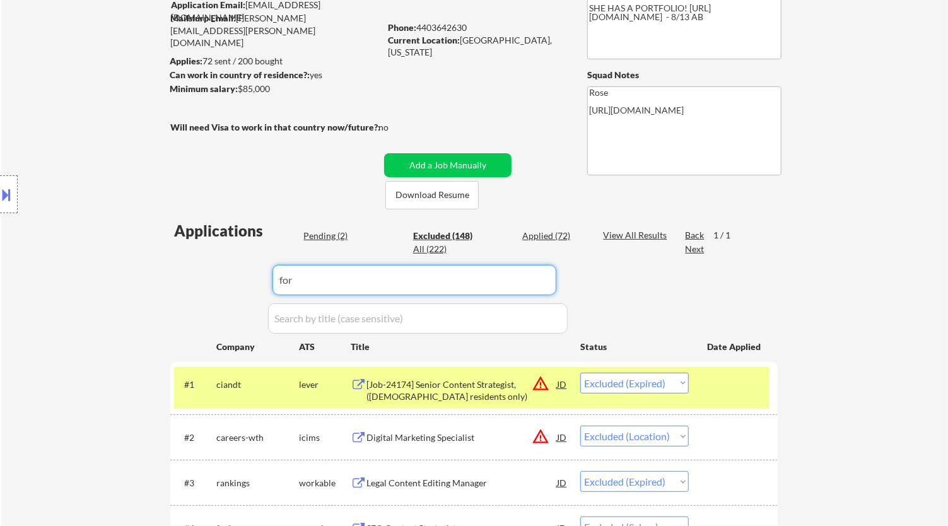
select select ""excluded__bad_match_""
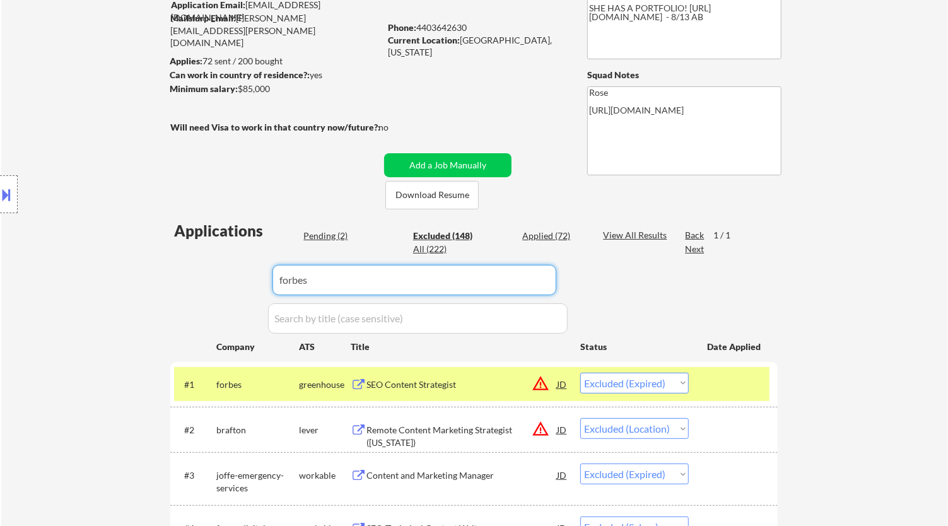
type input "forbes"
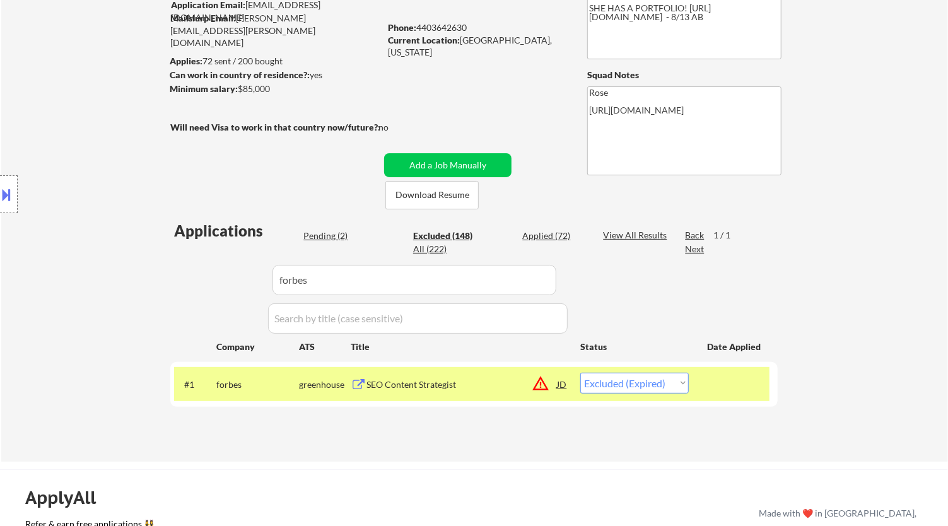
click at [493, 389] on div "SEO Content Strategist" at bounding box center [461, 384] width 190 height 13
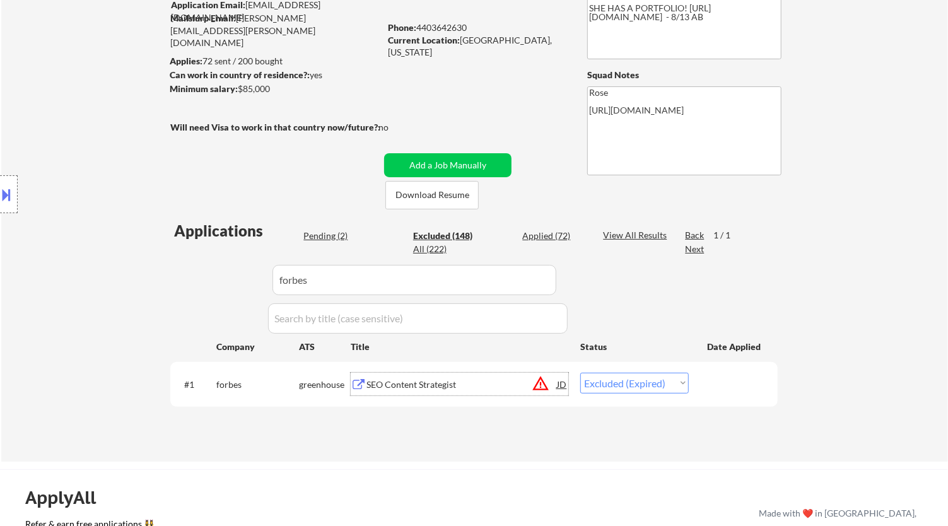
click at [626, 389] on select "Choose an option... Pending Applied Excluded (Questions) Excluded (Expired) Exc…" at bounding box center [634, 383] width 108 height 21
select select ""excluded__location_""
click at [580, 373] on select "Choose an option... Pending Applied Excluded (Questions) Excluded (Expired) Exc…" at bounding box center [634, 383] width 108 height 21
click at [330, 235] on div "Pending (2)" at bounding box center [334, 235] width 63 height 13
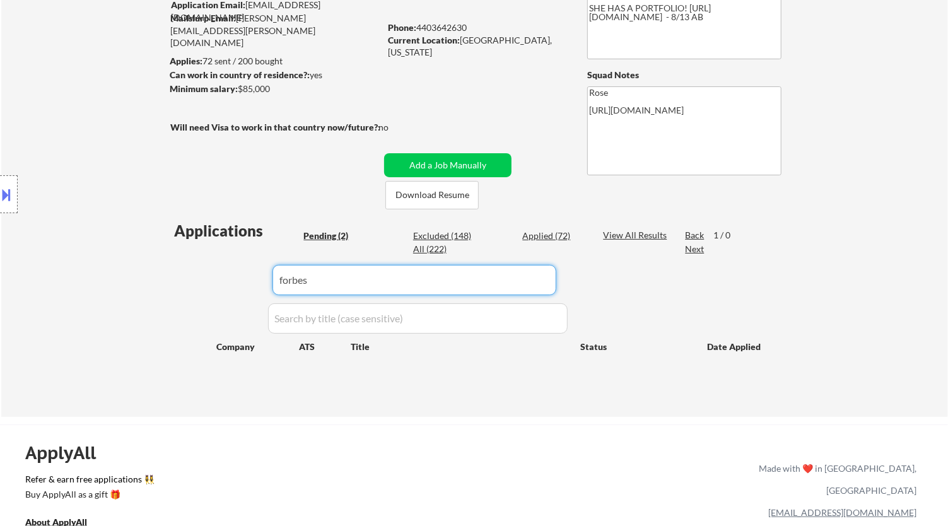
drag, startPoint x: 443, startPoint y: 284, endPoint x: 224, endPoint y: 284, distance: 218.8
click at [224, 284] on body "← Return to /applysquad Mailslurp Inbox Job Search Builder Annamarie Campisi Us…" at bounding box center [474, 123] width 948 height 526
select select ""pending""
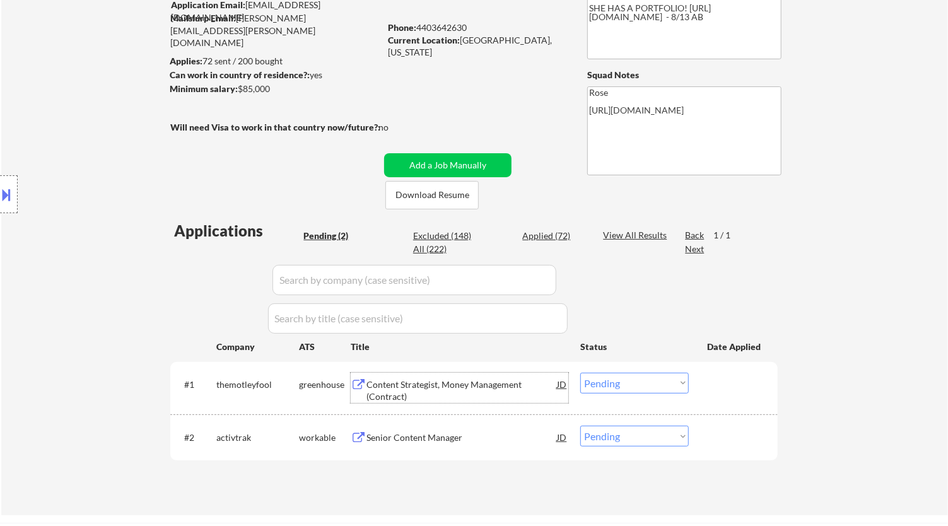
click at [505, 373] on div "Content Strategist, Money Management (Contract)" at bounding box center [461, 388] width 190 height 30
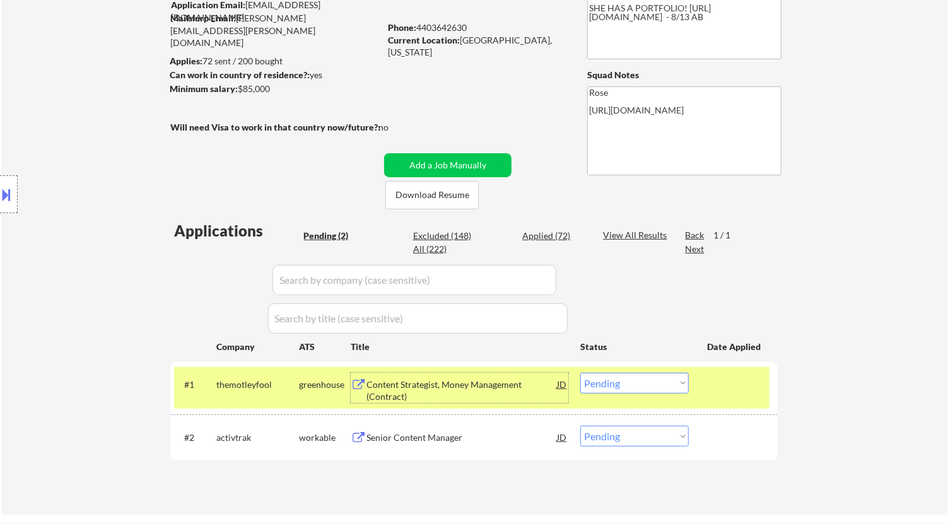
click at [653, 380] on select "Choose an option... Pending Applied Excluded (Questions) Excluded (Expired) Exc…" at bounding box center [634, 383] width 108 height 21
click at [580, 373] on select "Choose an option... Pending Applied Excluded (Questions) Excluded (Expired) Exc…" at bounding box center [634, 383] width 108 height 21
select select ""pending""
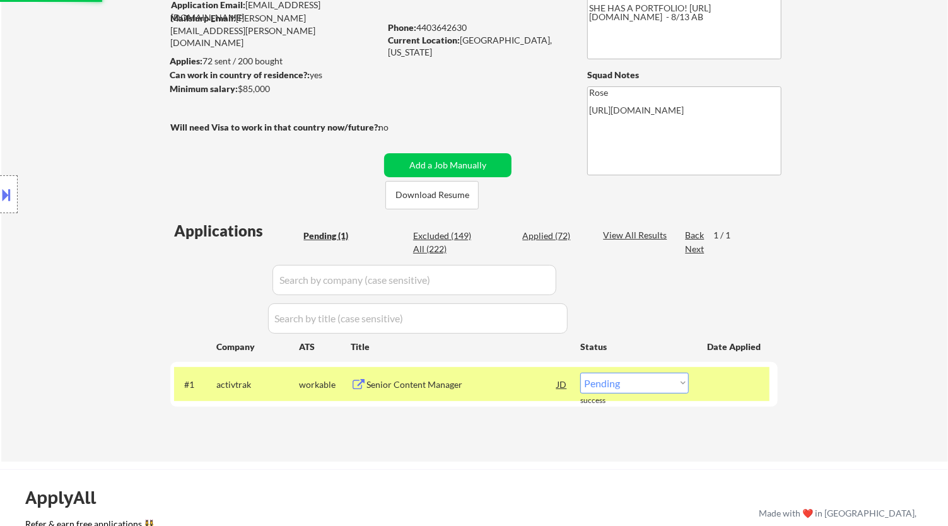
click at [492, 385] on div "Senior Content Manager" at bounding box center [461, 384] width 190 height 13
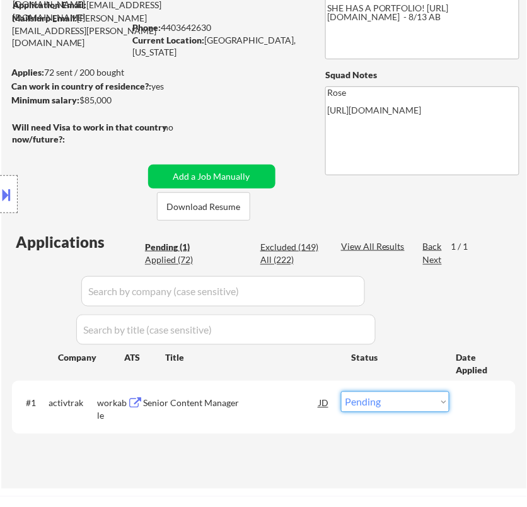
drag, startPoint x: 409, startPoint y: 404, endPoint x: 390, endPoint y: 413, distance: 21.7
click at [409, 404] on select "Choose an option... Pending Applied Excluded (Questions) Excluded (Expired) Exc…" at bounding box center [395, 402] width 108 height 21
select select ""applied""
click at [341, 392] on select "Choose an option... Pending Applied Excluded (Questions) Excluded (Expired) Exc…" at bounding box center [395, 402] width 108 height 21
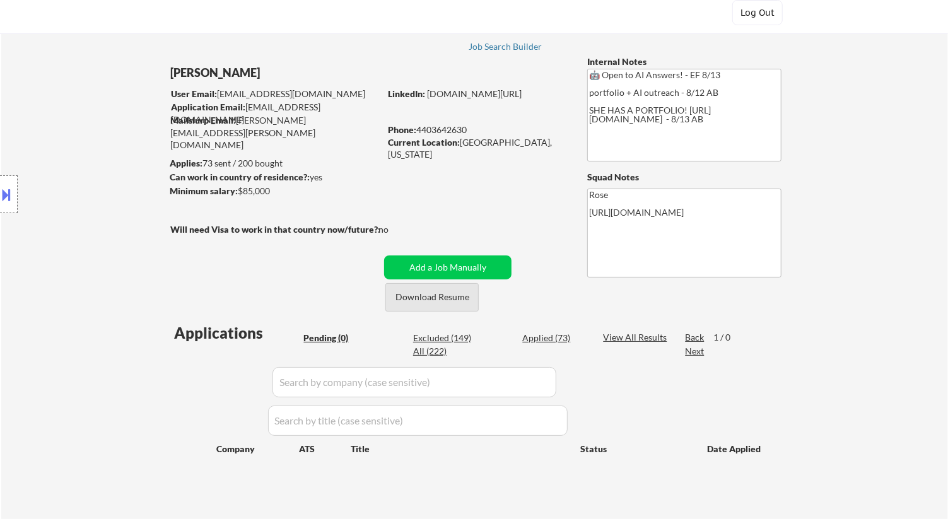
scroll to position [0, 0]
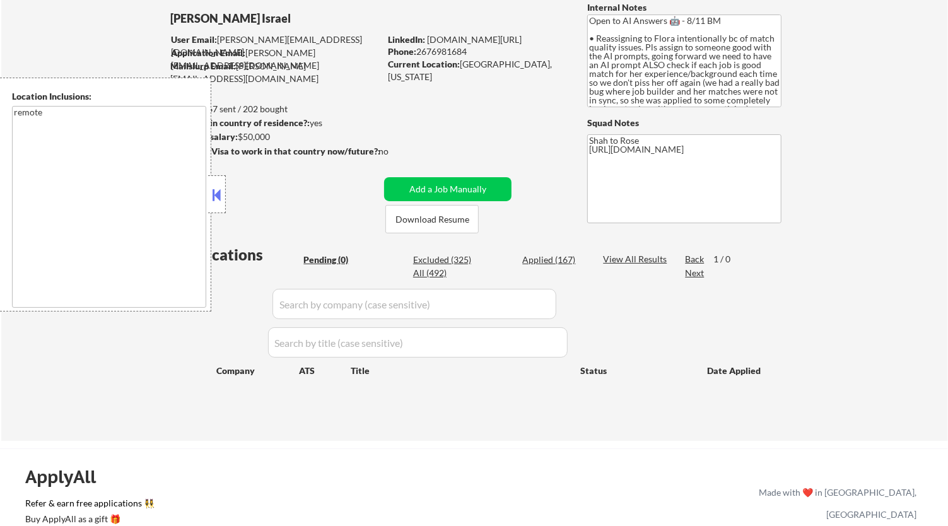
scroll to position [70, 0]
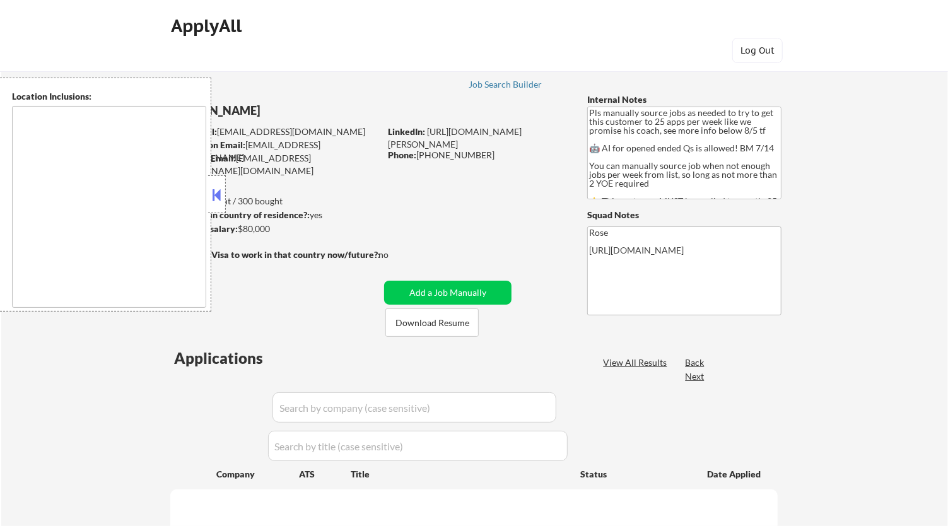
type textarea "Here is a list of metro areas, cities, and towns within approximately a 30-minu…"
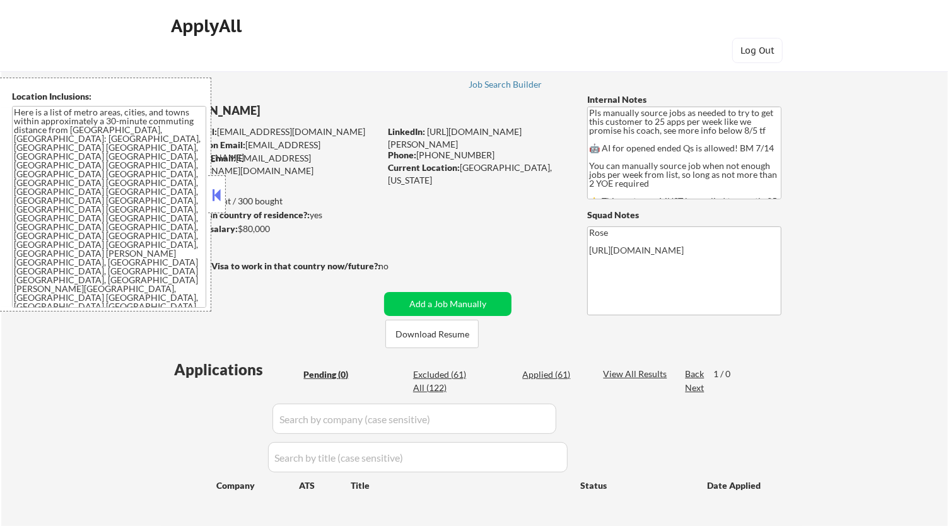
click at [210, 194] on button at bounding box center [217, 194] width 14 height 19
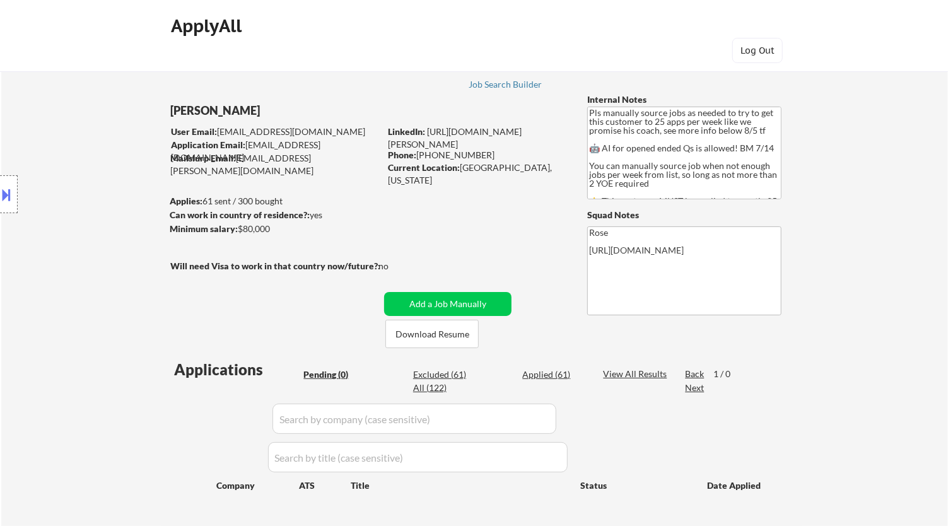
click at [556, 373] on div "Applied (61)" at bounding box center [553, 374] width 63 height 13
select select ""applied""
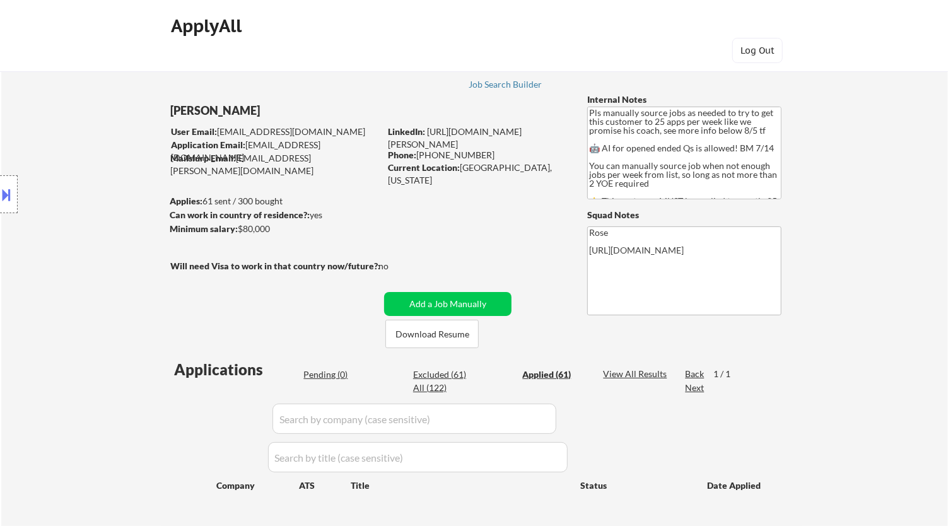
select select ""applied""
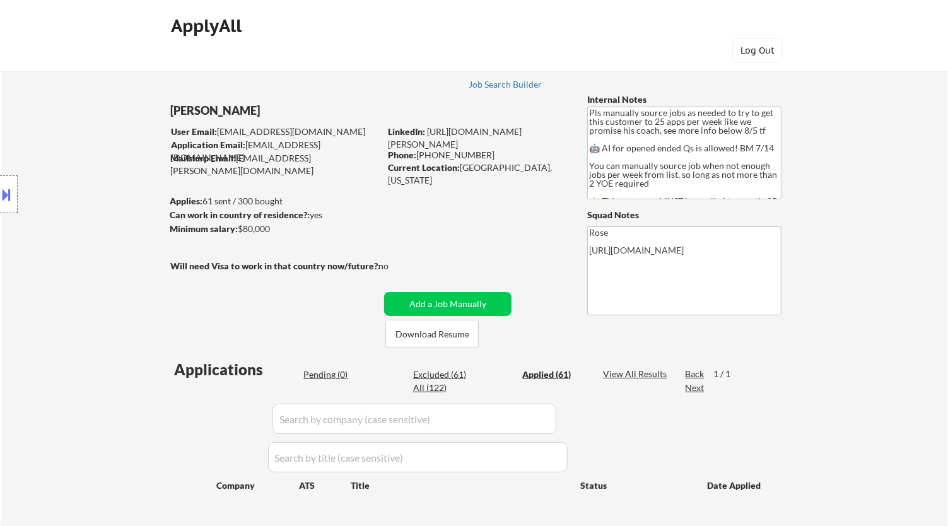
select select ""applied""
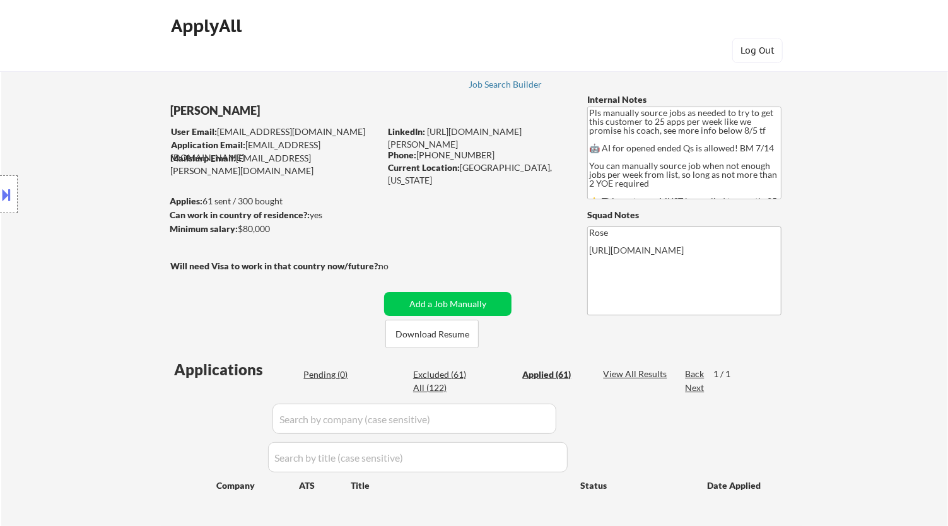
select select ""applied""
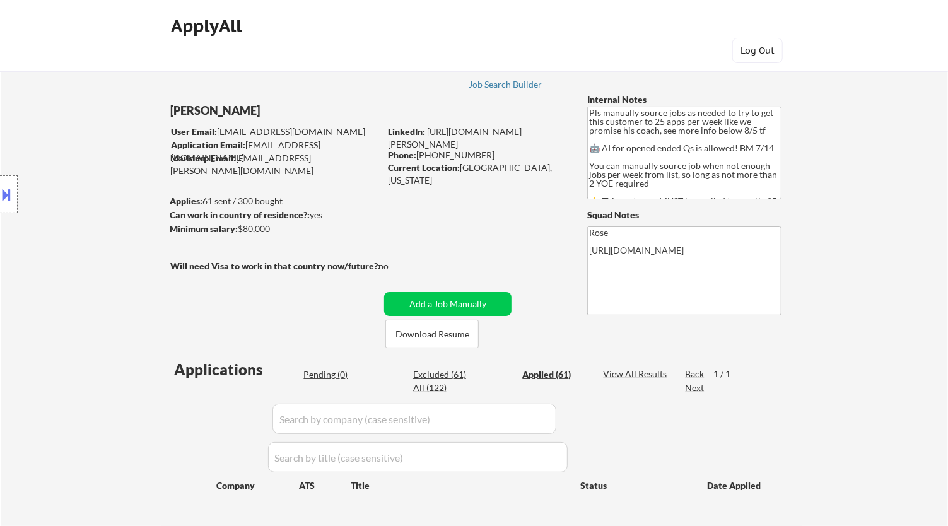
select select ""applied""
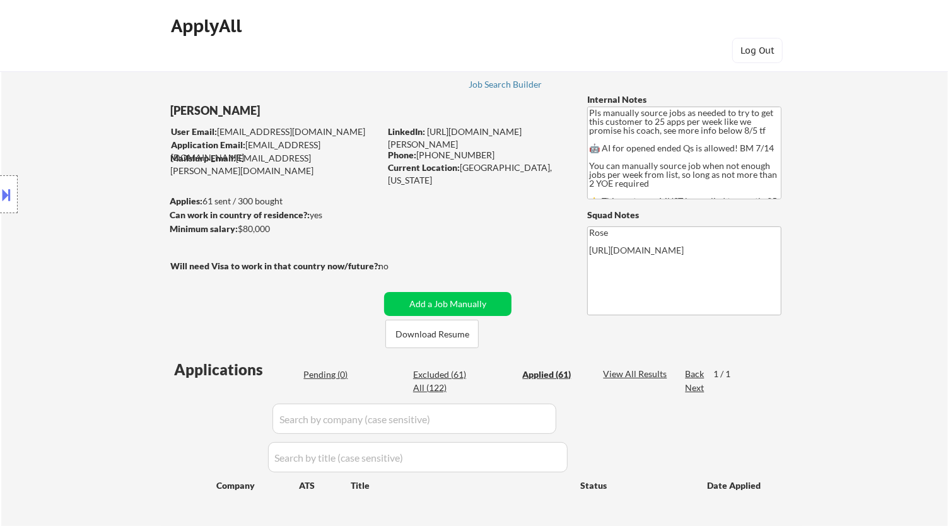
select select ""applied""
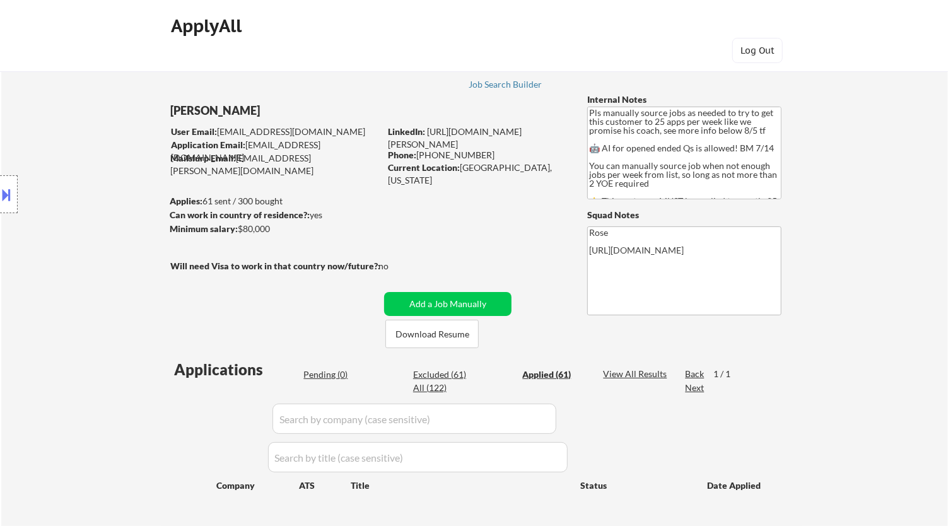
select select ""applied""
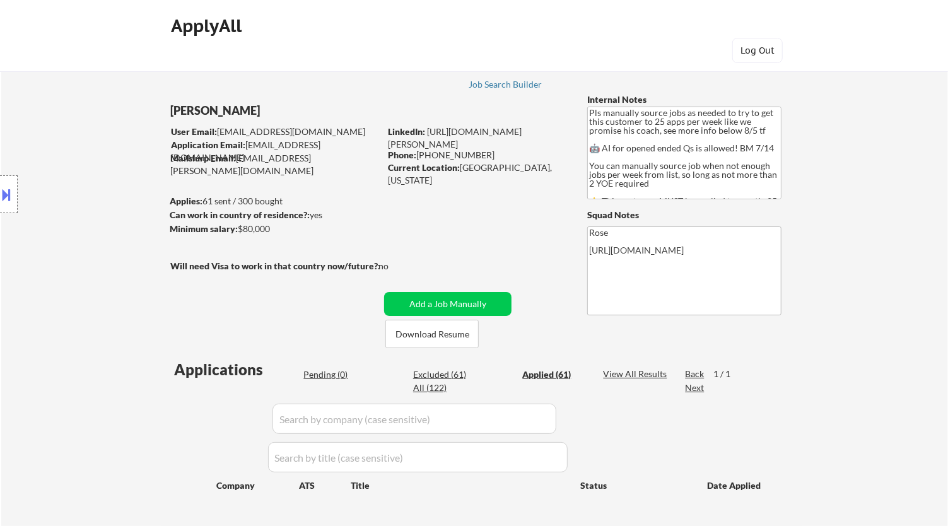
select select ""applied""
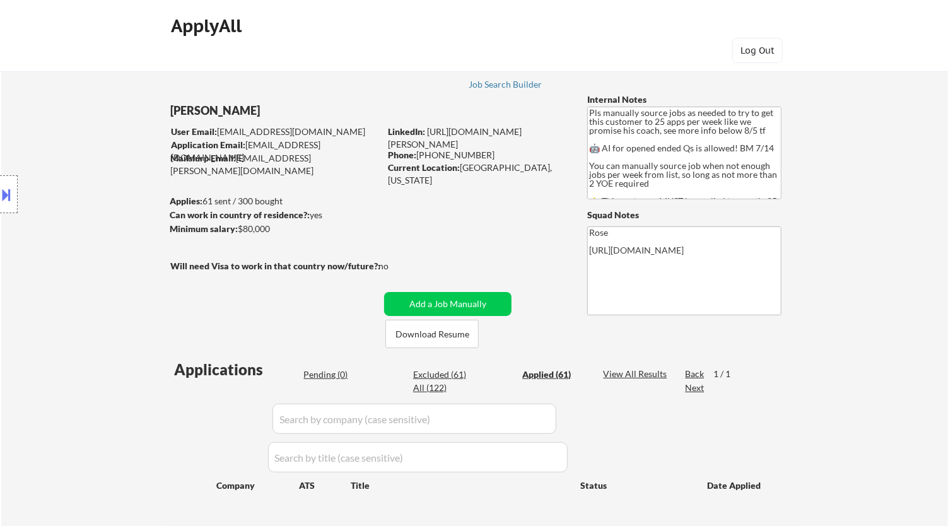
select select ""applied""
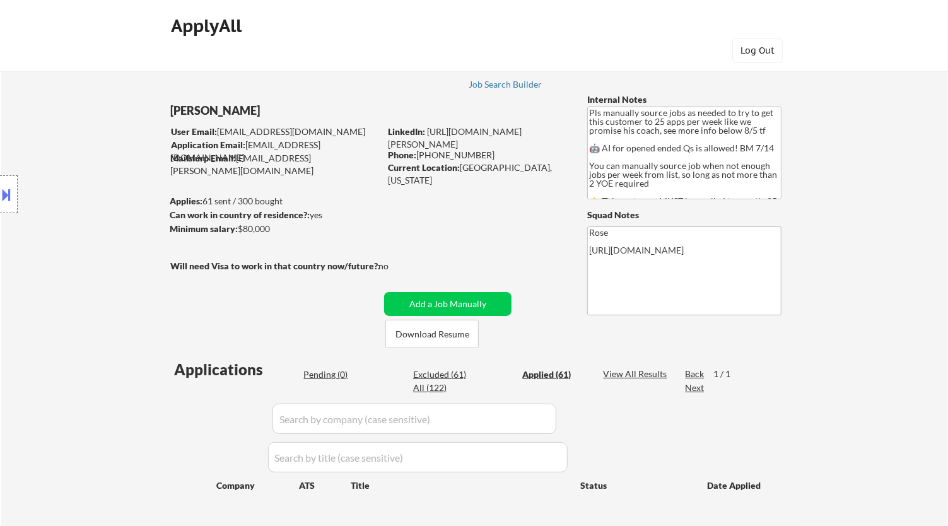
select select ""applied""
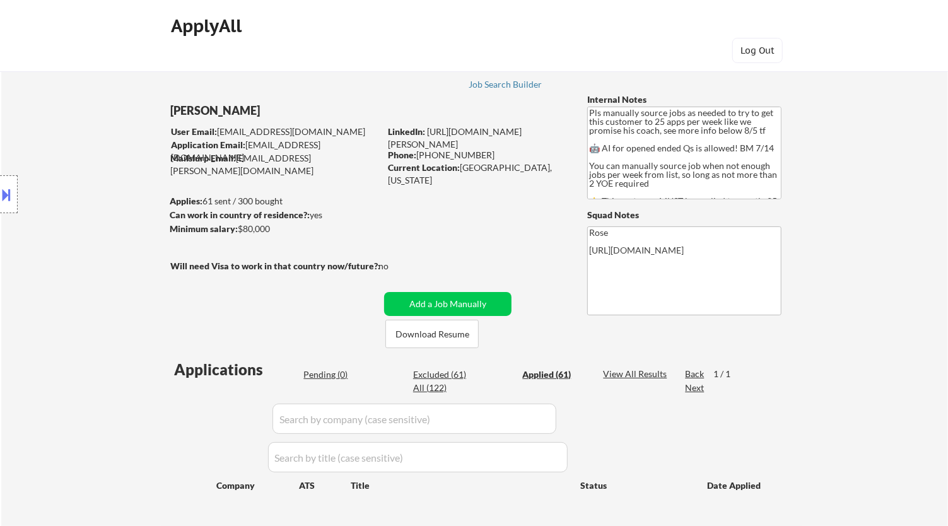
select select ""applied""
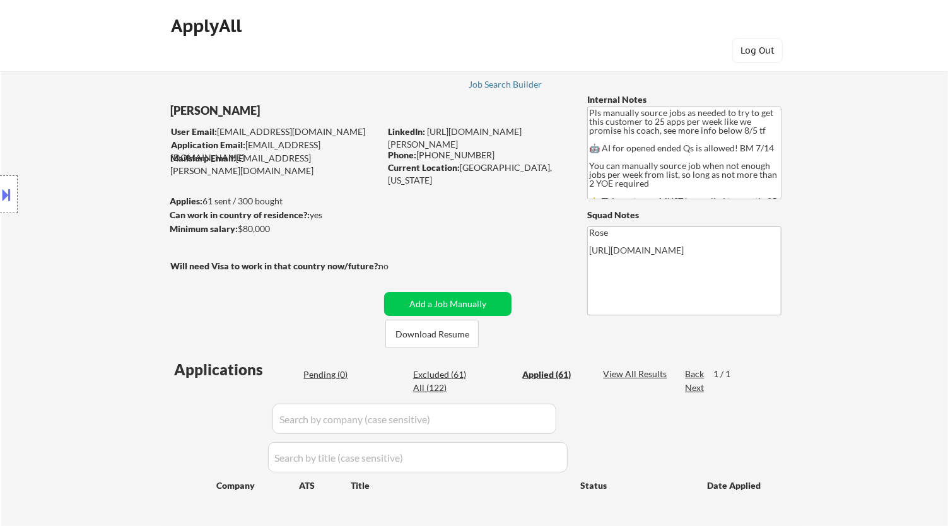
select select ""applied""
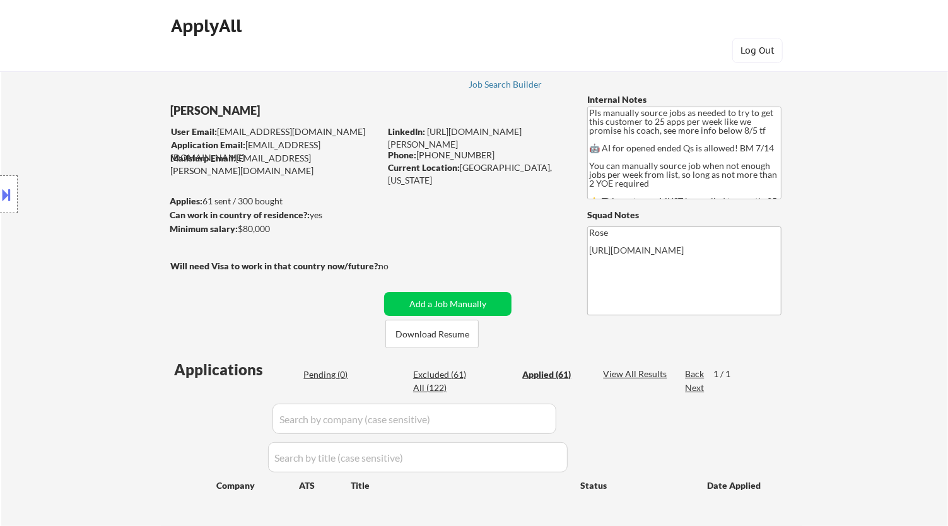
select select ""applied""
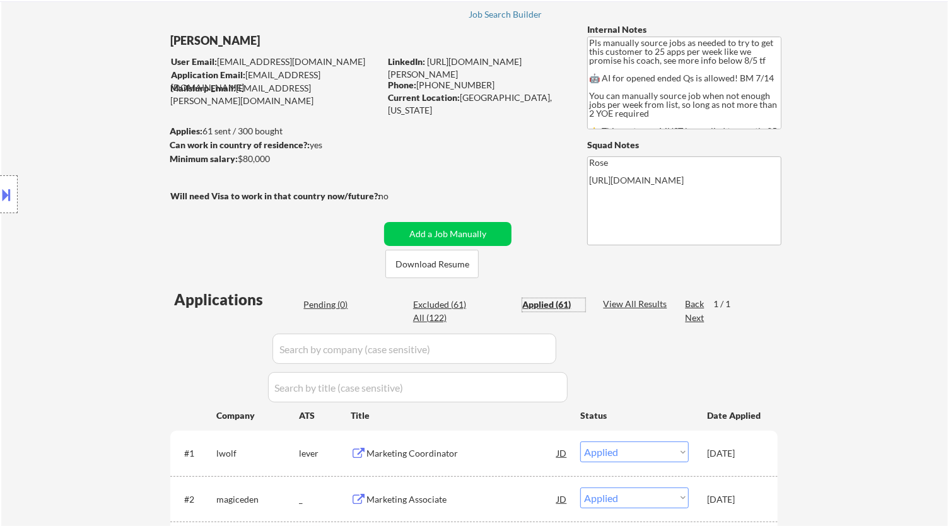
scroll to position [140, 0]
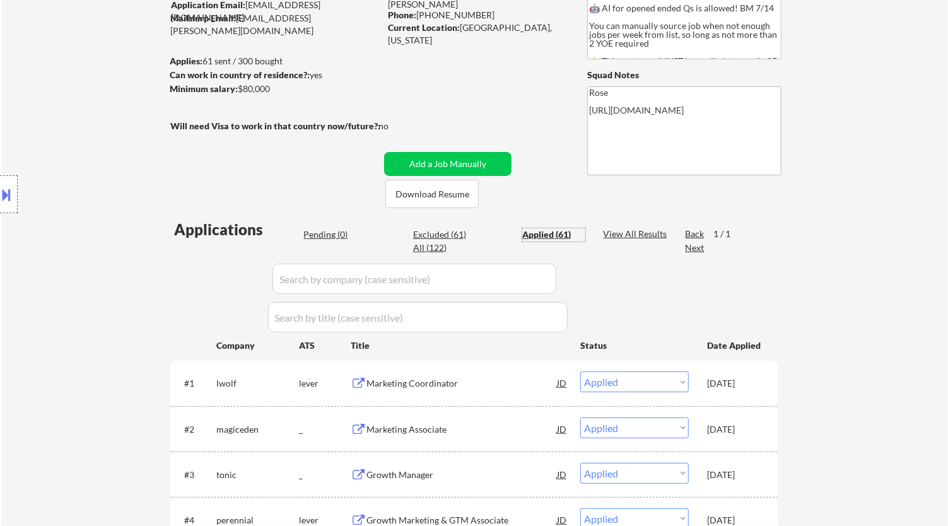
click at [540, 277] on input "input" at bounding box center [414, 279] width 284 height 30
paste input "ascension"
type input "ascension"
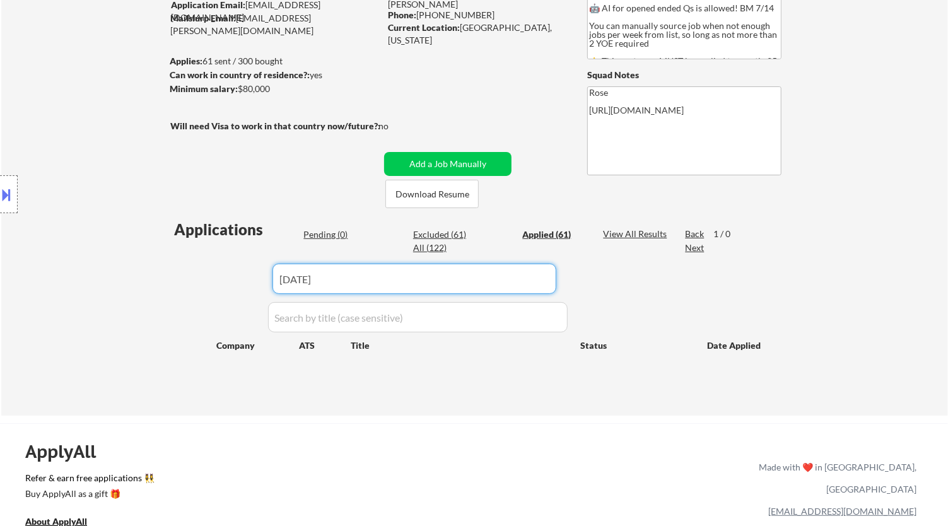
drag, startPoint x: 474, startPoint y: 284, endPoint x: 243, endPoint y: 293, distance: 231.6
click at [243, 292] on div "Applications Pending (0) Excluded (61) Applied (61) All (122) View All Results …" at bounding box center [473, 305] width 607 height 173
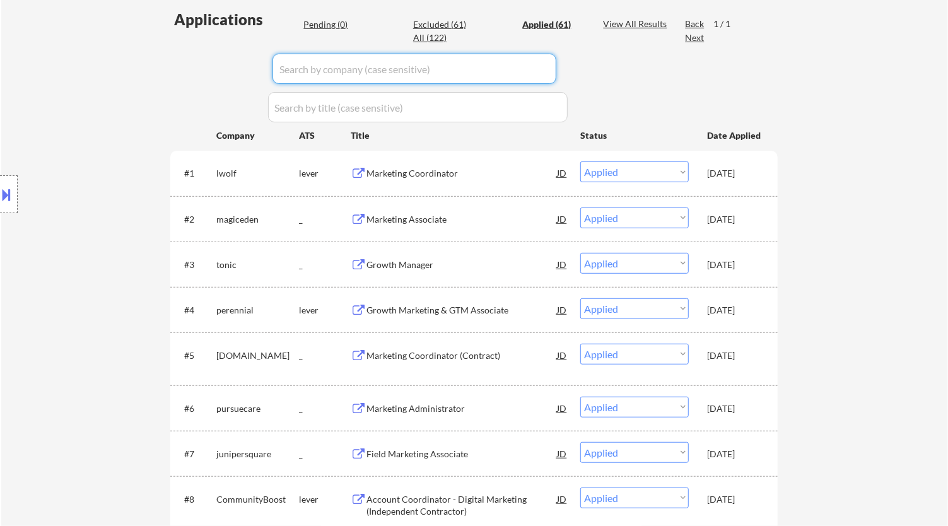
scroll to position [210, 0]
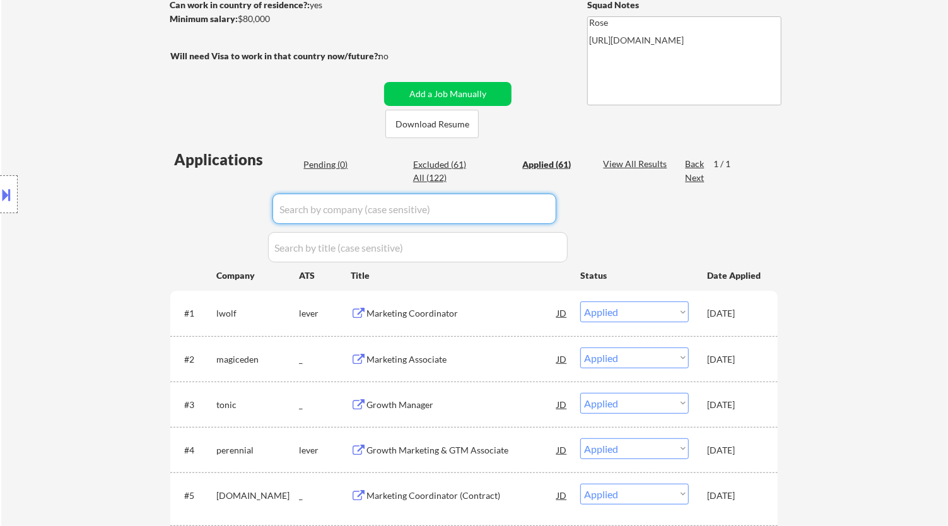
click at [491, 195] on input "input" at bounding box center [414, 209] width 284 height 30
paste input "ascension"
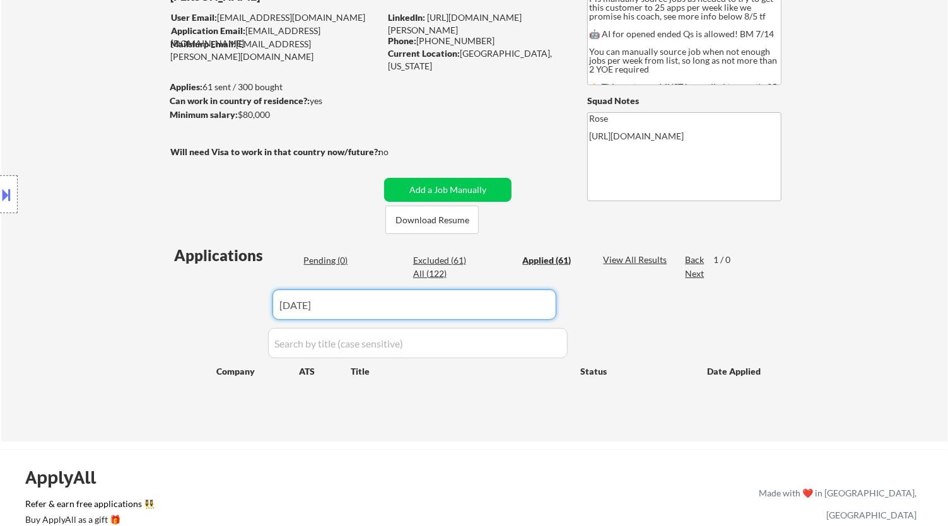
scroll to position [140, 0]
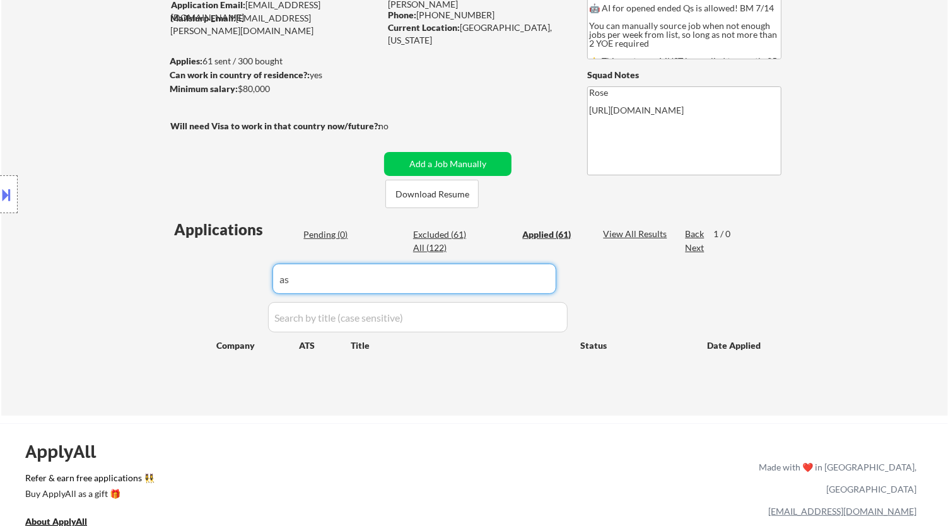
type input "a"
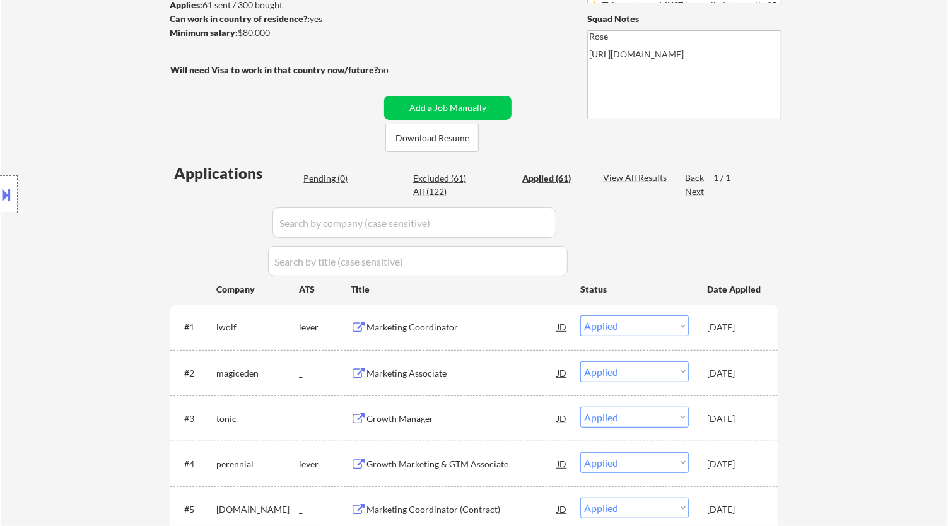
scroll to position [0, 0]
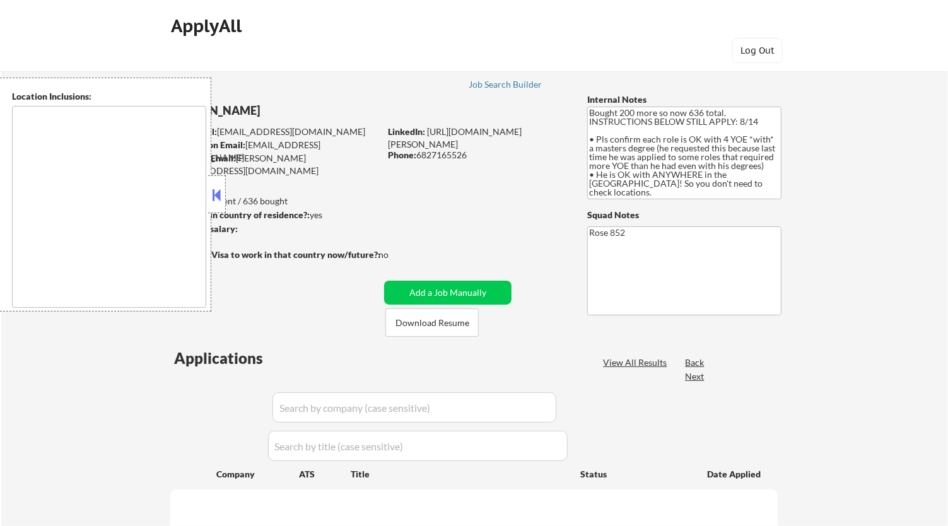
type textarea "[GEOGRAPHIC_DATA], [GEOGRAPHIC_DATA] [GEOGRAPHIC_DATA], [GEOGRAPHIC_DATA] [GEOG…"
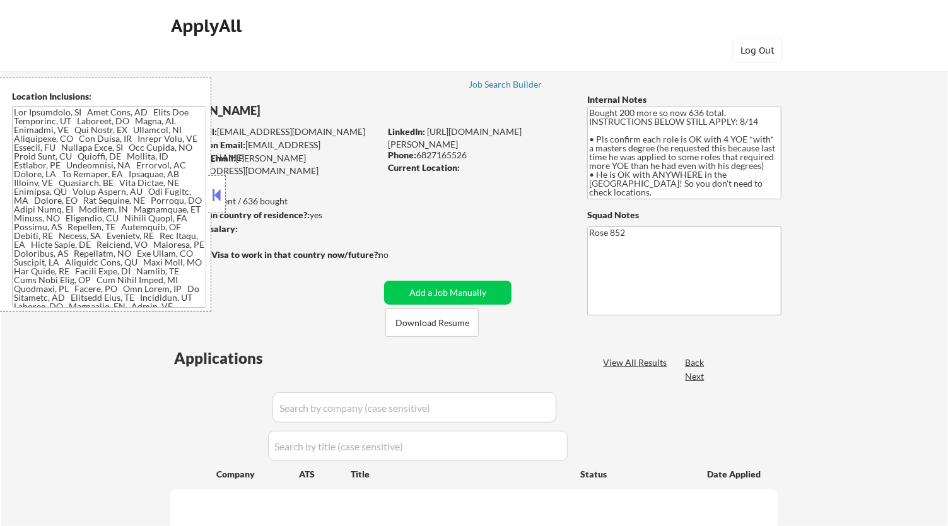
select select ""pending""
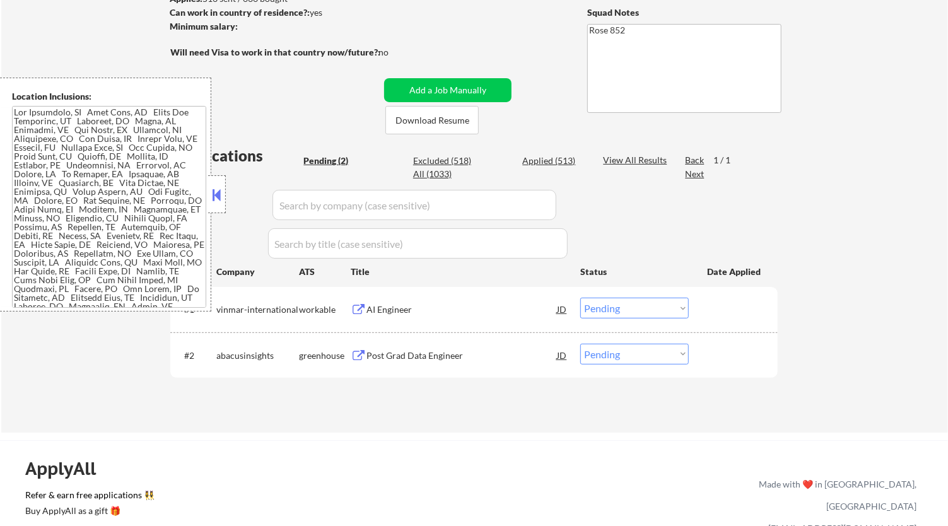
scroll to position [210, 0]
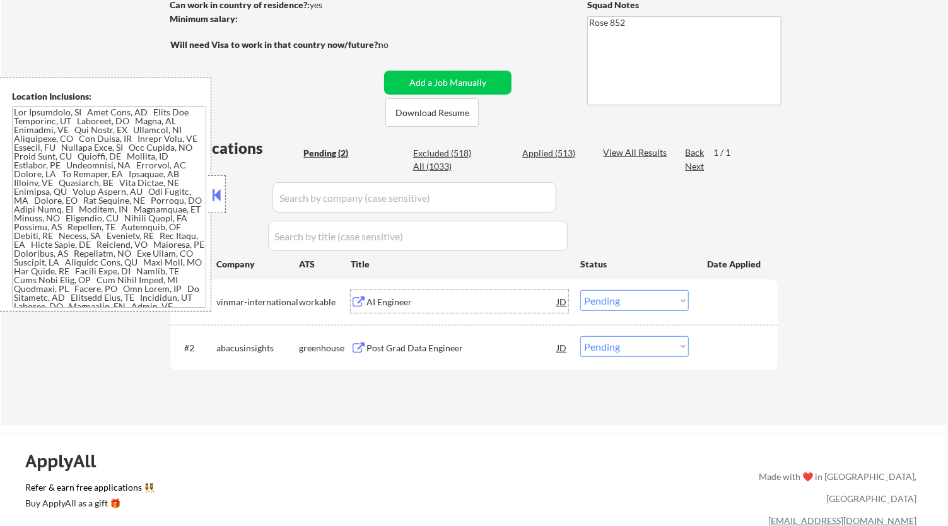
click at [506, 296] on div "AI Engineer" at bounding box center [461, 302] width 190 height 13
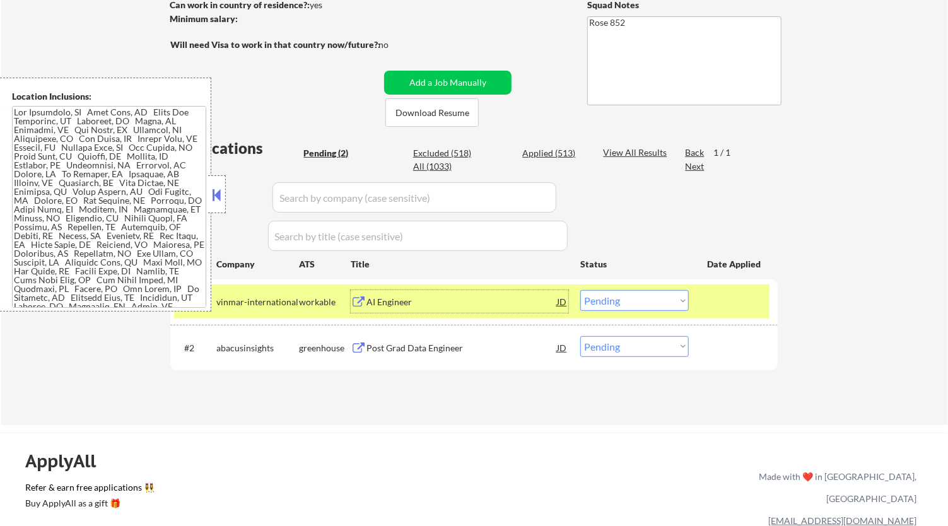
select select ""pending""
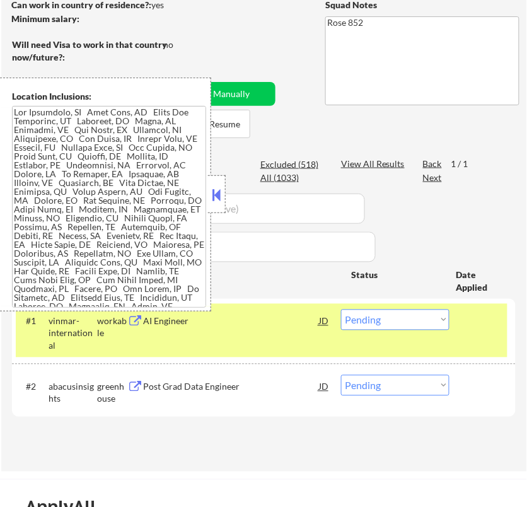
select select ""pending""
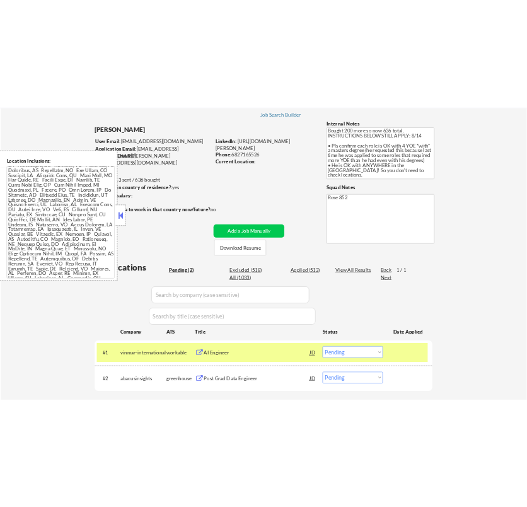
scroll to position [0, 0]
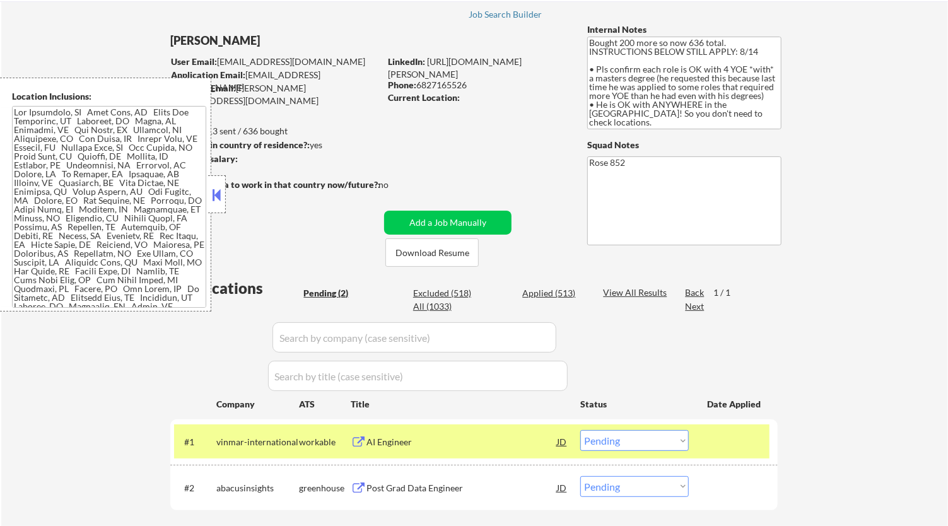
select select ""pending""
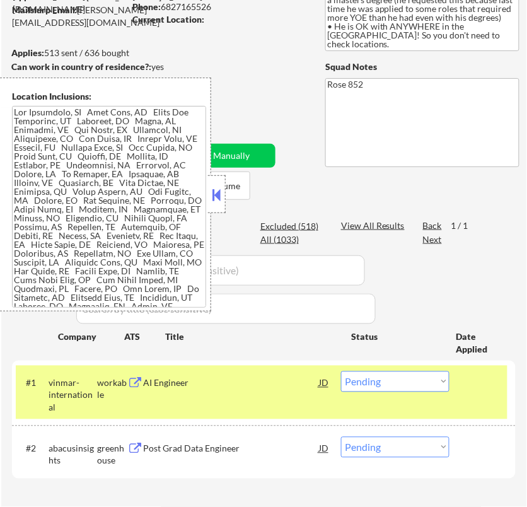
scroll to position [210, 0]
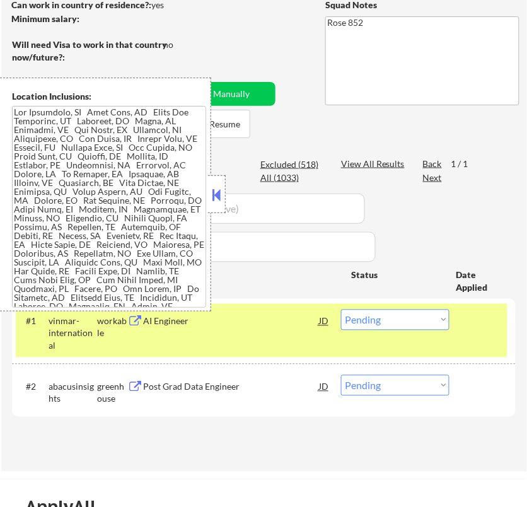
click at [414, 317] on select "Choose an option... Pending Applied Excluded (Questions) Excluded (Expired) Exc…" at bounding box center [395, 320] width 108 height 21
click at [341, 310] on select "Choose an option... Pending Applied Excluded (Questions) Excluded (Expired) Exc…" at bounding box center [395, 320] width 108 height 21
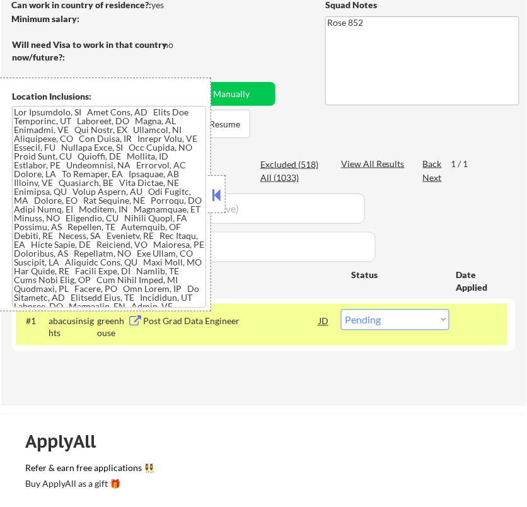
click at [298, 372] on div "Applications Pending (1) Excluded (518) Applied (514) All (1033) View All Resul…" at bounding box center [264, 265] width 504 height 233
click at [273, 330] on div "Post Grad Data Engineer" at bounding box center [230, 321] width 175 height 23
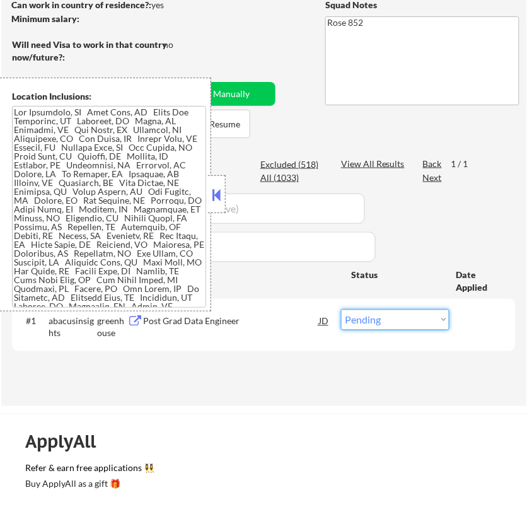
click at [386, 319] on select "Choose an option... Pending Applied Excluded (Questions) Excluded (Expired) Exc…" at bounding box center [395, 320] width 108 height 21
select select ""applied""
click at [341, 310] on select "Choose an option... Pending Applied Excluded (Questions) Excluded (Expired) Exc…" at bounding box center [395, 320] width 108 height 21
click at [216, 197] on button at bounding box center [217, 194] width 14 height 19
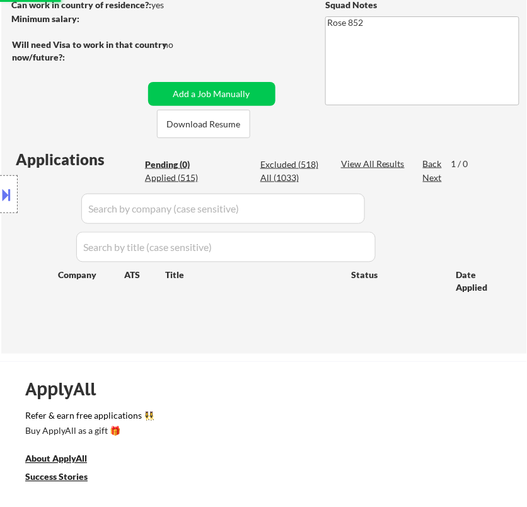
scroll to position [70, 0]
